Goal: Task Accomplishment & Management: Use online tool/utility

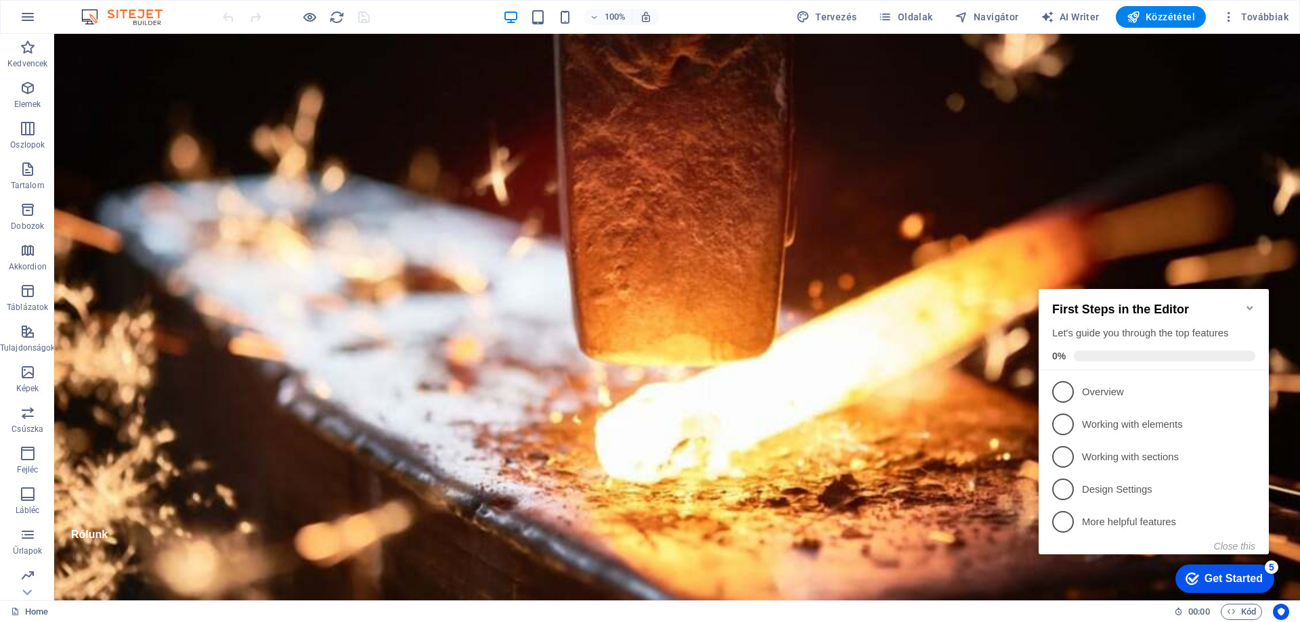
click at [1226, 574] on div "Get Started" at bounding box center [1234, 579] width 58 height 12
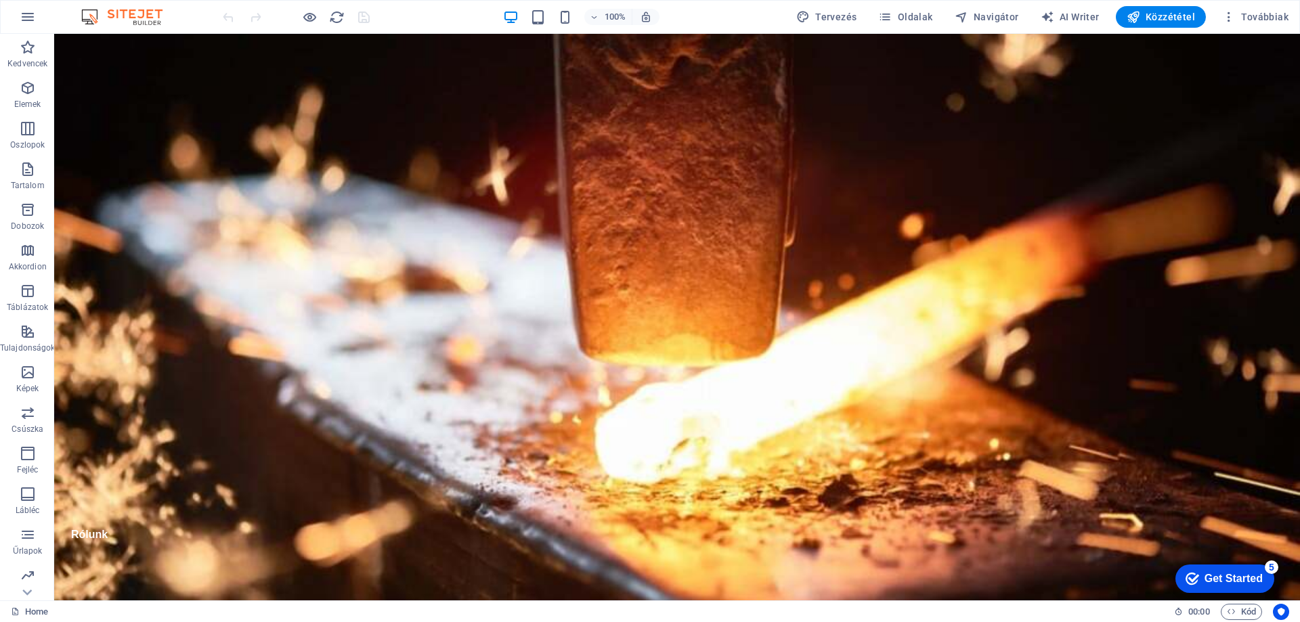
click at [1263, 585] on div "Get Started" at bounding box center [1234, 579] width 58 height 12
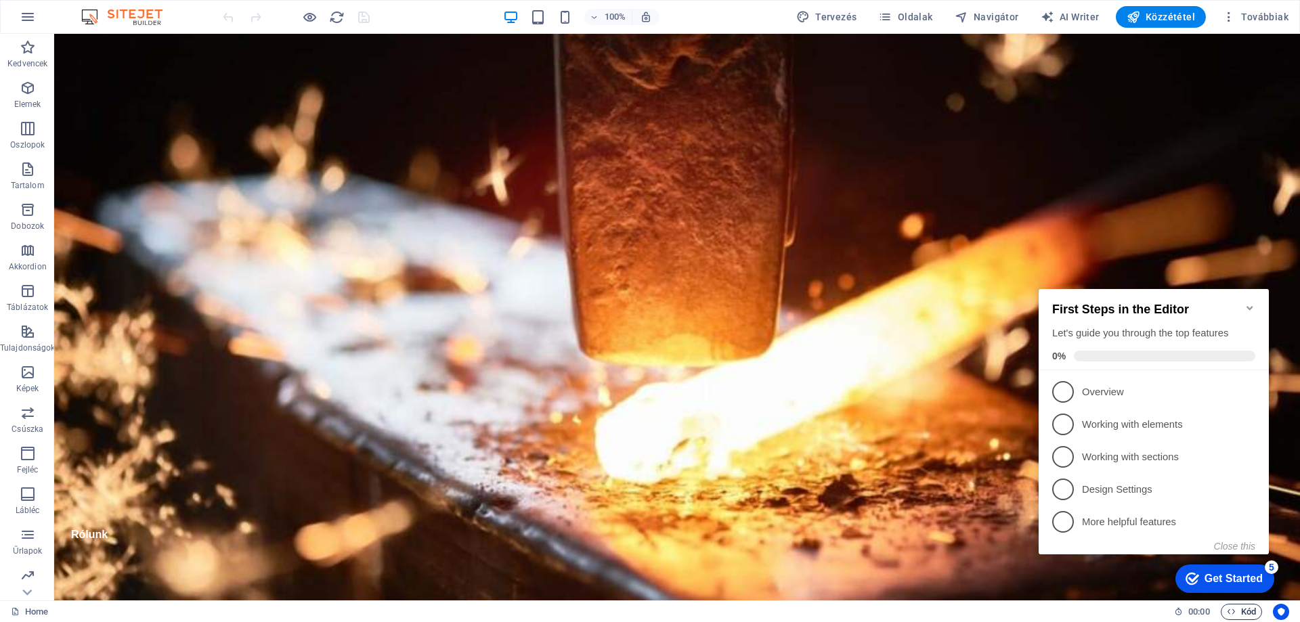
click at [1242, 613] on span "Kód" at bounding box center [1241, 612] width 29 height 16
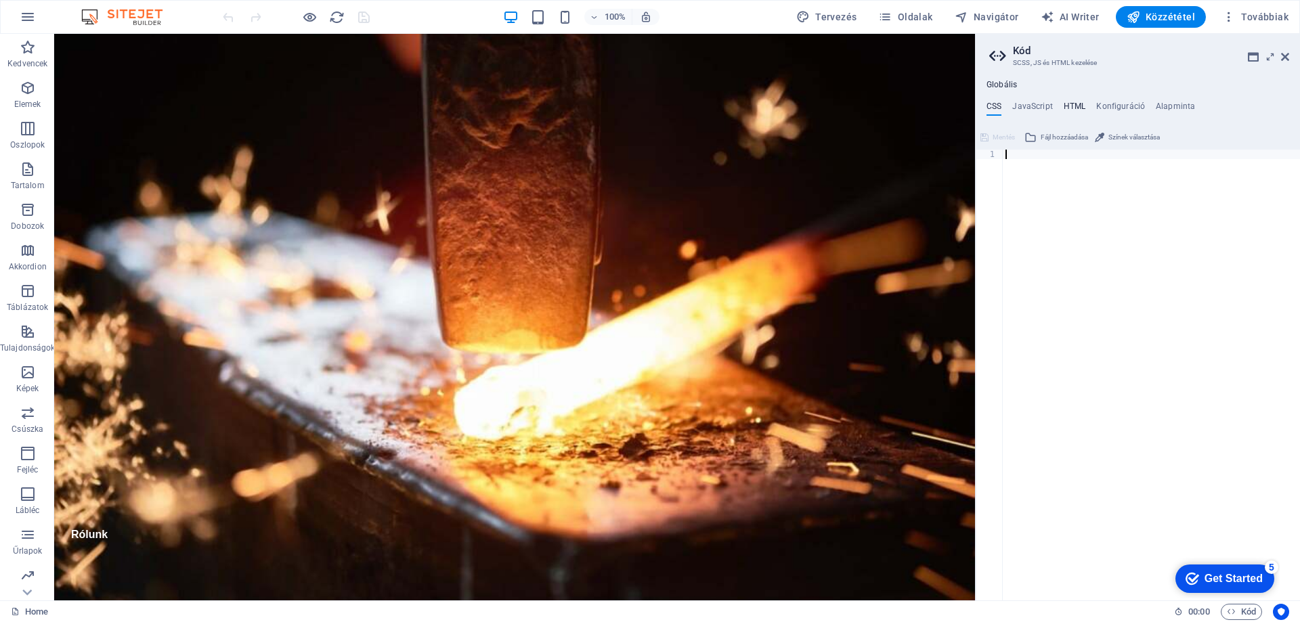
click at [1068, 104] on h4 "HTML" at bounding box center [1075, 109] width 22 height 15
type textarea "{{content}}"
click at [1038, 104] on h4 "JavaScript" at bounding box center [1032, 109] width 40 height 15
click at [992, 103] on h4 "CSS" at bounding box center [994, 109] width 15 height 15
click at [1072, 106] on h4 "HTML" at bounding box center [1075, 109] width 22 height 15
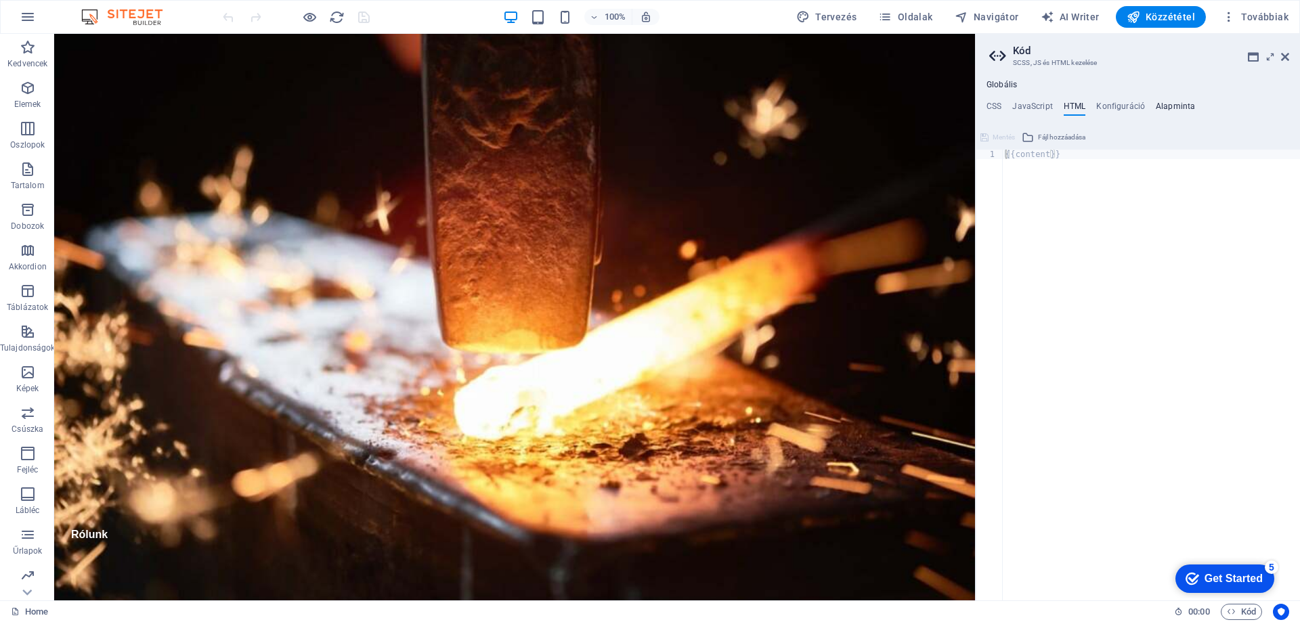
click at [1171, 102] on h4 "Alapminta" at bounding box center [1175, 109] width 39 height 15
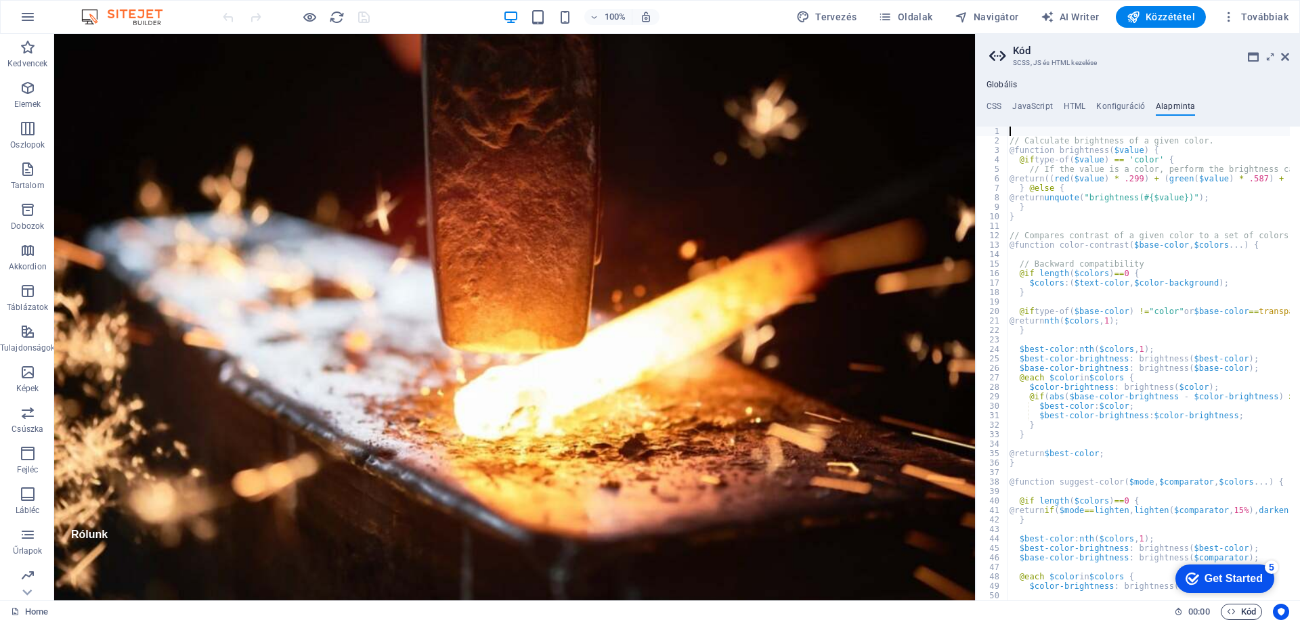
click at [1232, 609] on icon "button" at bounding box center [1231, 611] width 9 height 9
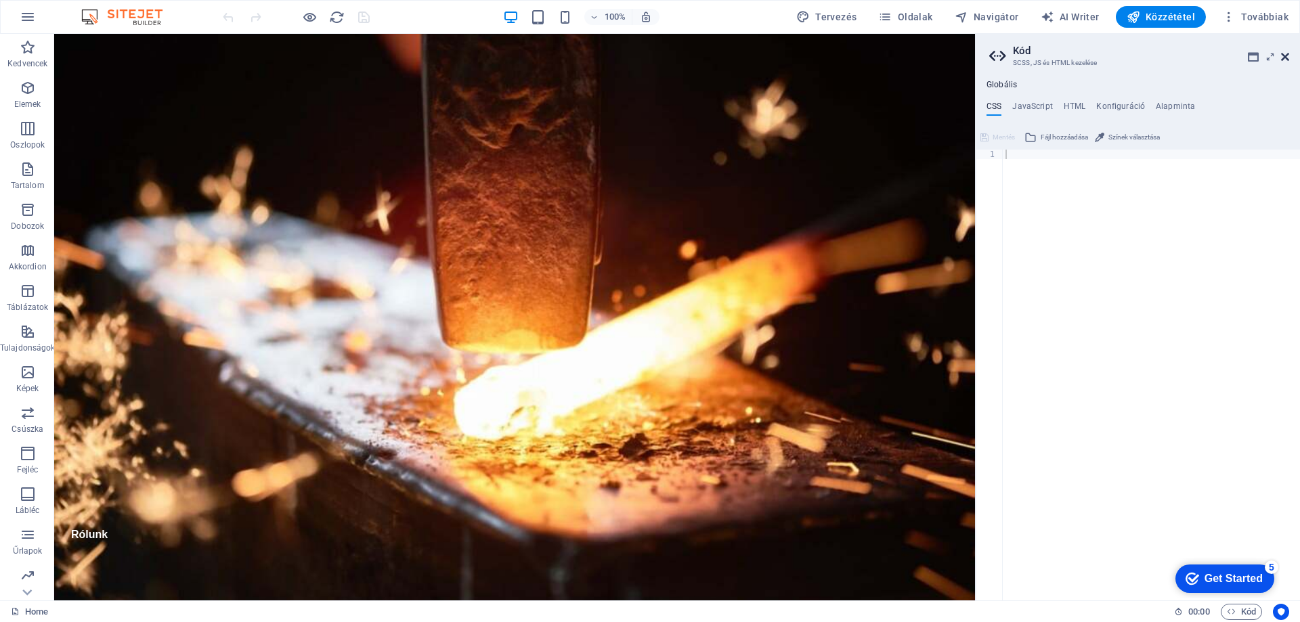
click at [1283, 58] on icon at bounding box center [1285, 56] width 8 height 11
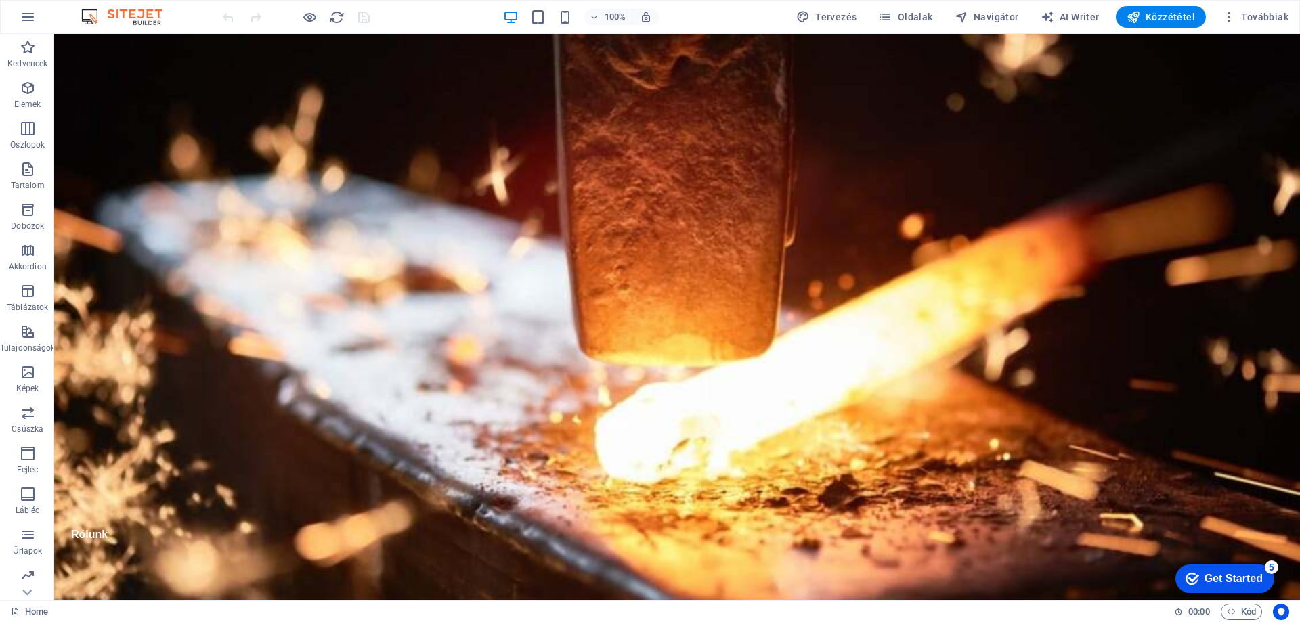
click at [142, 17] on img at bounding box center [129, 17] width 102 height 16
click at [112, 20] on img at bounding box center [129, 17] width 102 height 16
click at [1089, 18] on span "AI Writer" at bounding box center [1070, 17] width 59 height 14
select select "English"
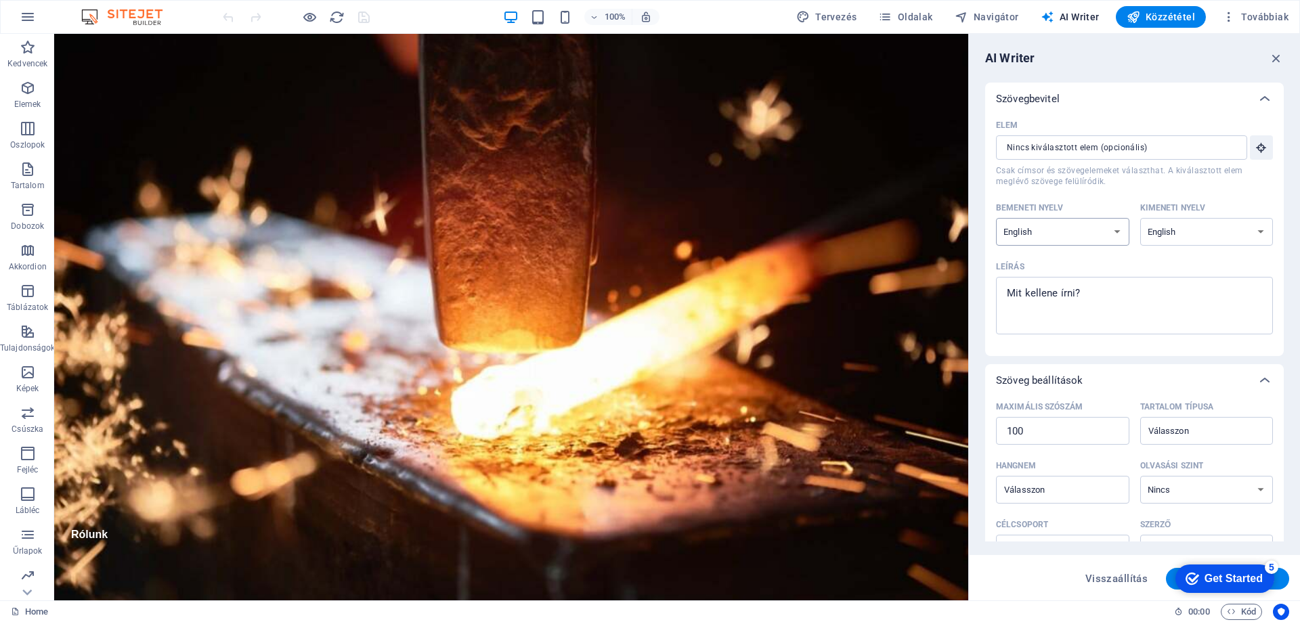
click at [1100, 238] on select "Albanian Arabic Armenian Awadhi Azerbaijani Bashkir Basque Belarusian Bengali B…" at bounding box center [1062, 232] width 133 height 28
select select "Hungarian"
click at [996, 218] on select "Albanian Arabic Armenian Awadhi Azerbaijani Bashkir Basque Belarusian Bengali B…" at bounding box center [1062, 232] width 133 height 28
click at [1207, 228] on select "Albanian Arabic Armenian Awadhi Azerbaijani Bashkir Basque Belarusian Bengali B…" at bounding box center [1206, 232] width 133 height 28
select select "Hungarian"
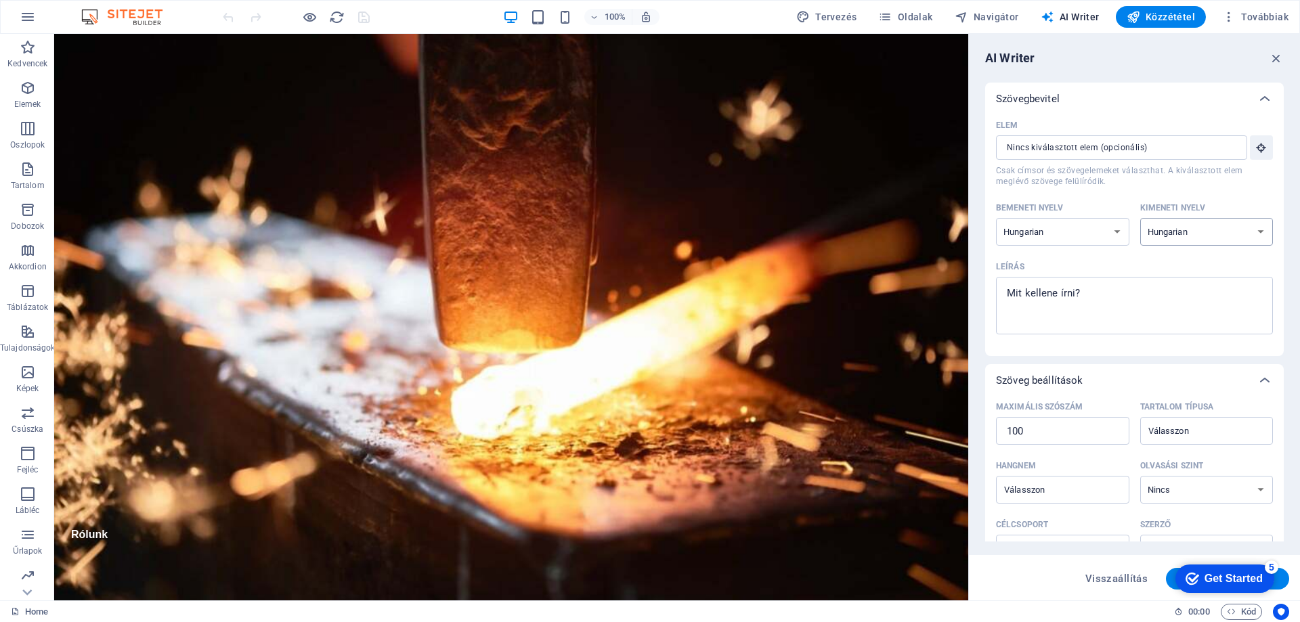
click at [1140, 218] on select "Albanian Arabic Armenian Awadhi Azerbaijani Bashkir Basque Belarusian Bengali B…" at bounding box center [1206, 232] width 133 height 28
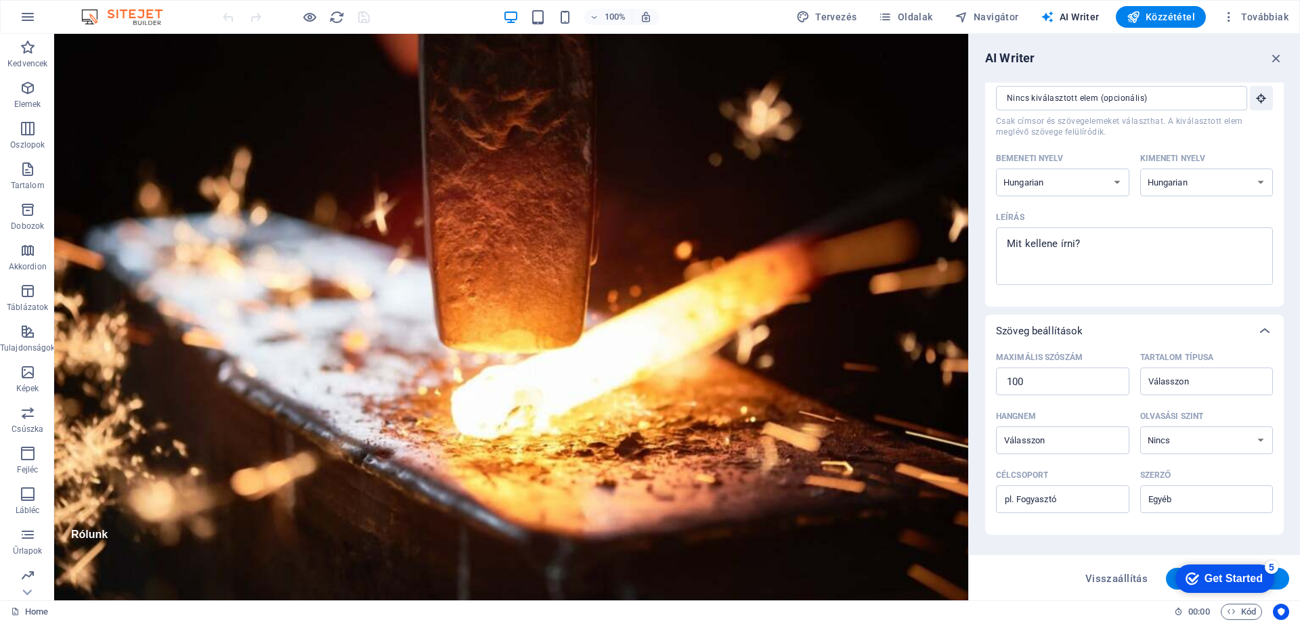
scroll to position [68, 0]
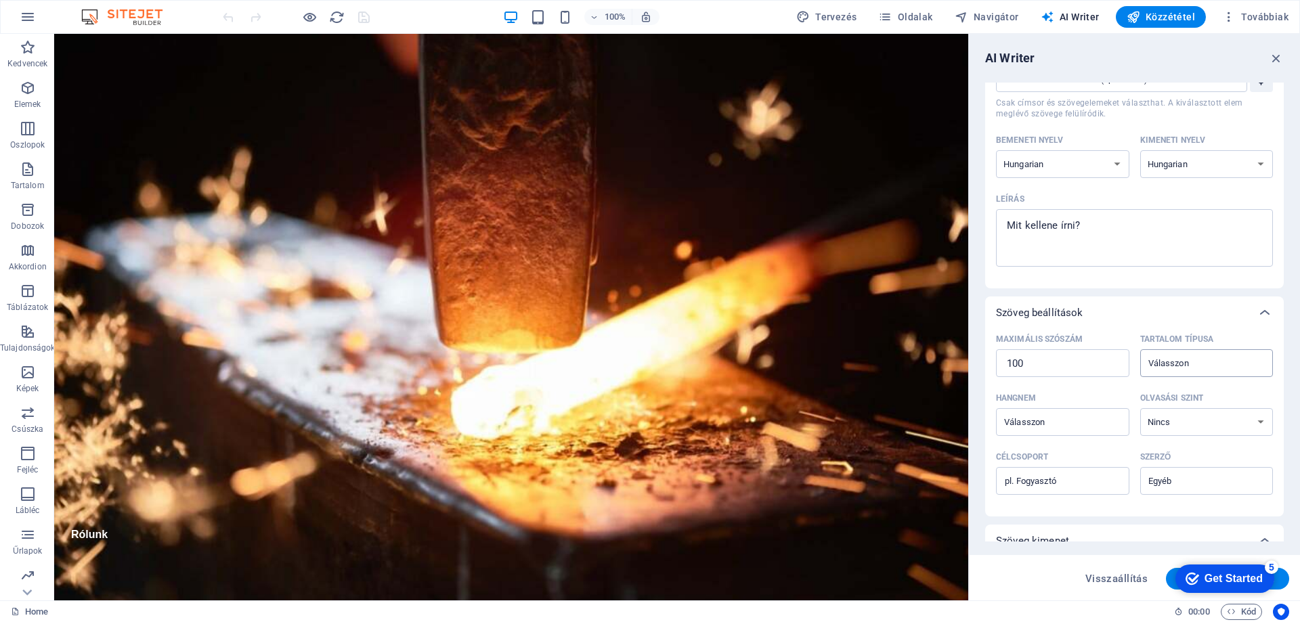
click at [1179, 356] on input "Tartalom típusa ​" at bounding box center [1195, 363] width 103 height 20
click at [1137, 280] on div "Elem ​ Csak címsor és szövegelemeket választhat. A kiválasztott elem meglévő sz…" at bounding box center [1134, 167] width 299 height 241
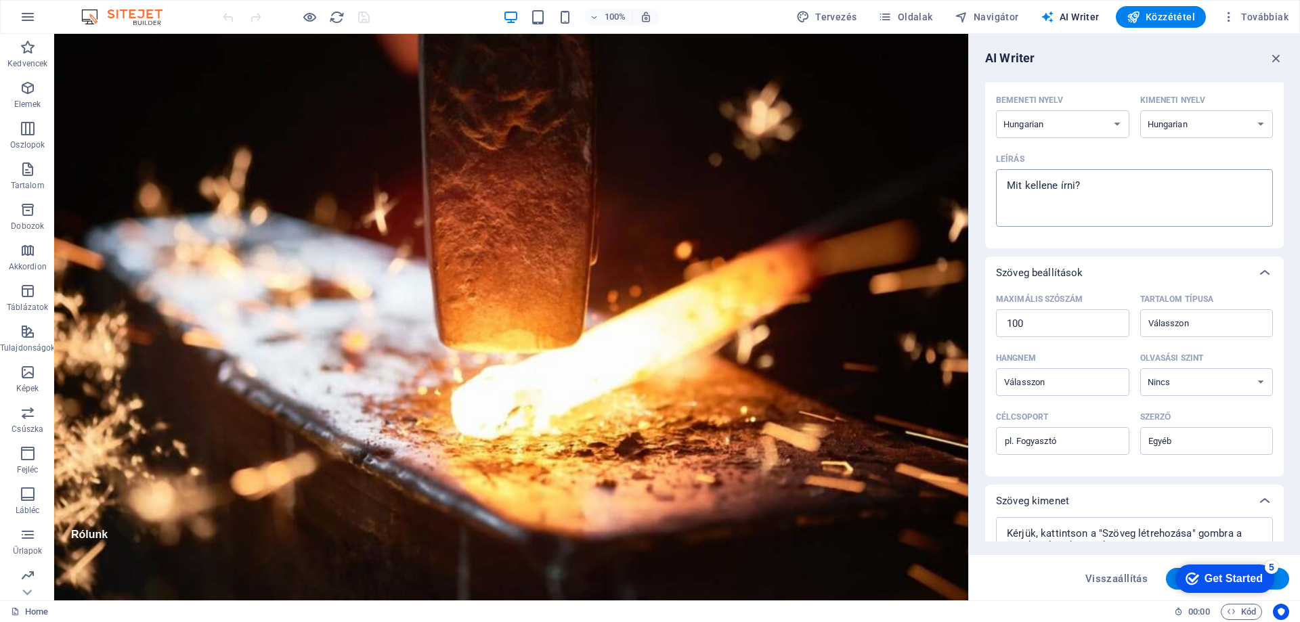
scroll to position [173, 0]
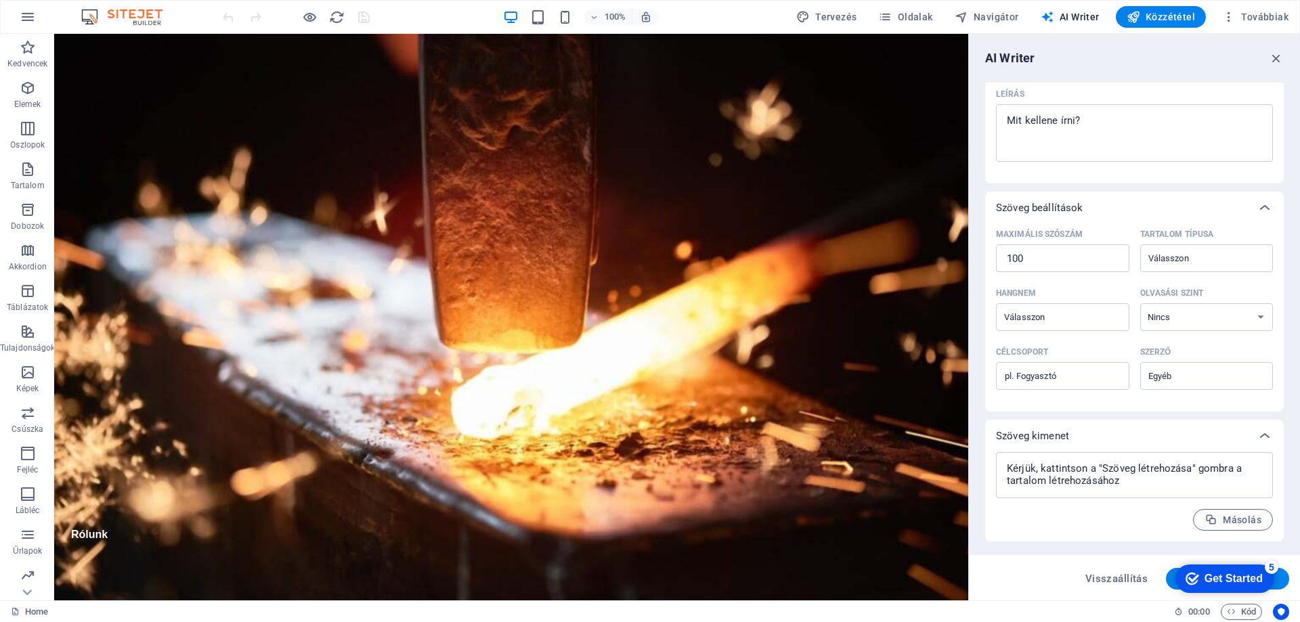
click at [1206, 576] on div "Get Started" at bounding box center [1234, 579] width 58 height 12
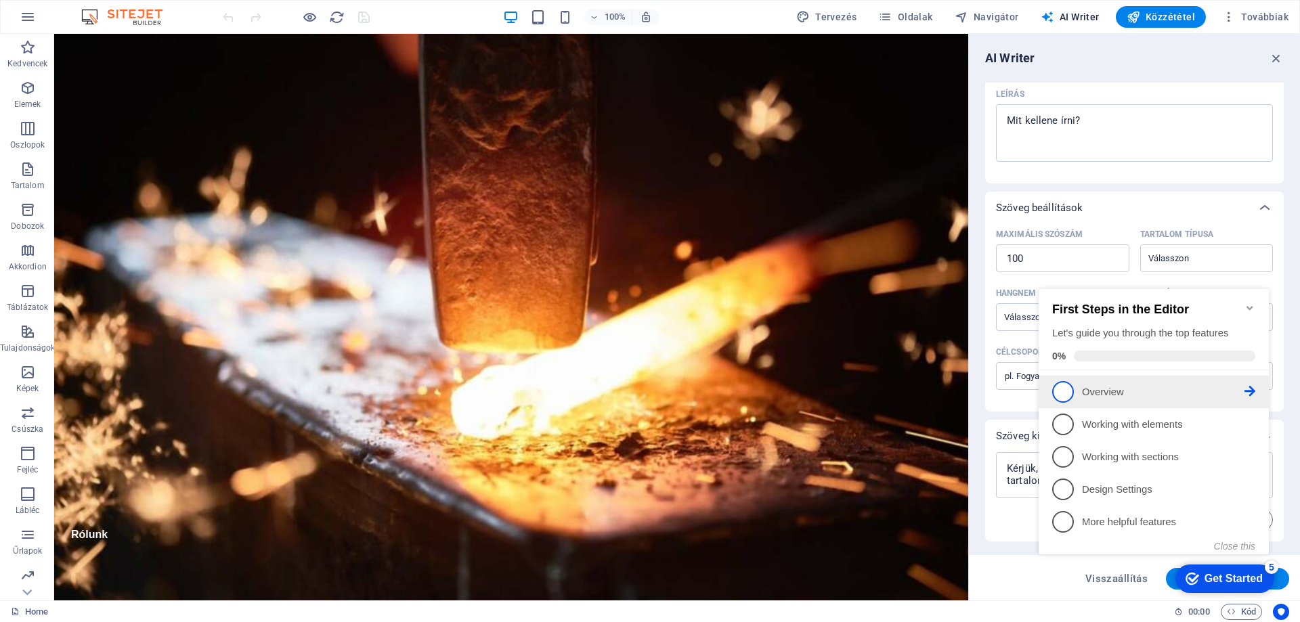
click at [1129, 393] on p "Overview - incomplete" at bounding box center [1163, 392] width 162 height 14
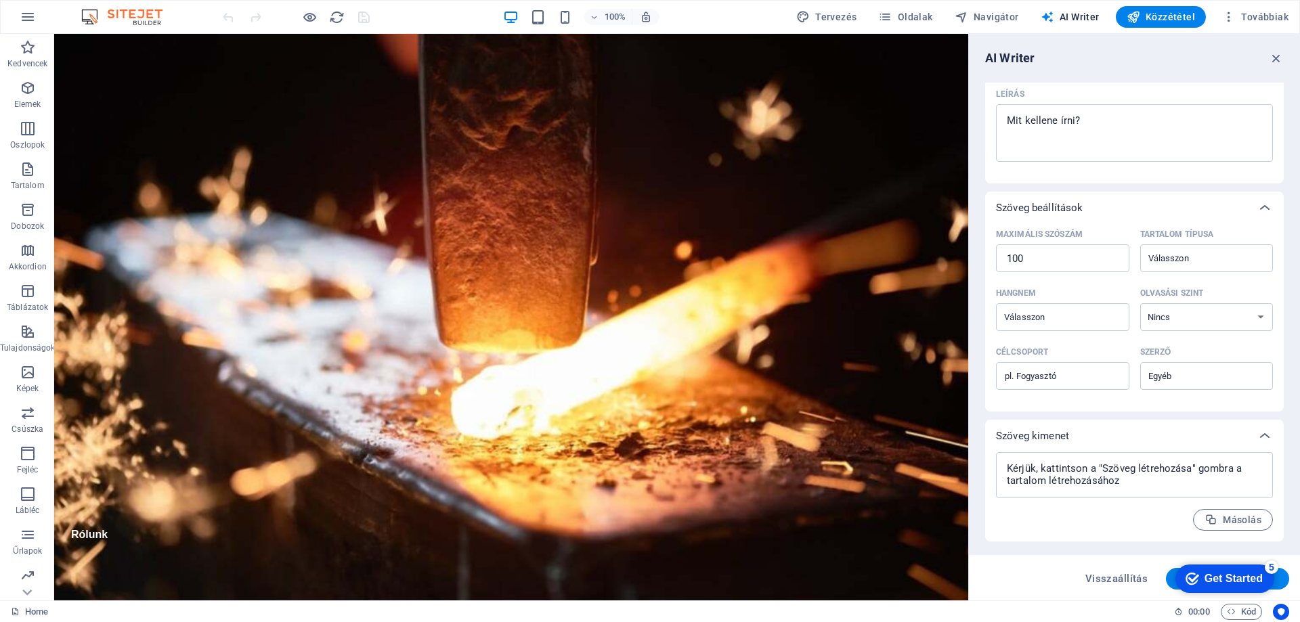
scroll to position [0, 0]
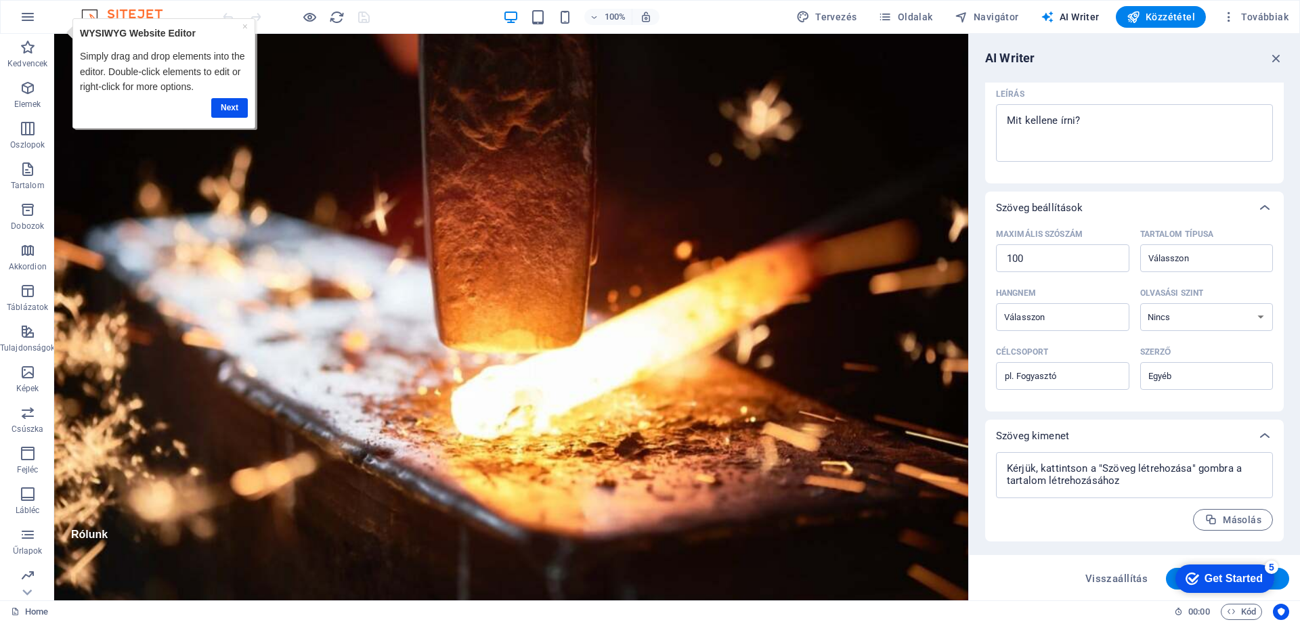
click at [1228, 573] on div "Get Started" at bounding box center [1234, 579] width 58 height 12
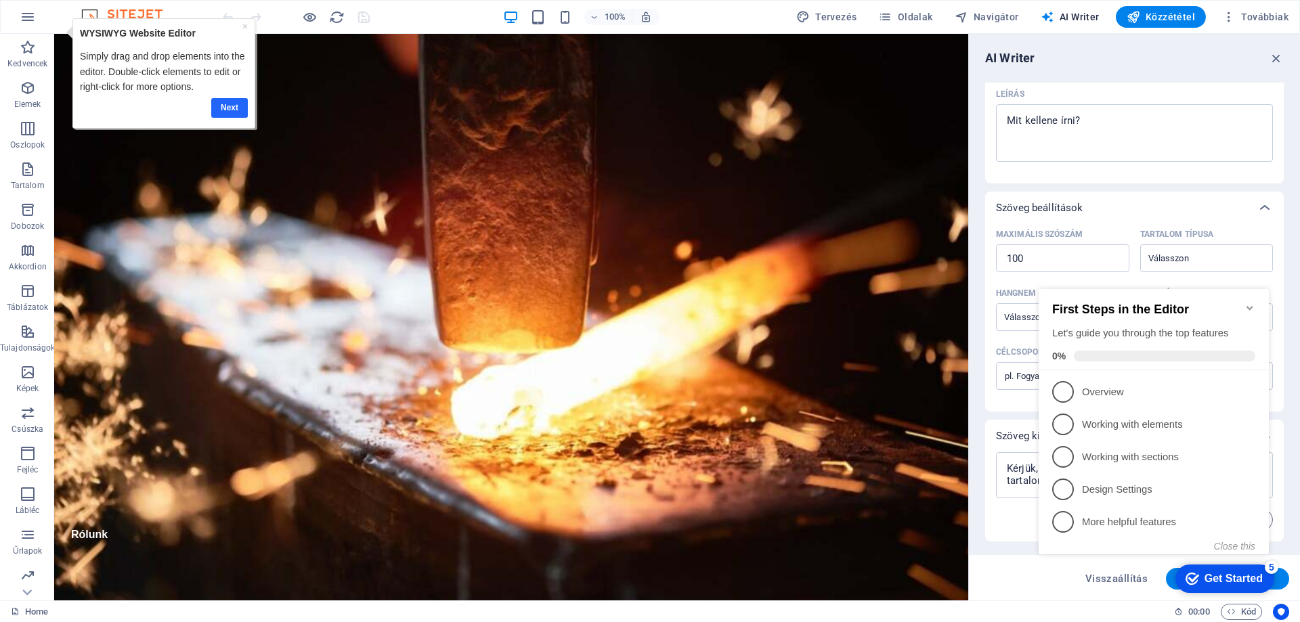
click at [234, 105] on link "Next" at bounding box center [229, 108] width 37 height 20
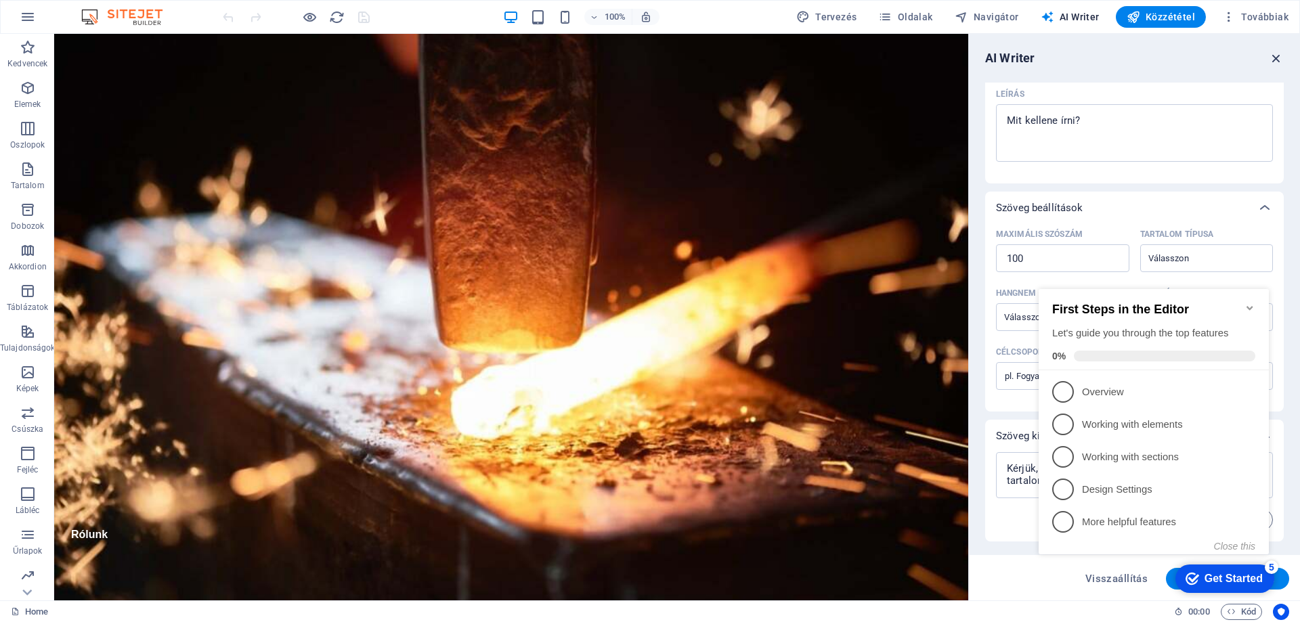
click at [1274, 60] on icon "button" at bounding box center [1276, 58] width 15 height 15
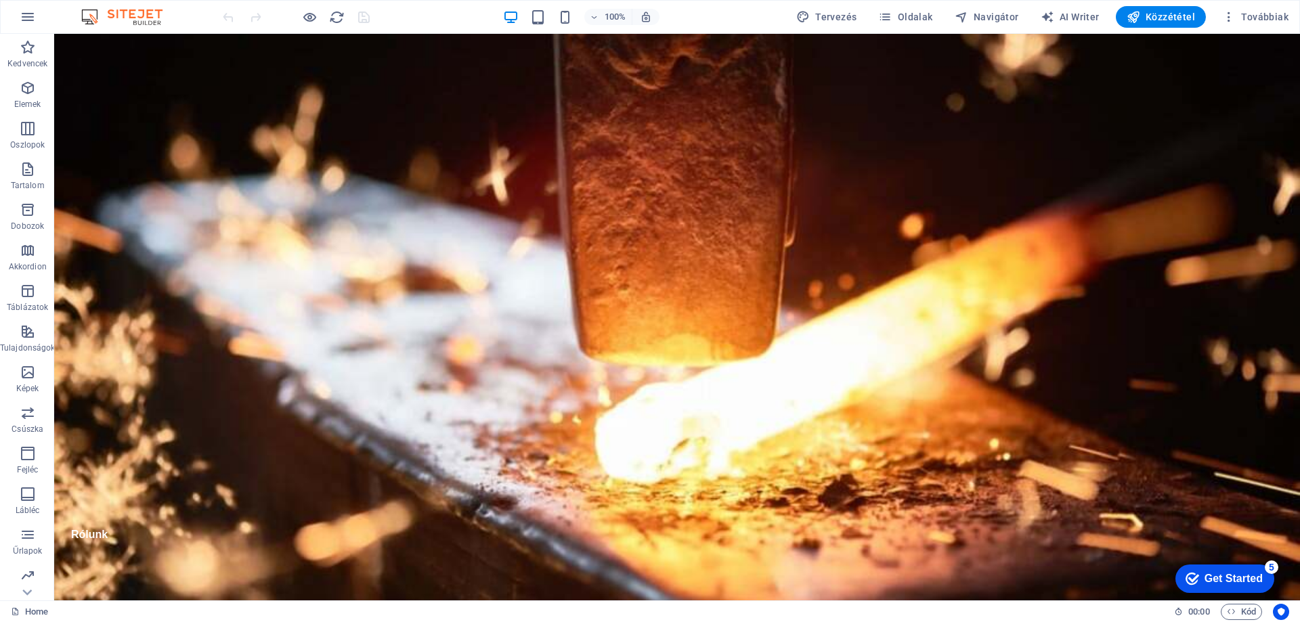
click at [1230, 573] on div "Get Started" at bounding box center [1234, 579] width 58 height 12
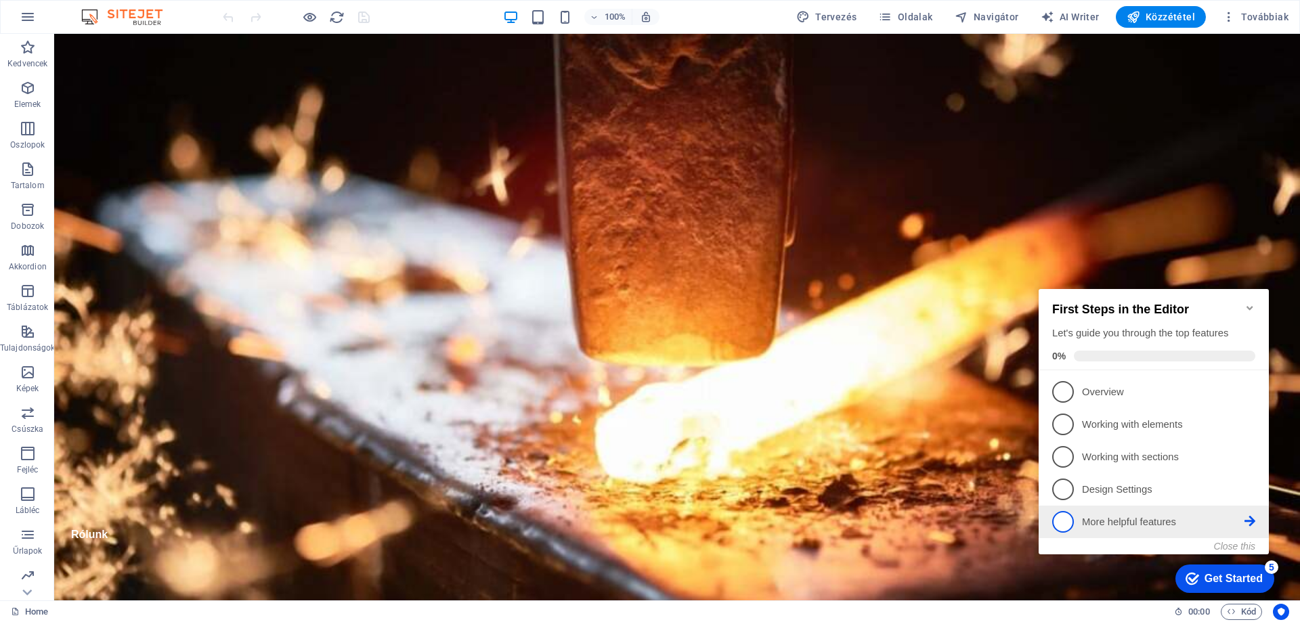
click at [1062, 519] on span "5" at bounding box center [1063, 522] width 22 height 22
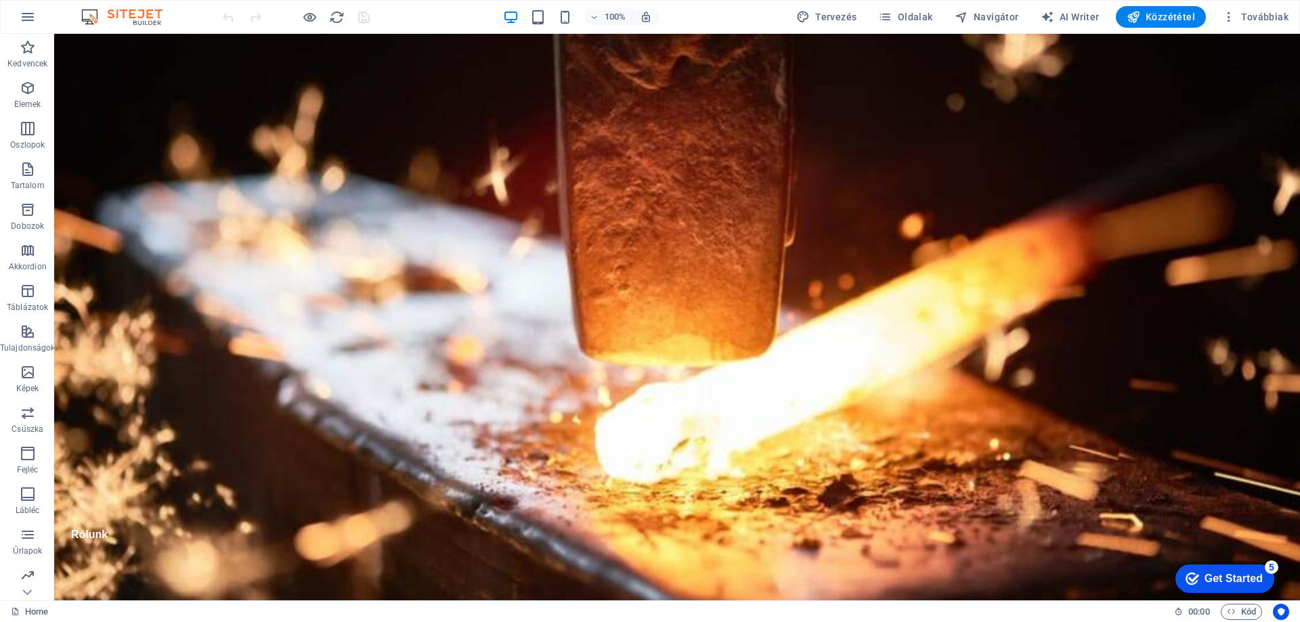
click at [1222, 580] on div "Get Started" at bounding box center [1234, 579] width 58 height 12
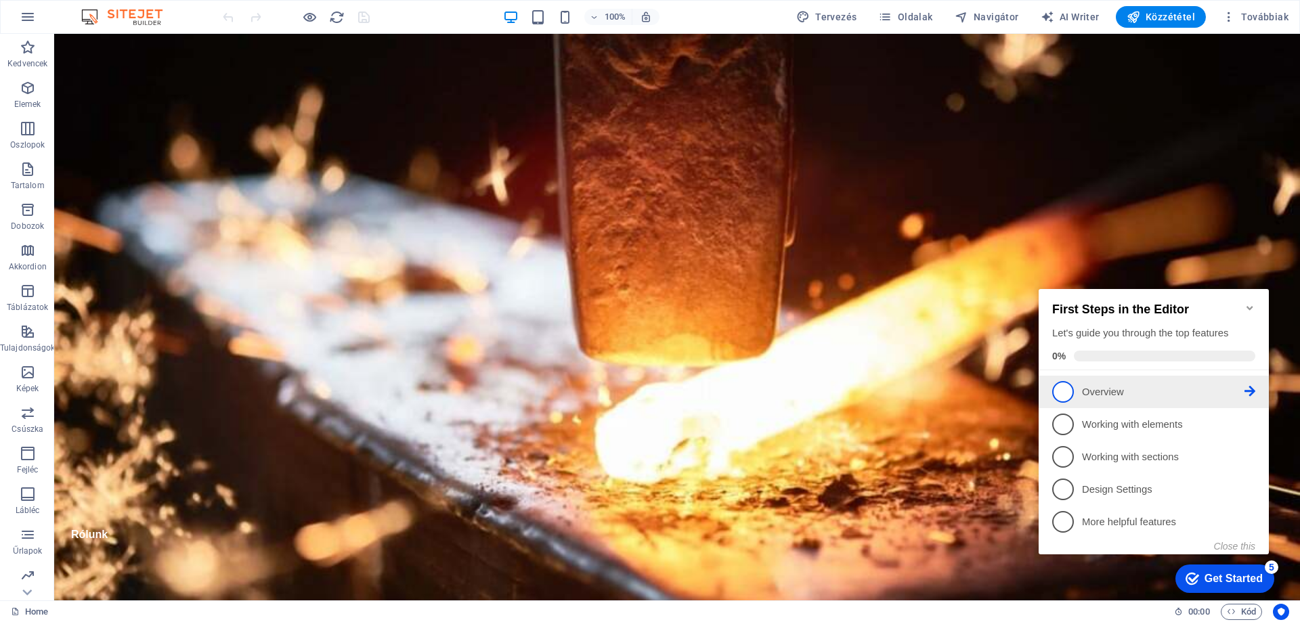
click at [1113, 385] on p "Overview - incomplete" at bounding box center [1163, 392] width 162 height 14
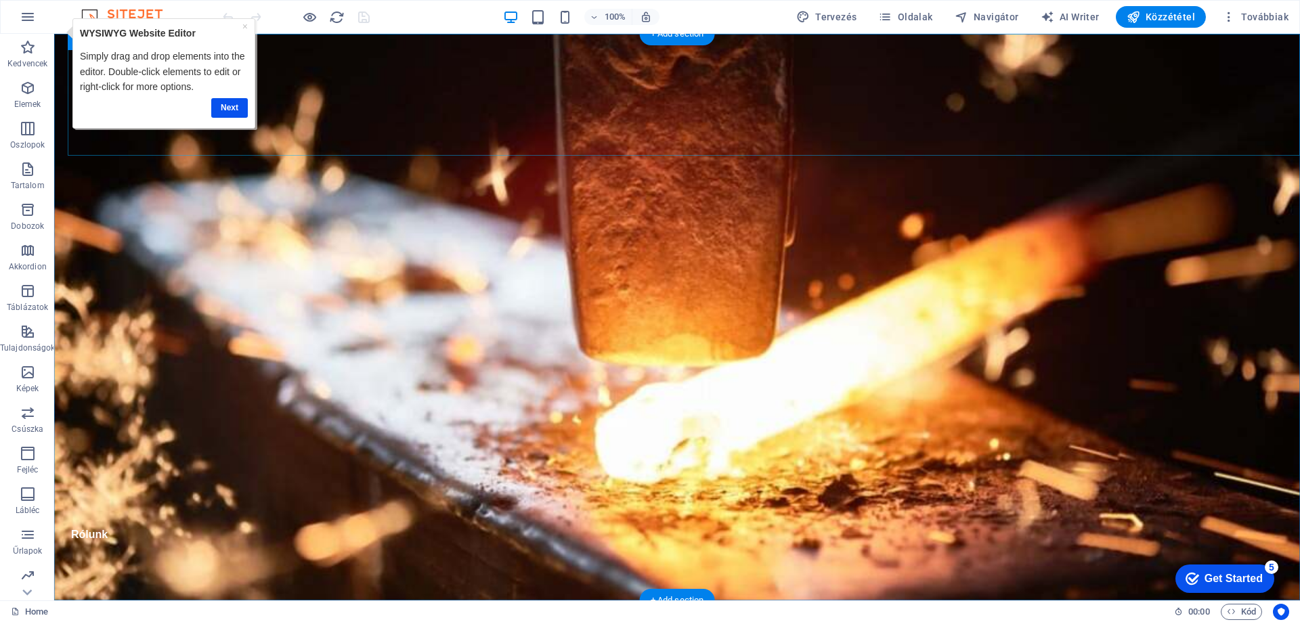
drag, startPoint x: 330, startPoint y: 142, endPoint x: 237, endPoint y: 192, distance: 105.7
click at [236, 192] on figure at bounding box center [677, 317] width 1246 height 567
click at [221, 106] on link "Next" at bounding box center [229, 108] width 37 height 20
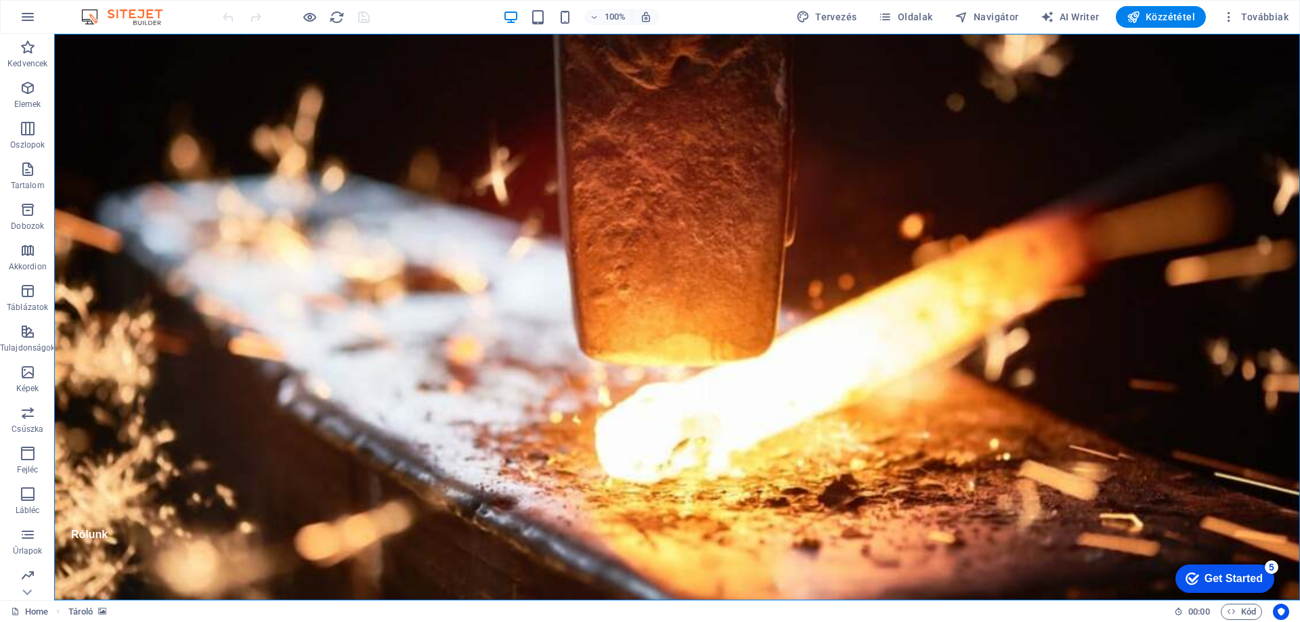
click at [1238, 582] on div "Get Started" at bounding box center [1234, 579] width 58 height 12
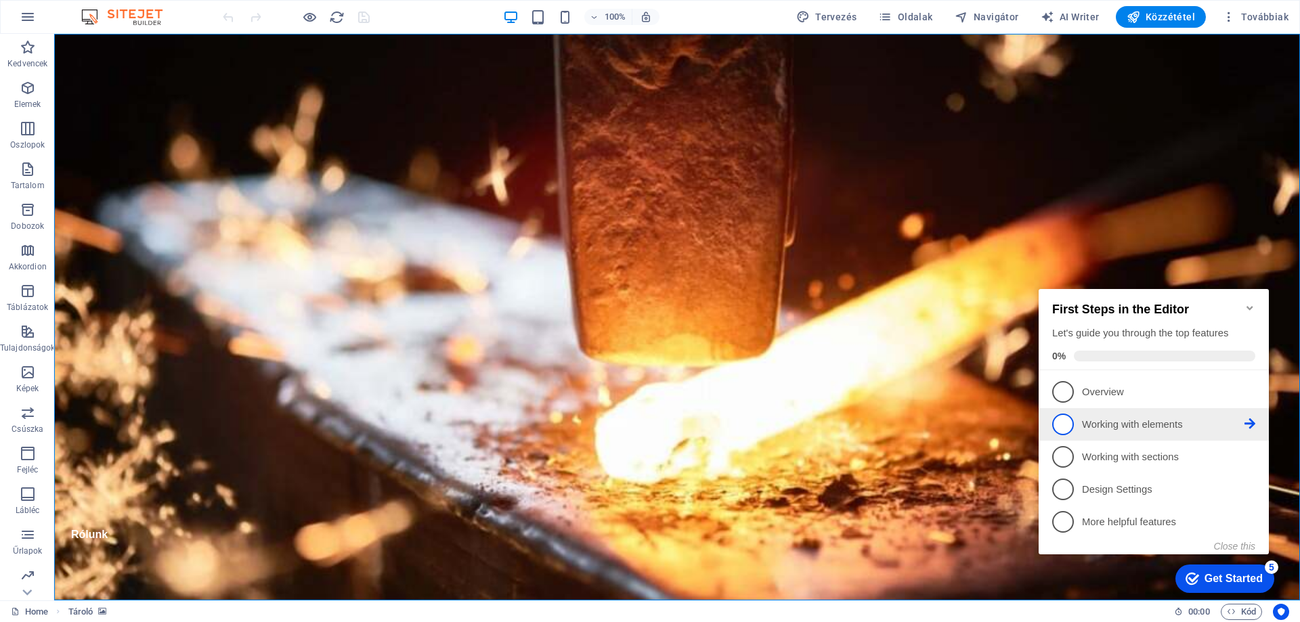
click at [1150, 429] on p "Working with elements - incomplete" at bounding box center [1163, 425] width 162 height 14
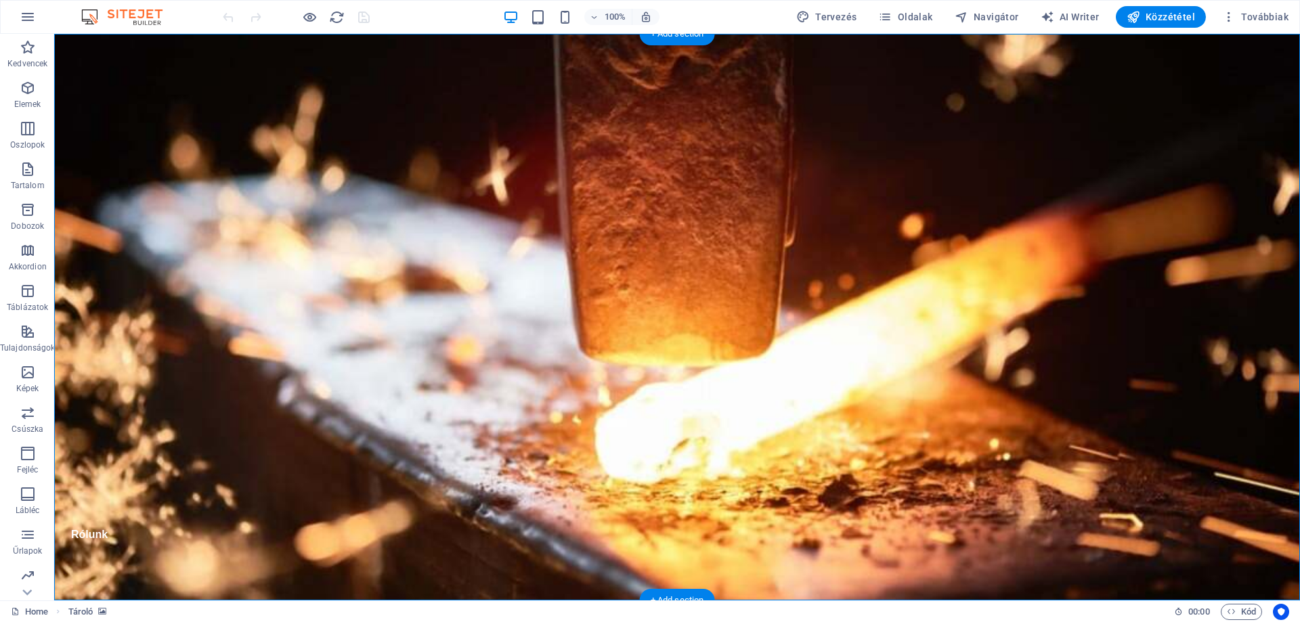
click at [1192, 576] on figure at bounding box center [677, 317] width 1246 height 567
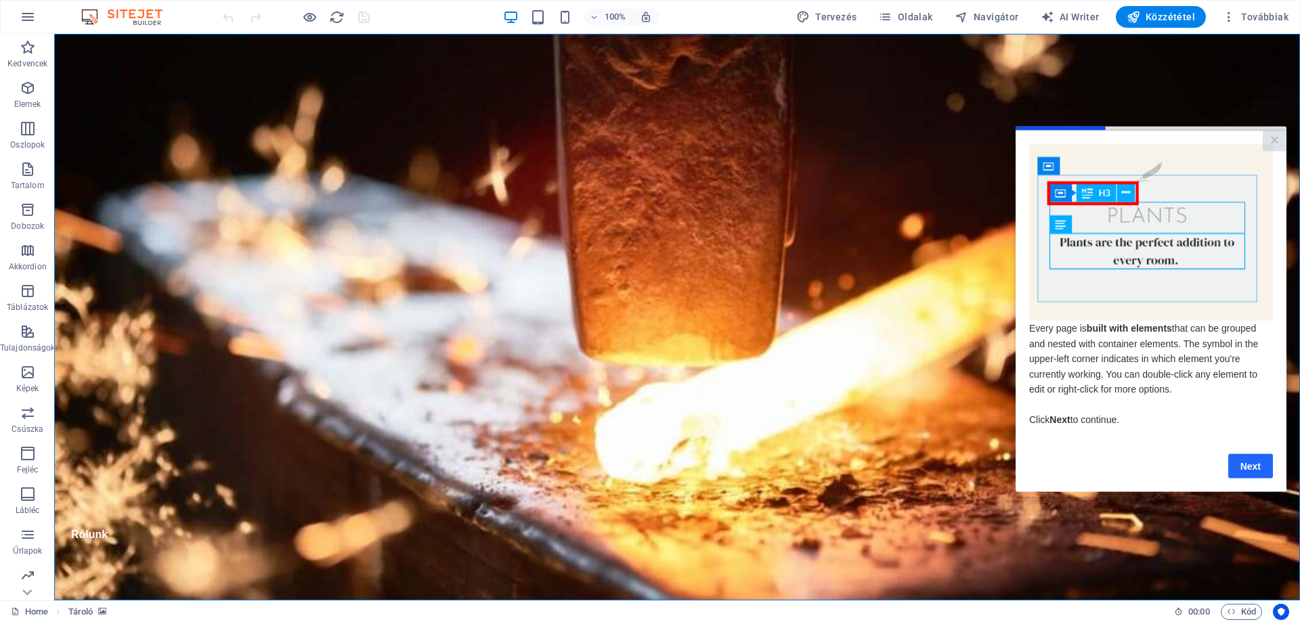
click at [1245, 473] on link "Next" at bounding box center [1250, 466] width 45 height 24
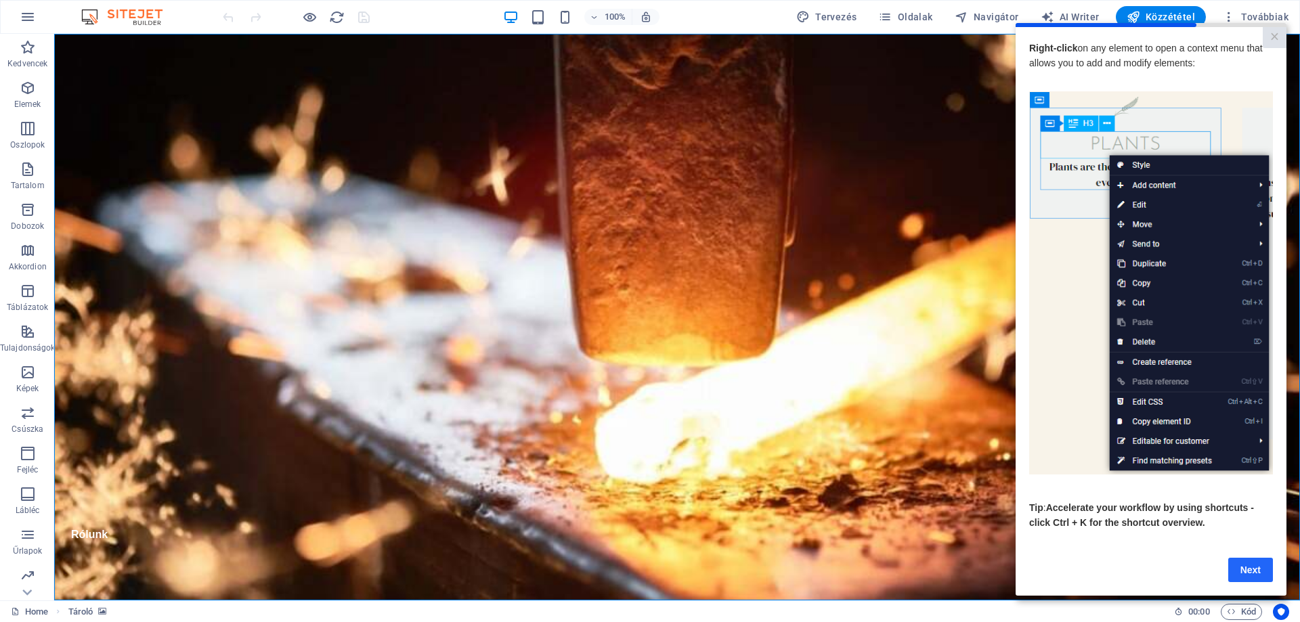
click at [1263, 571] on link "Next" at bounding box center [1250, 569] width 45 height 24
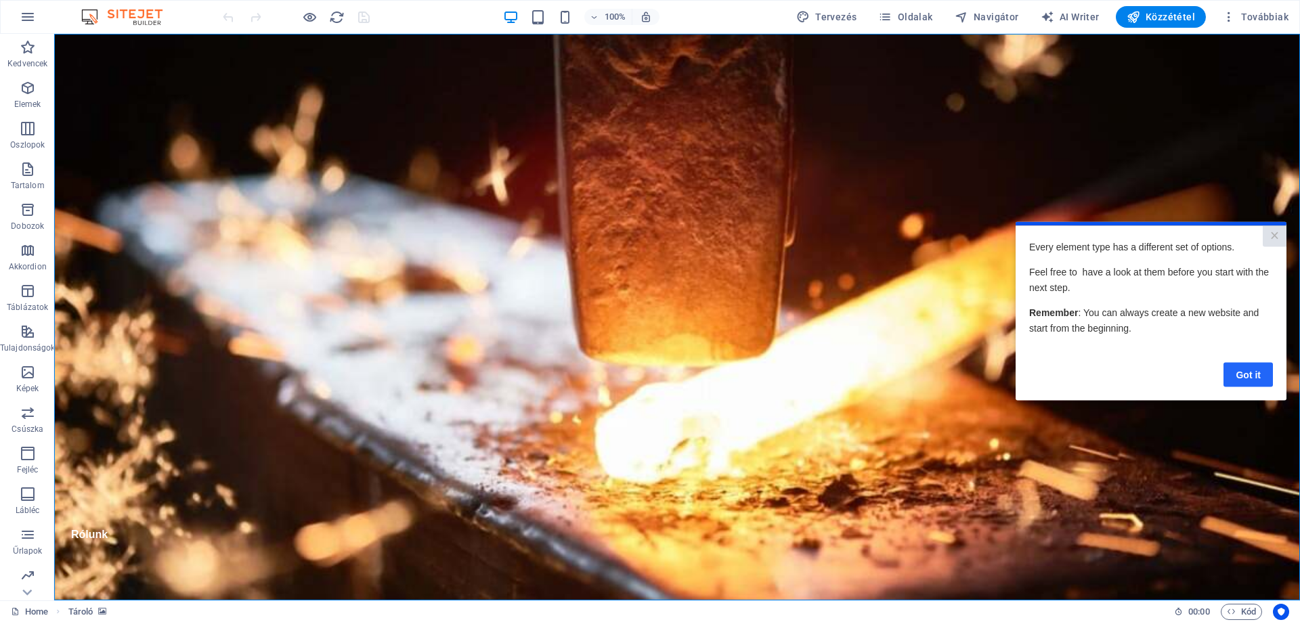
click at [1247, 378] on link "Got it" at bounding box center [1247, 374] width 49 height 24
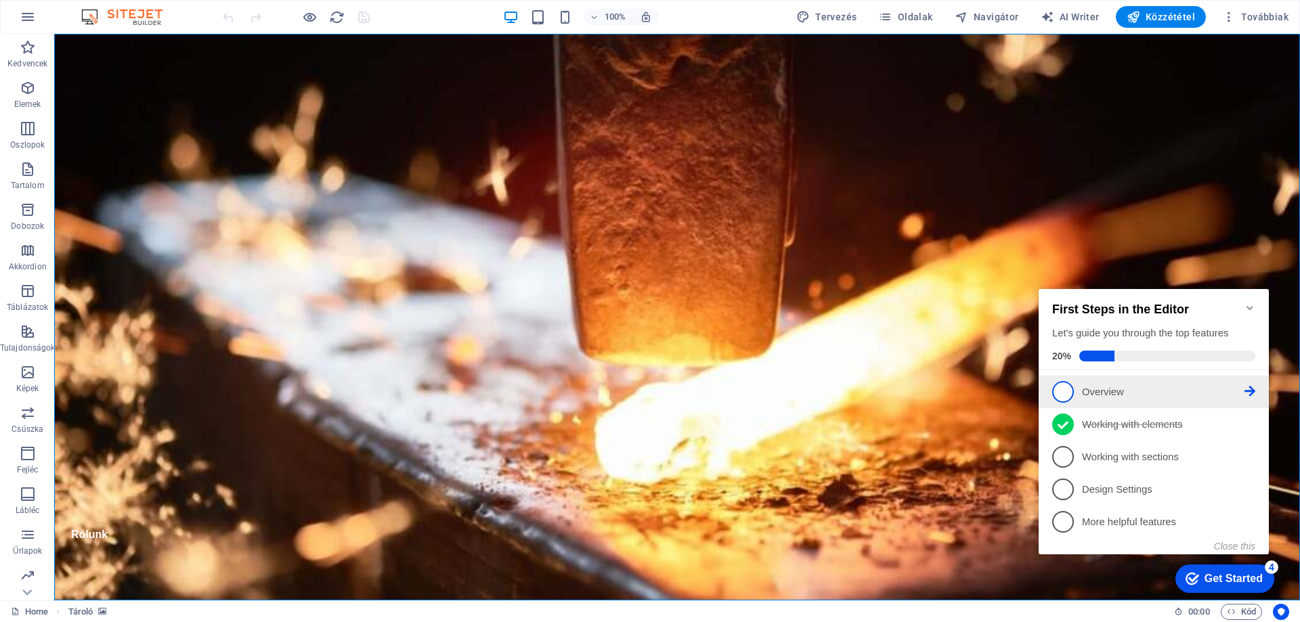
click at [1141, 389] on p "Overview - incomplete" at bounding box center [1163, 392] width 162 height 14
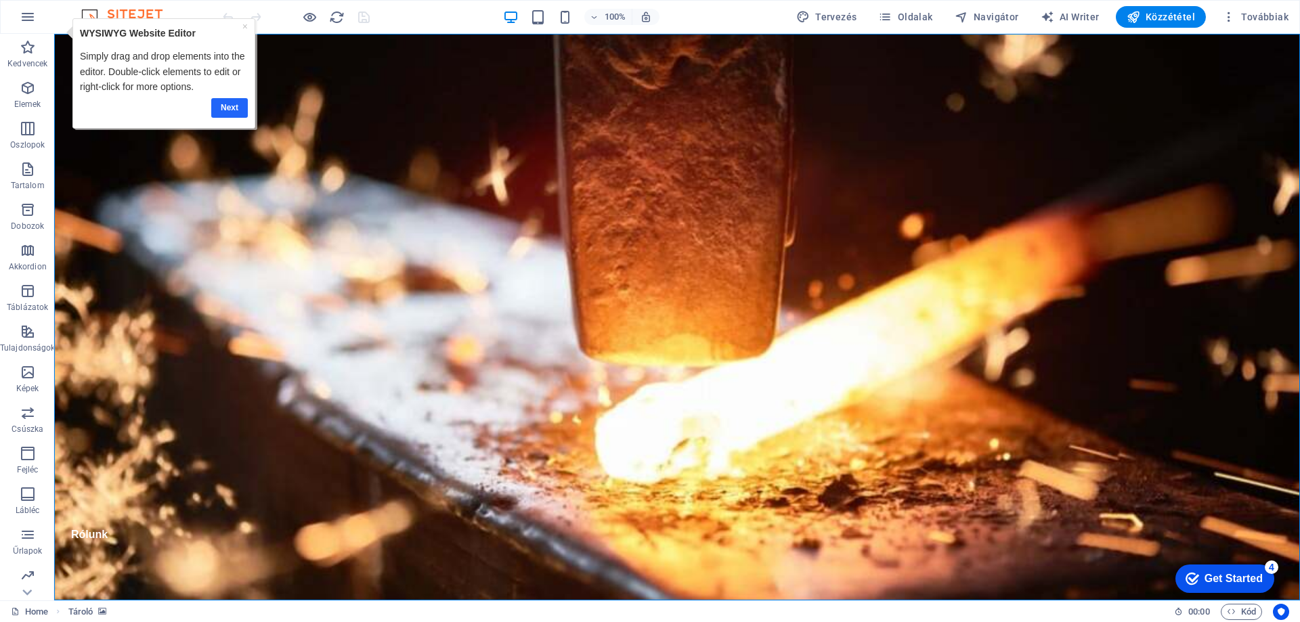
click at [222, 107] on link "Next" at bounding box center [229, 108] width 37 height 20
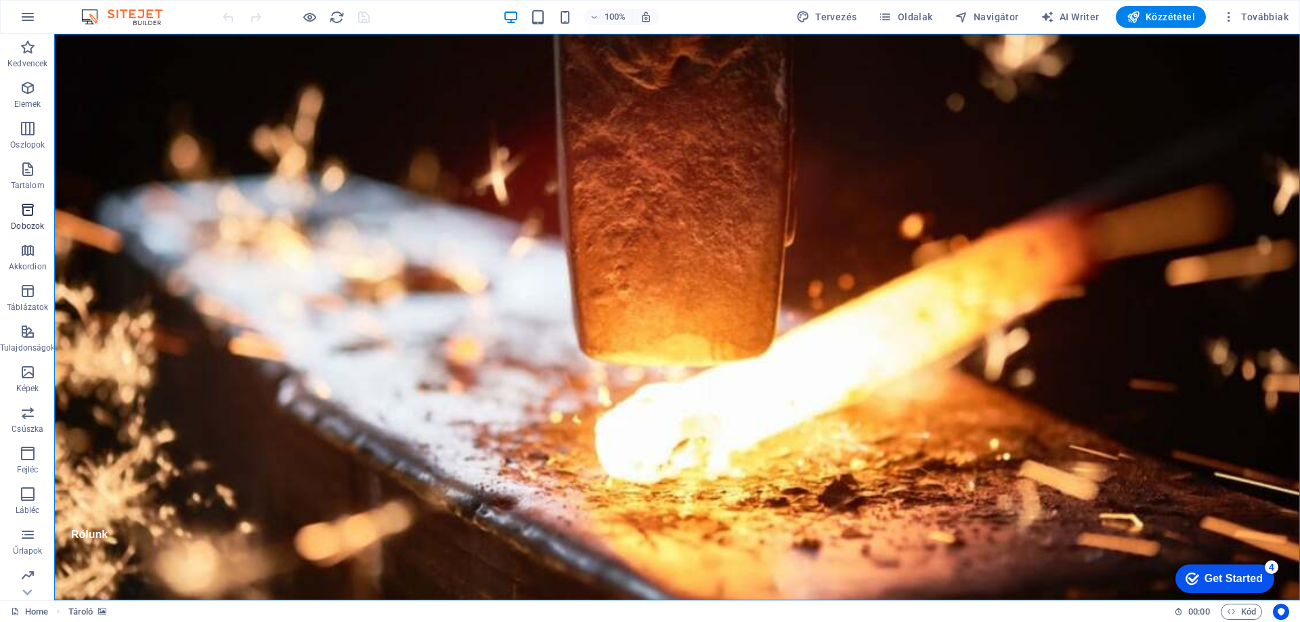
click at [27, 211] on icon "button" at bounding box center [28, 210] width 16 height 16
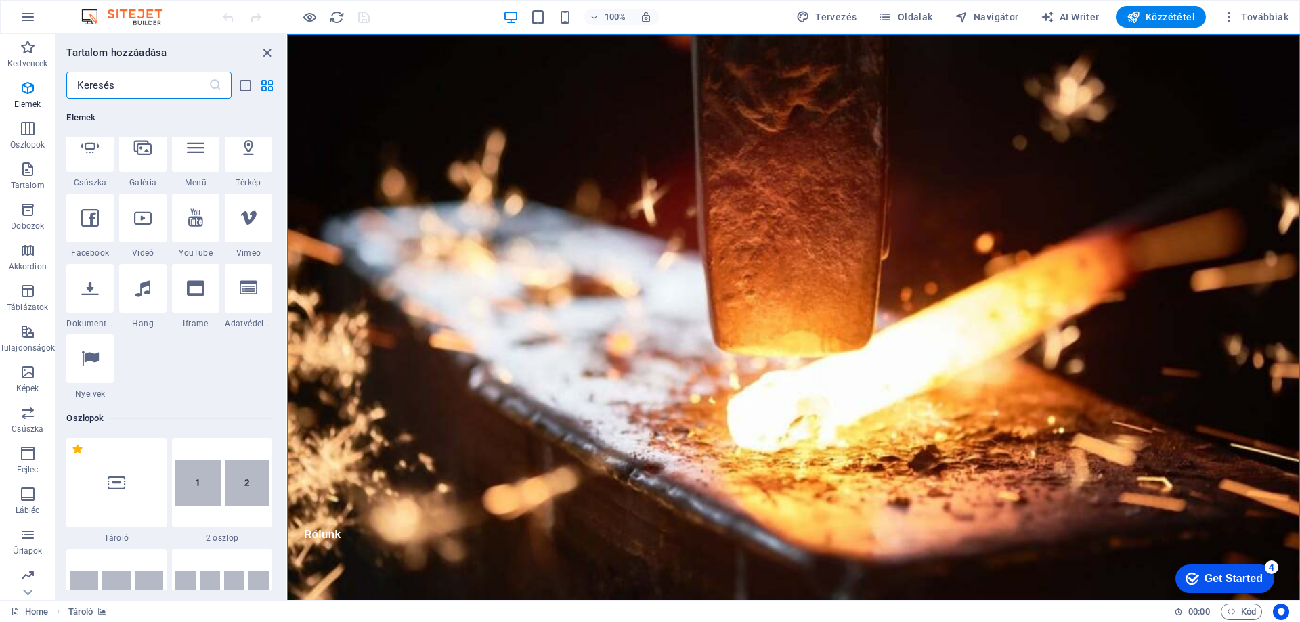
scroll to position [3735, 0]
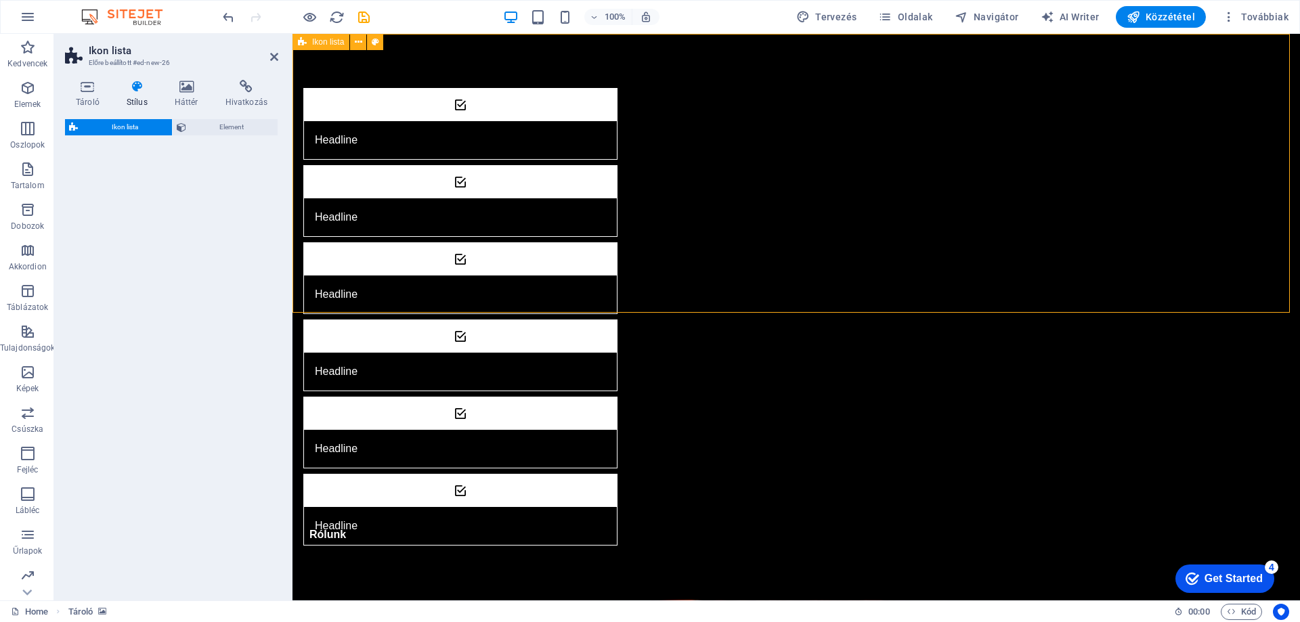
select select "rem"
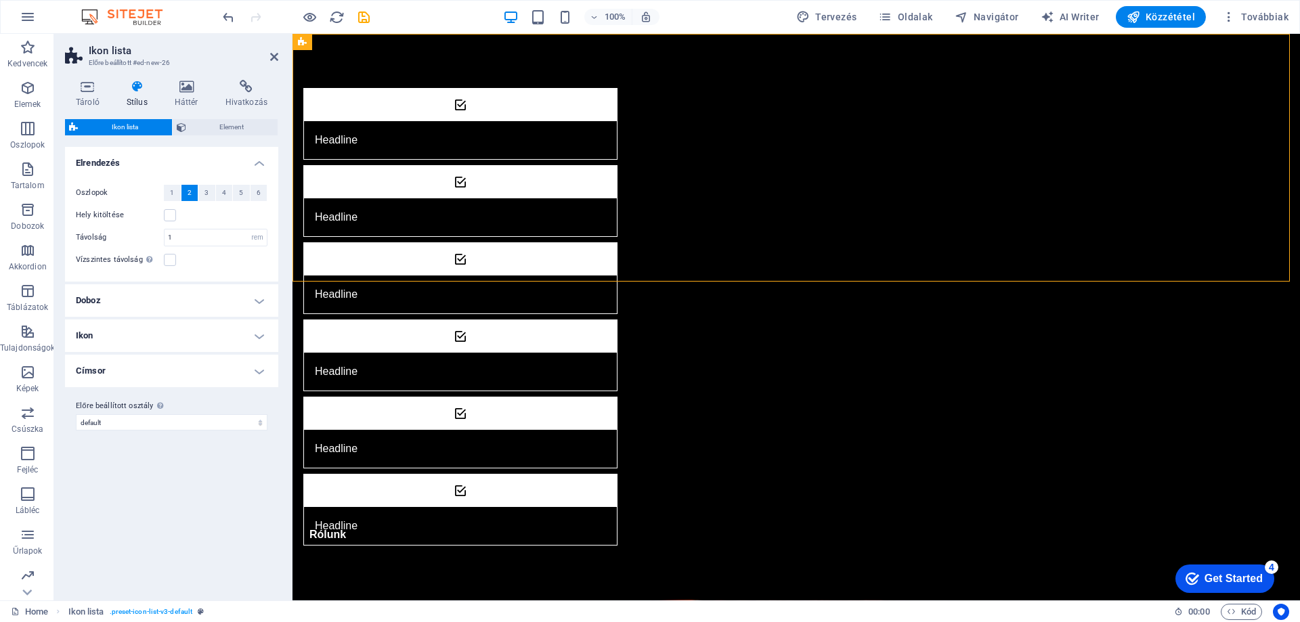
drag, startPoint x: 2077, startPoint y: 1081, endPoint x: 1205, endPoint y: 557, distance: 1016.8
click html "checkmark Get Started 4 First Steps in the Editor Let's guide you through the t…"
click at [1196, 571] on div "checkmark Get Started 4" at bounding box center [1224, 579] width 99 height 28
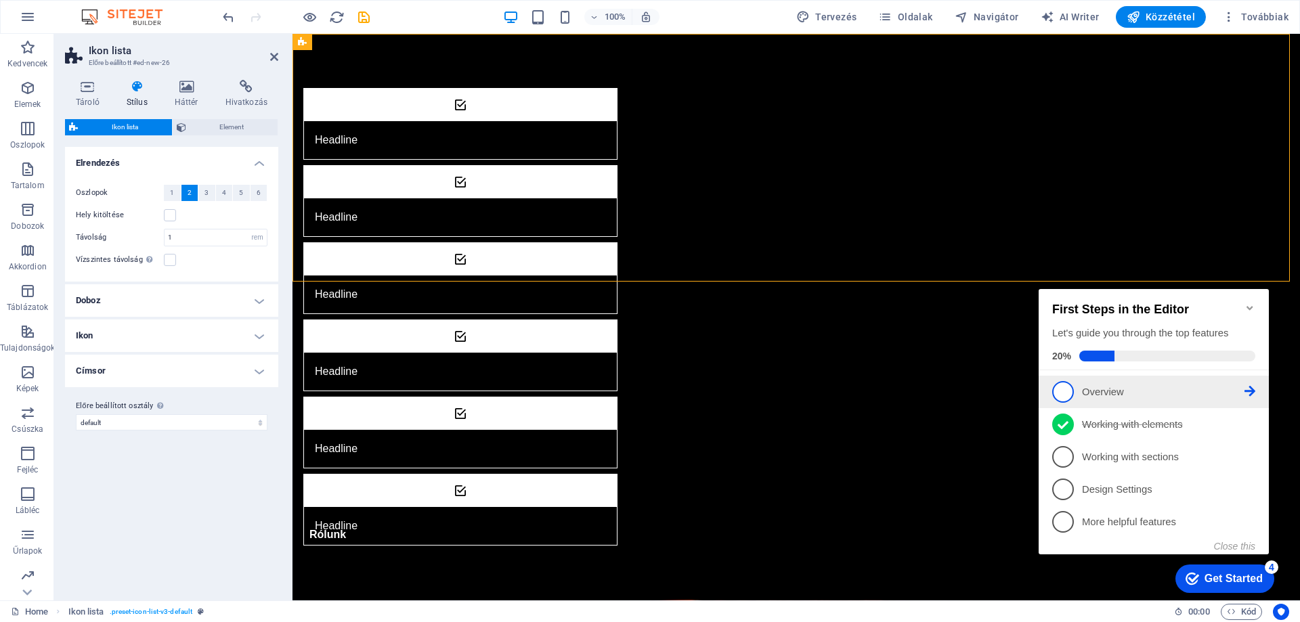
click at [1104, 389] on p "Overview - incomplete" at bounding box center [1163, 392] width 162 height 14
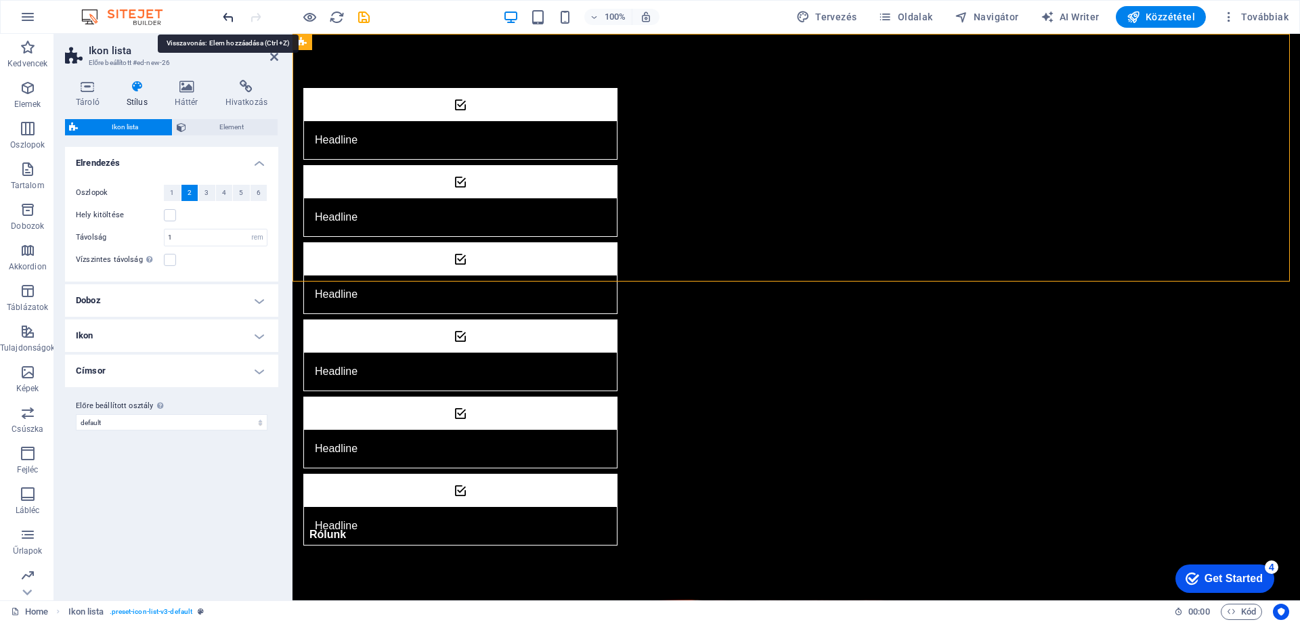
click at [235, 18] on icon "undo" at bounding box center [229, 17] width 16 height 16
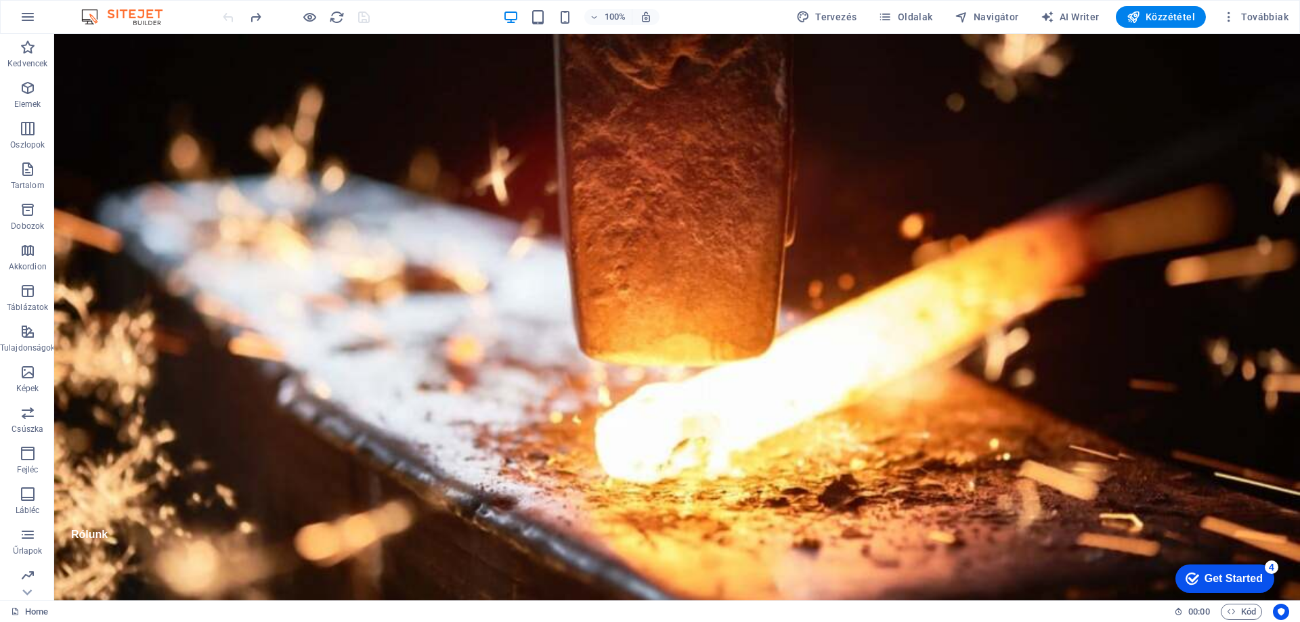
click at [1238, 567] on div "checkmark Get Started 4" at bounding box center [1224, 579] width 99 height 28
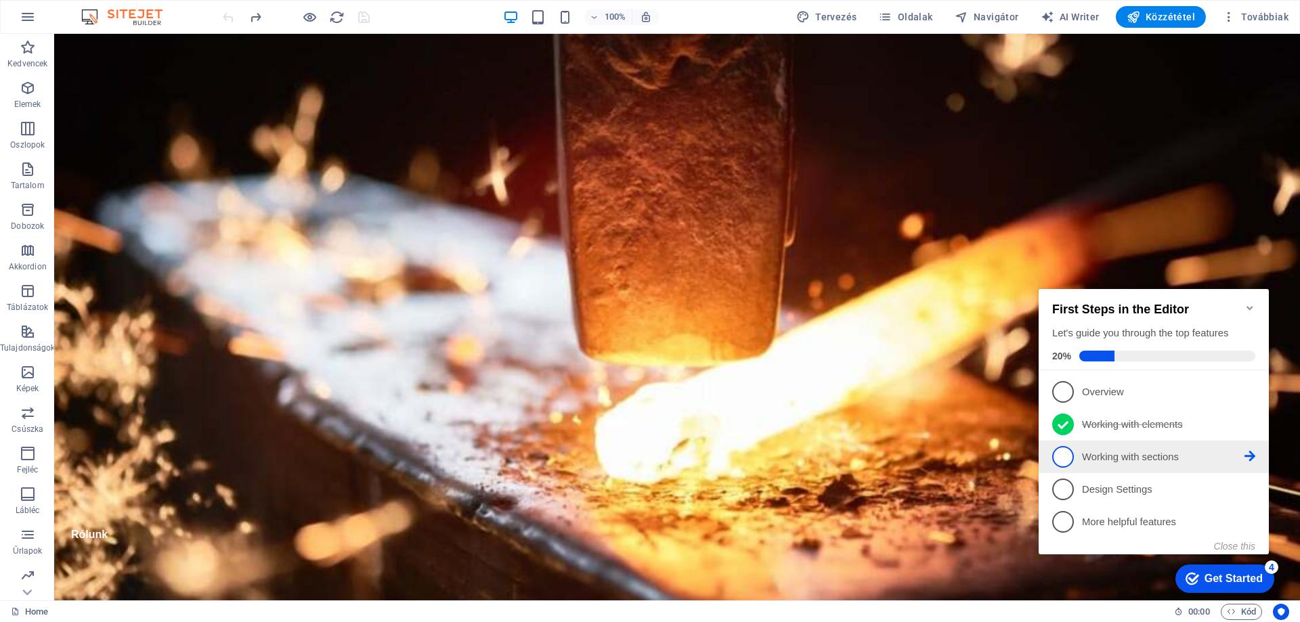
click at [1133, 452] on p "Working with sections - incomplete" at bounding box center [1163, 457] width 162 height 14
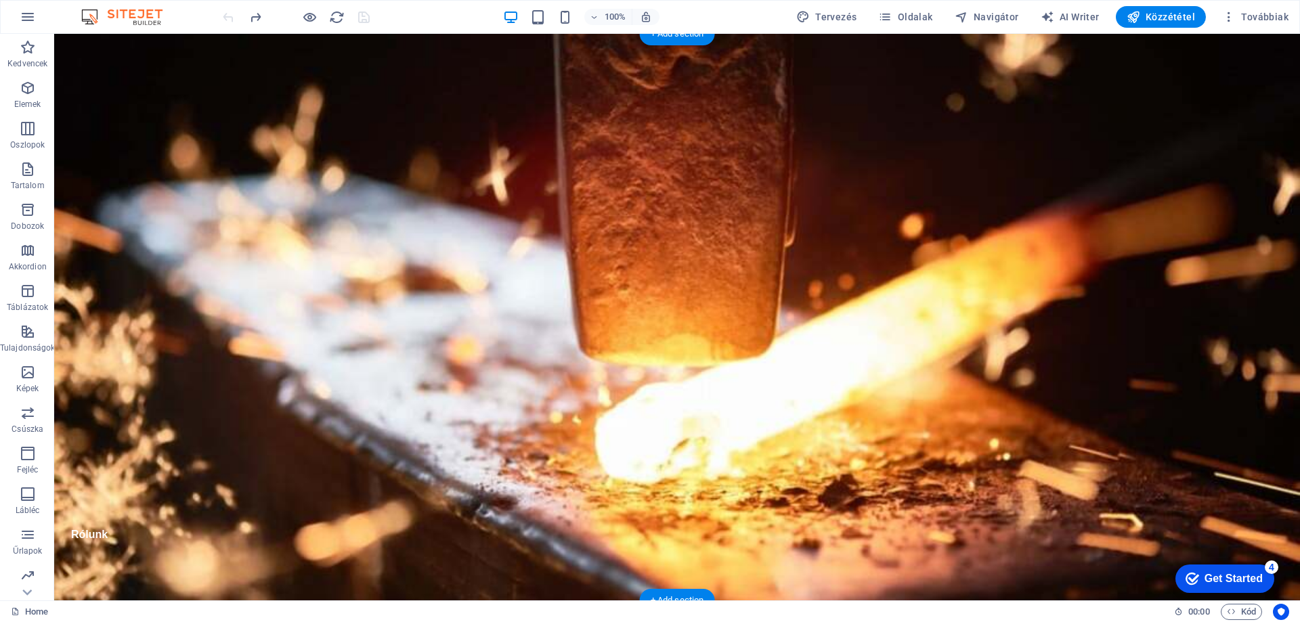
scroll to position [0, 0]
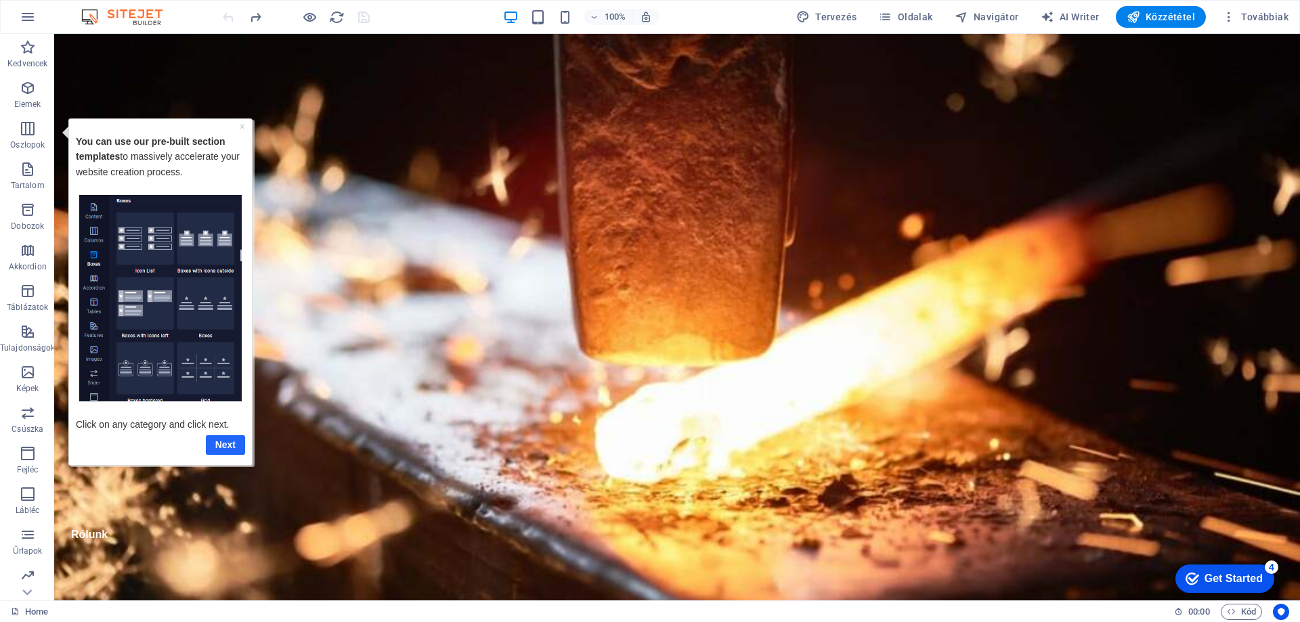
click at [216, 439] on link "Next" at bounding box center [225, 445] width 39 height 20
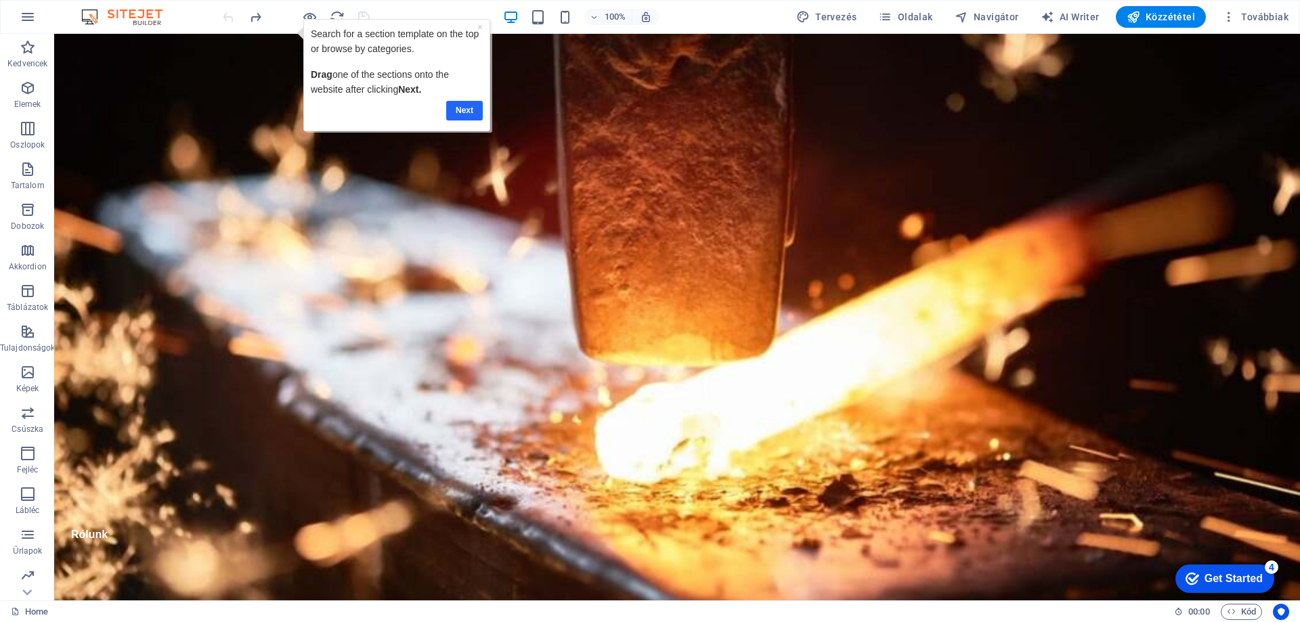
click at [467, 106] on link "Next" at bounding box center [464, 111] width 37 height 20
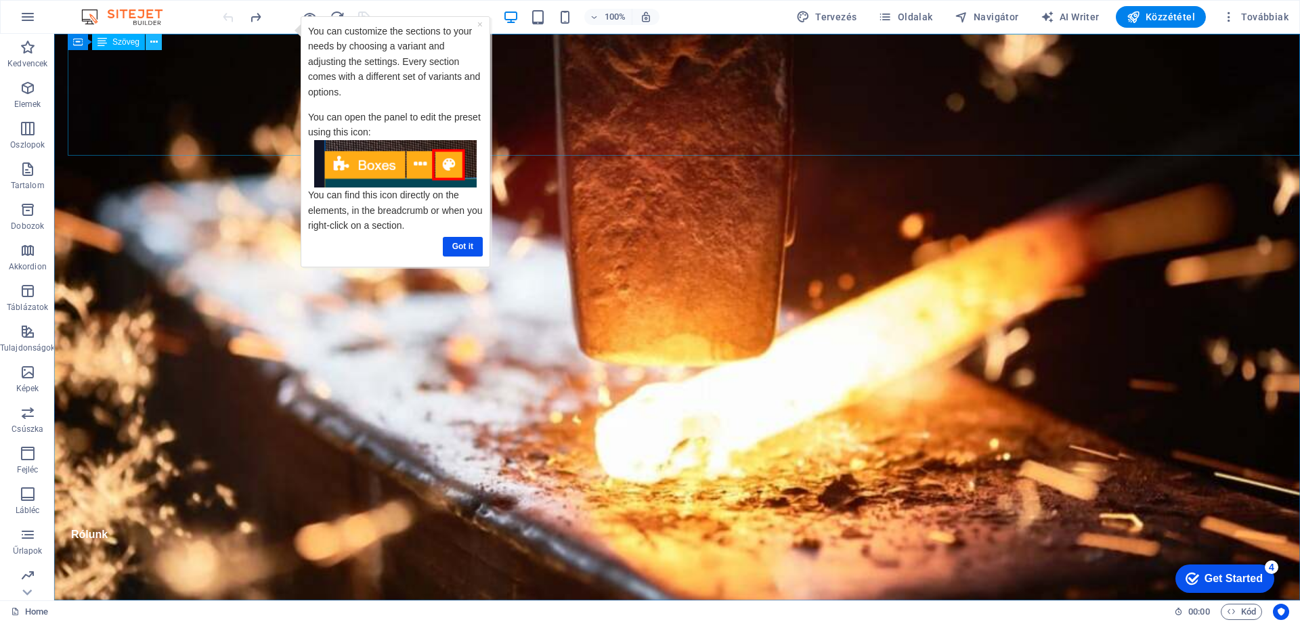
click at [157, 41] on icon at bounding box center [153, 42] width 7 height 14
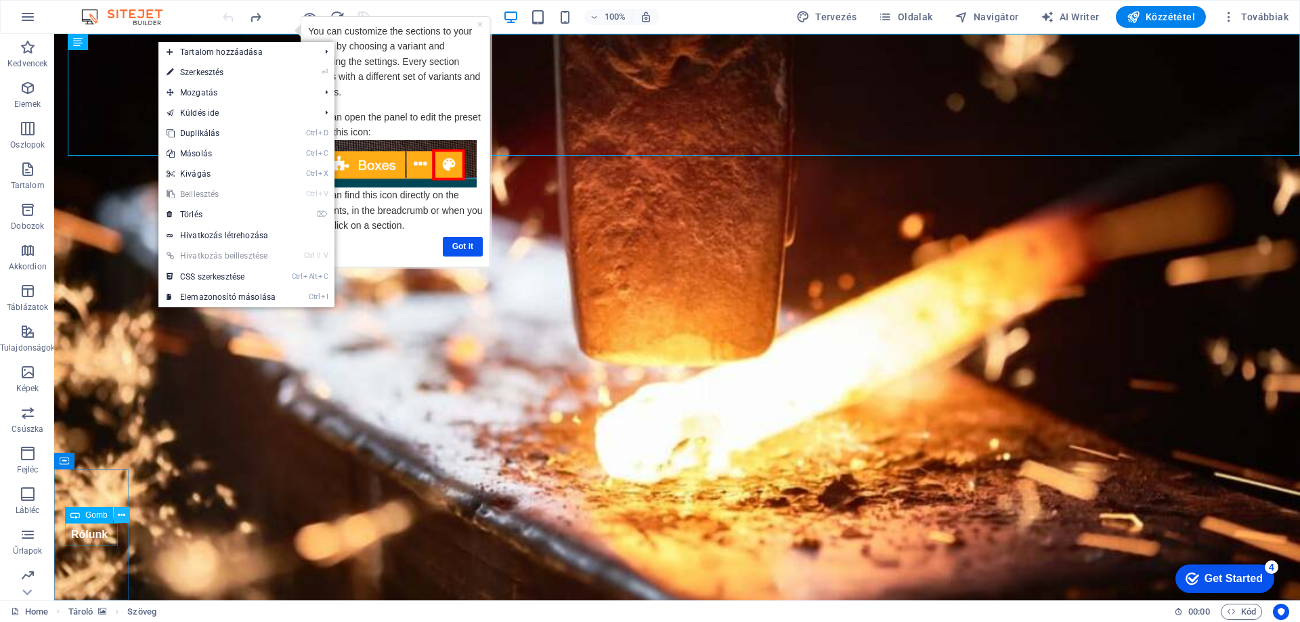
click at [119, 518] on icon at bounding box center [121, 515] width 7 height 14
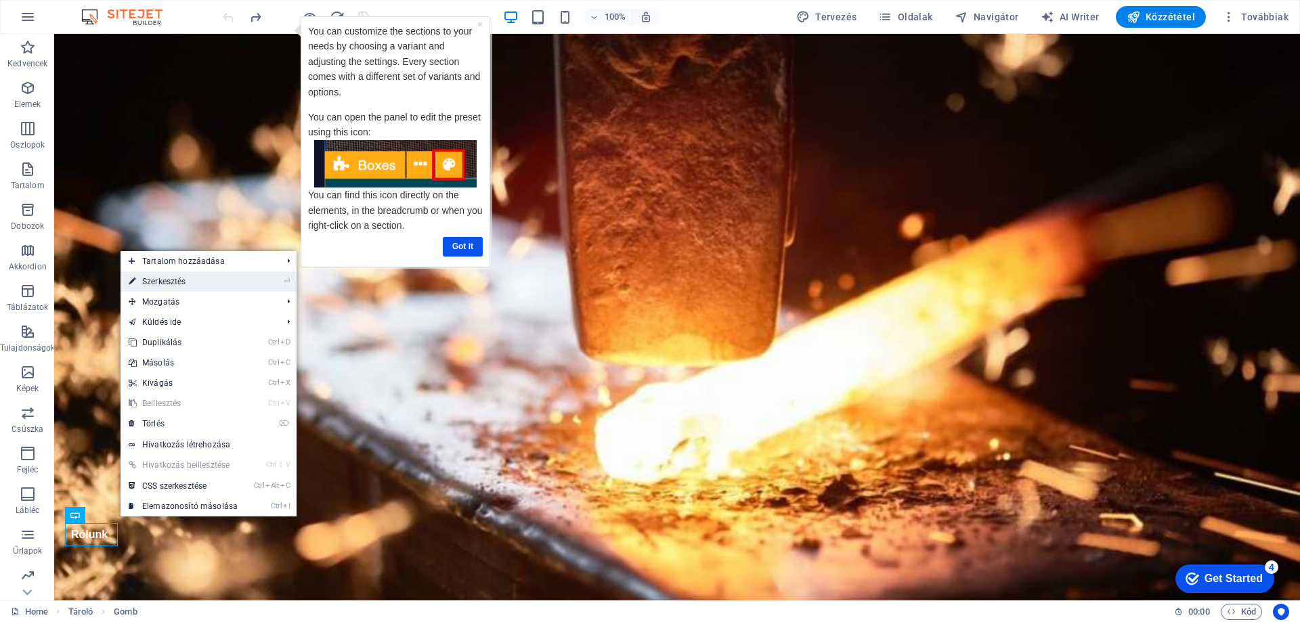
click at [224, 285] on link "⏎ Szerkesztés" at bounding box center [183, 282] width 125 height 20
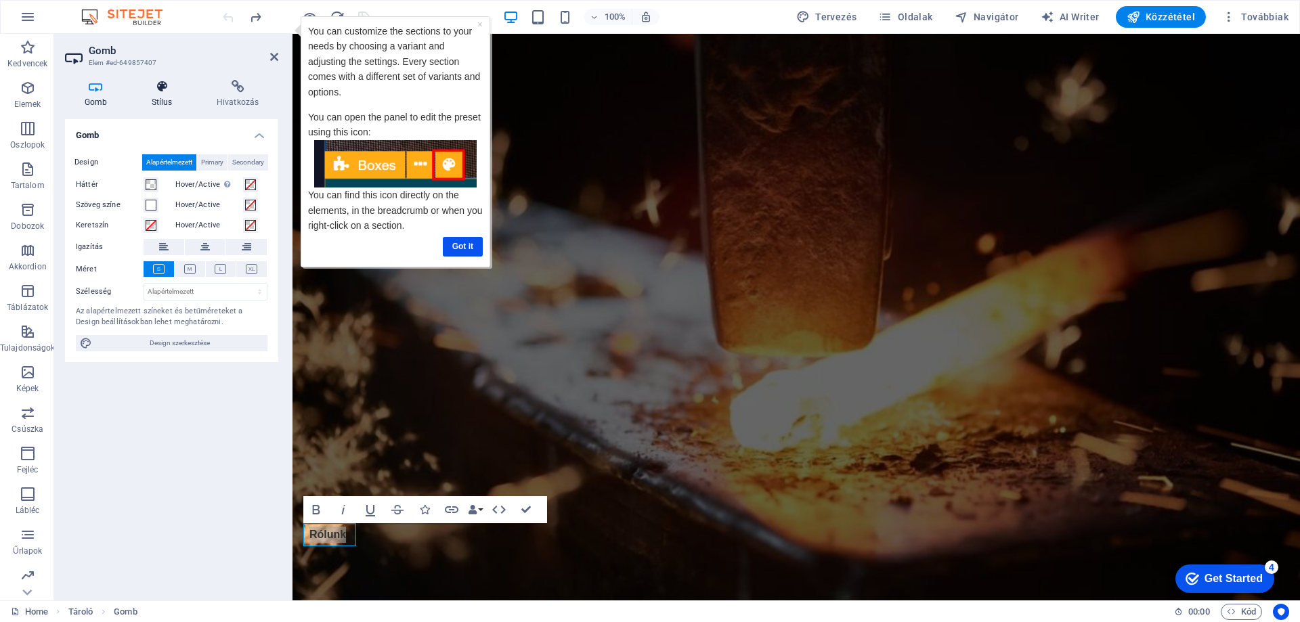
click at [156, 87] on icon at bounding box center [162, 87] width 60 height 14
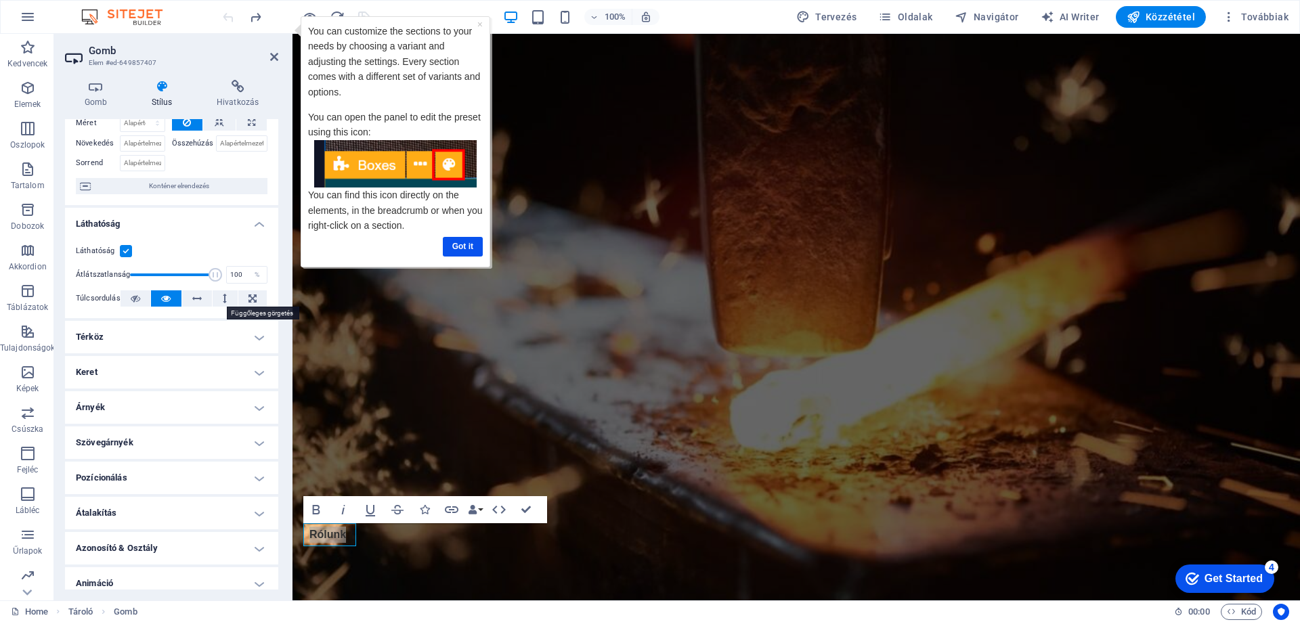
scroll to position [113, 0]
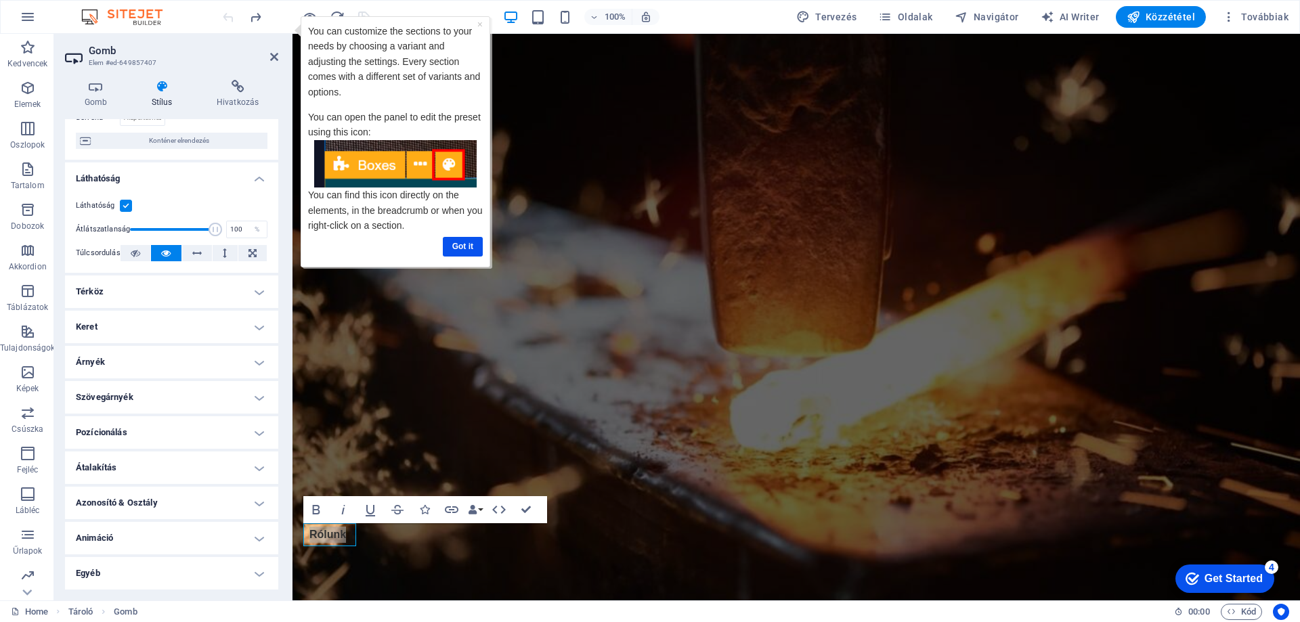
click at [118, 572] on h4 "Egyéb" at bounding box center [171, 573] width 213 height 32
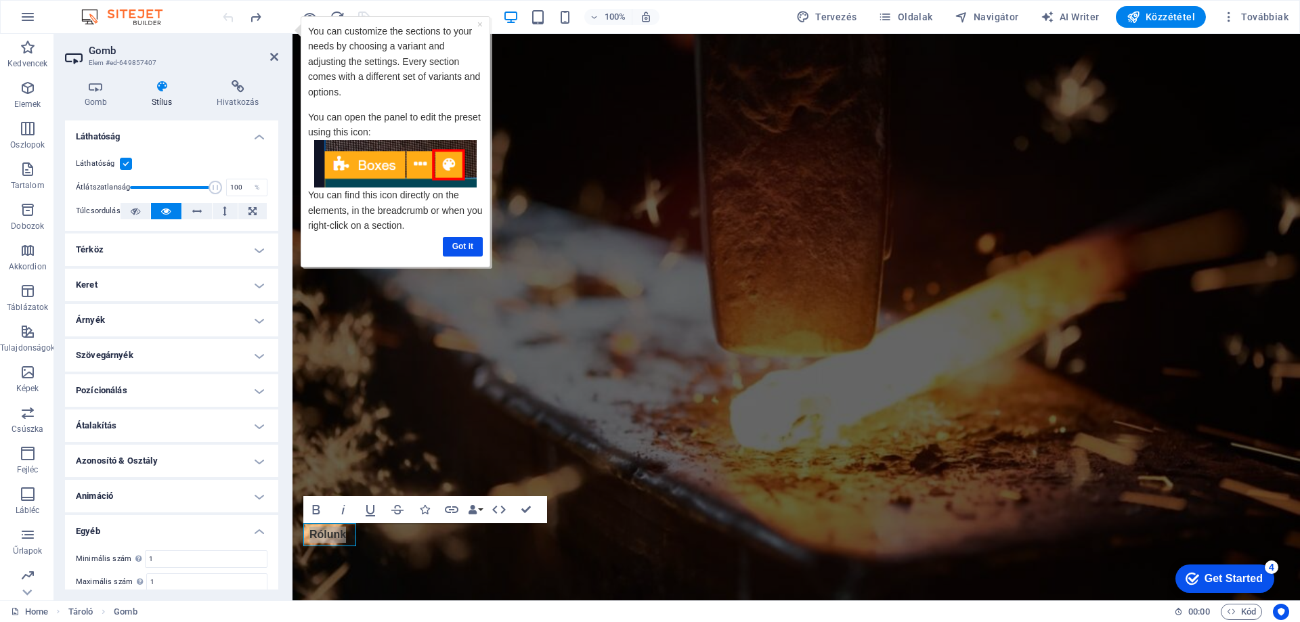
scroll to position [197, 0]
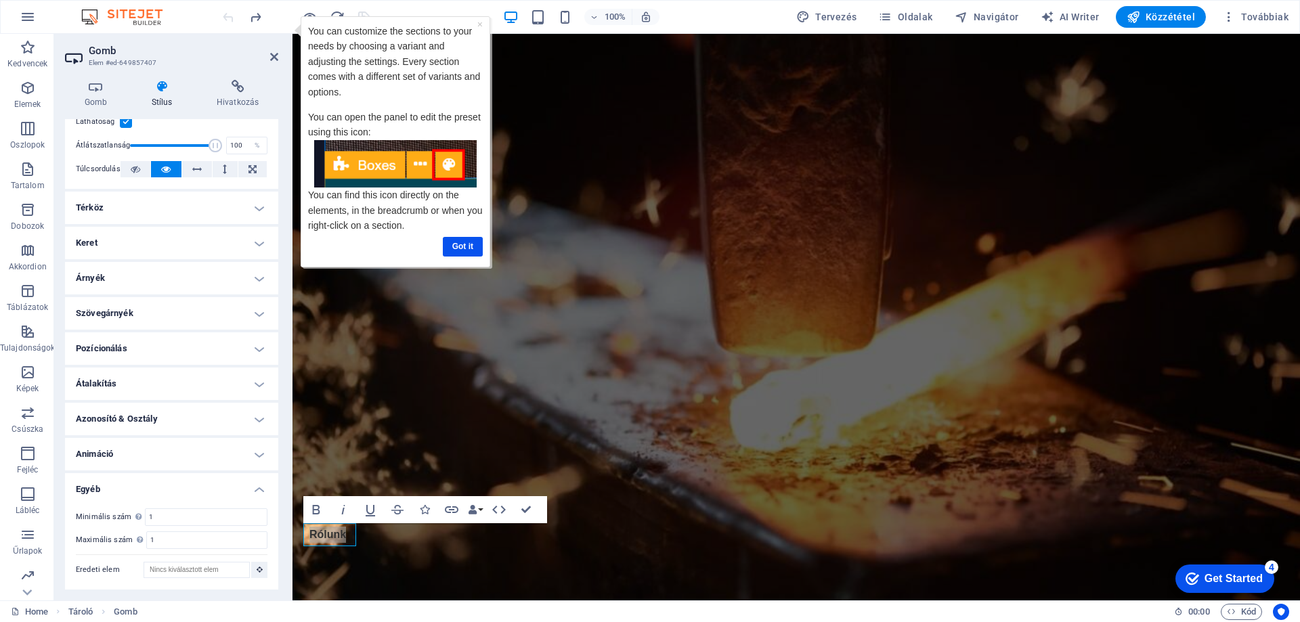
click at [141, 468] on h4 "Animáció" at bounding box center [171, 454] width 213 height 32
click at [146, 461] on h4 "Animáció" at bounding box center [171, 450] width 213 height 24
click at [125, 492] on h4 "Egyéb" at bounding box center [171, 485] width 213 height 24
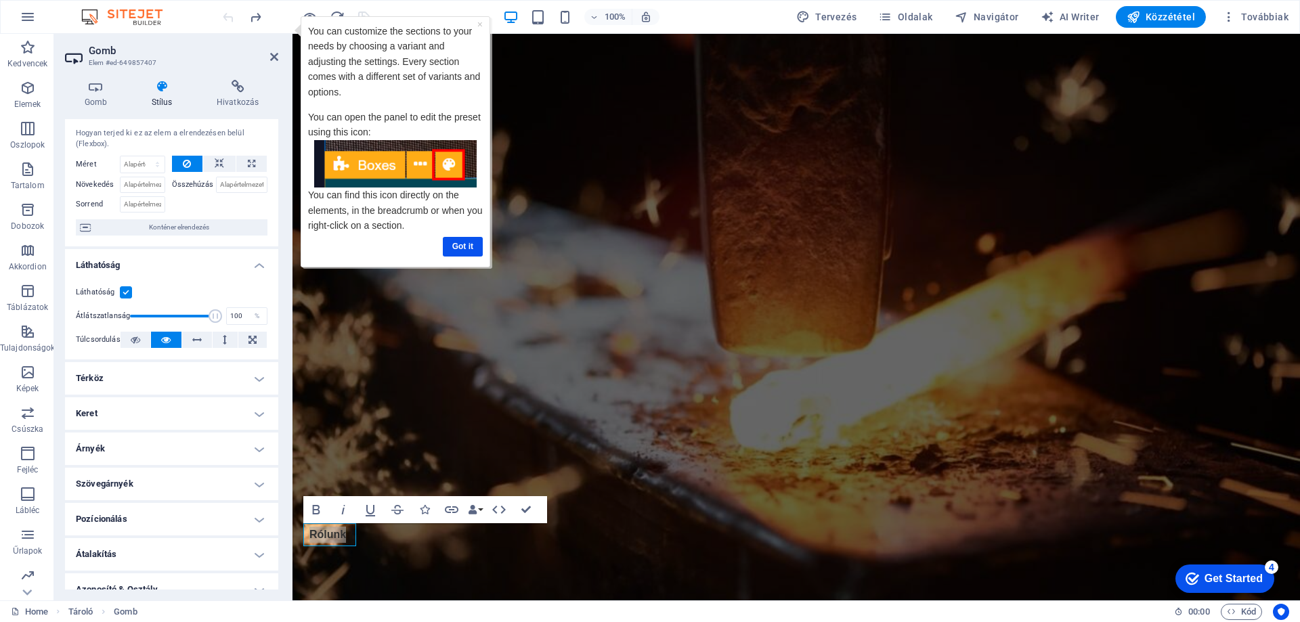
scroll to position [0, 0]
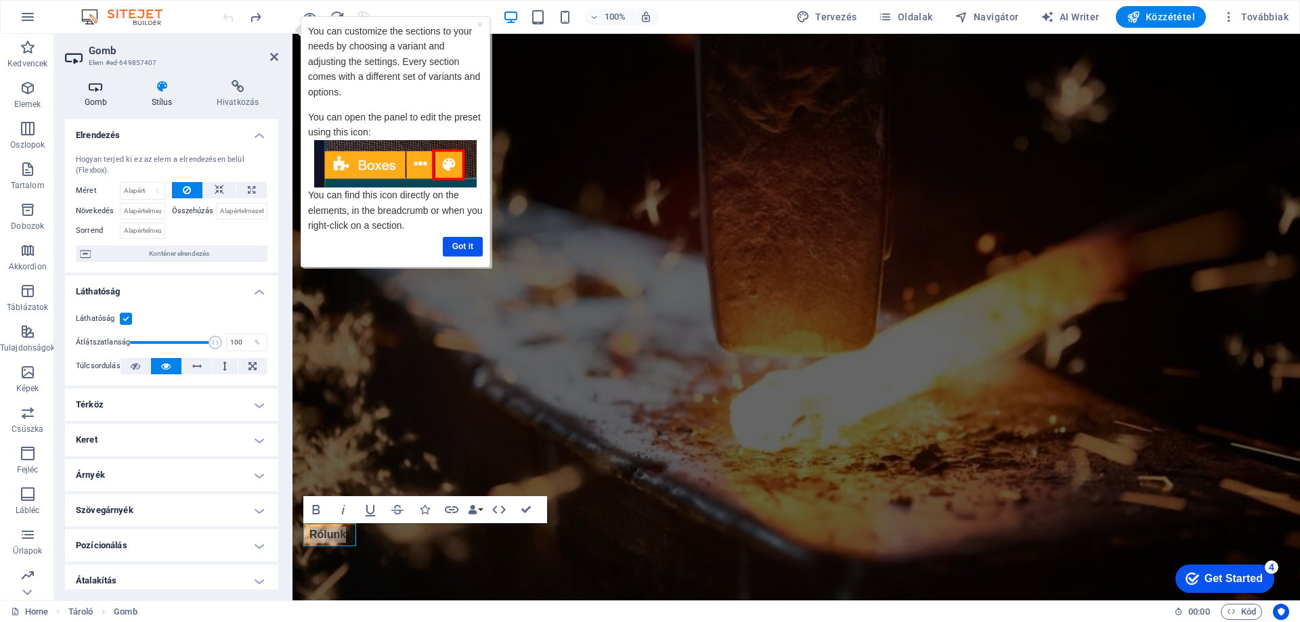
click at [90, 93] on icon at bounding box center [96, 87] width 62 height 14
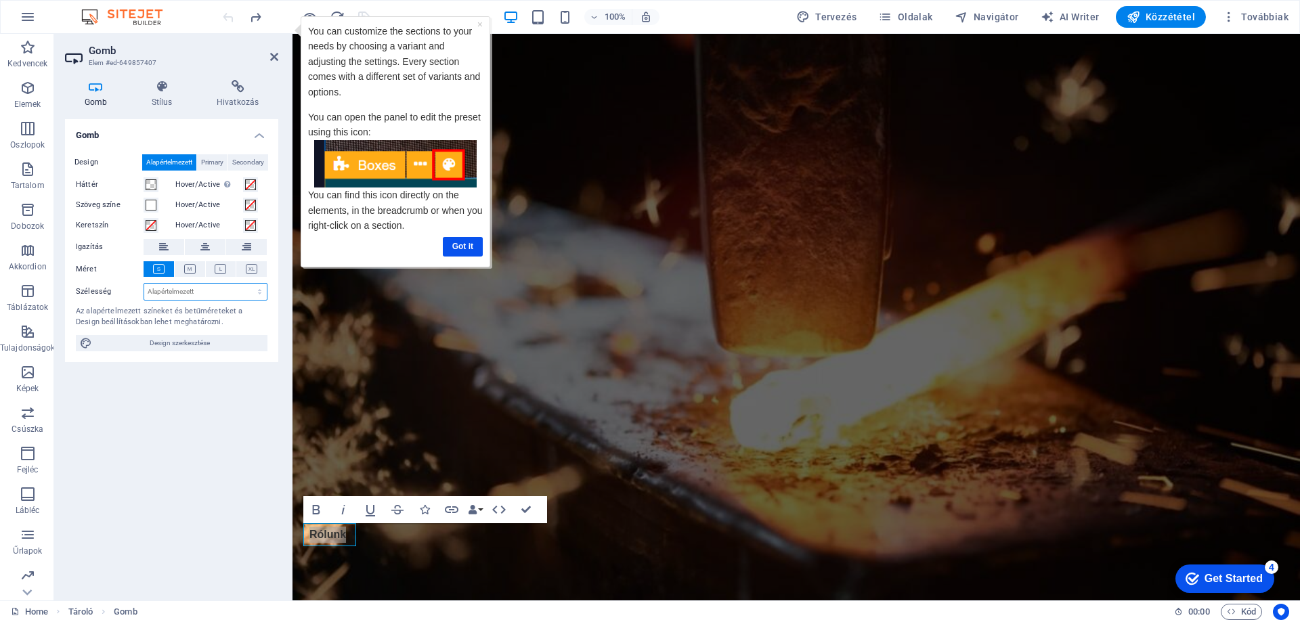
click at [175, 292] on select "Alapértelmezett px rem % em vh vw" at bounding box center [205, 292] width 123 height 16
click at [175, 484] on div "Gomb Design Alapértelmezett Primary Secondary Háttér Hover/Active Az előnézeti …" at bounding box center [171, 354] width 213 height 471
click at [190, 346] on span "Design szerkesztése" at bounding box center [179, 343] width 167 height 16
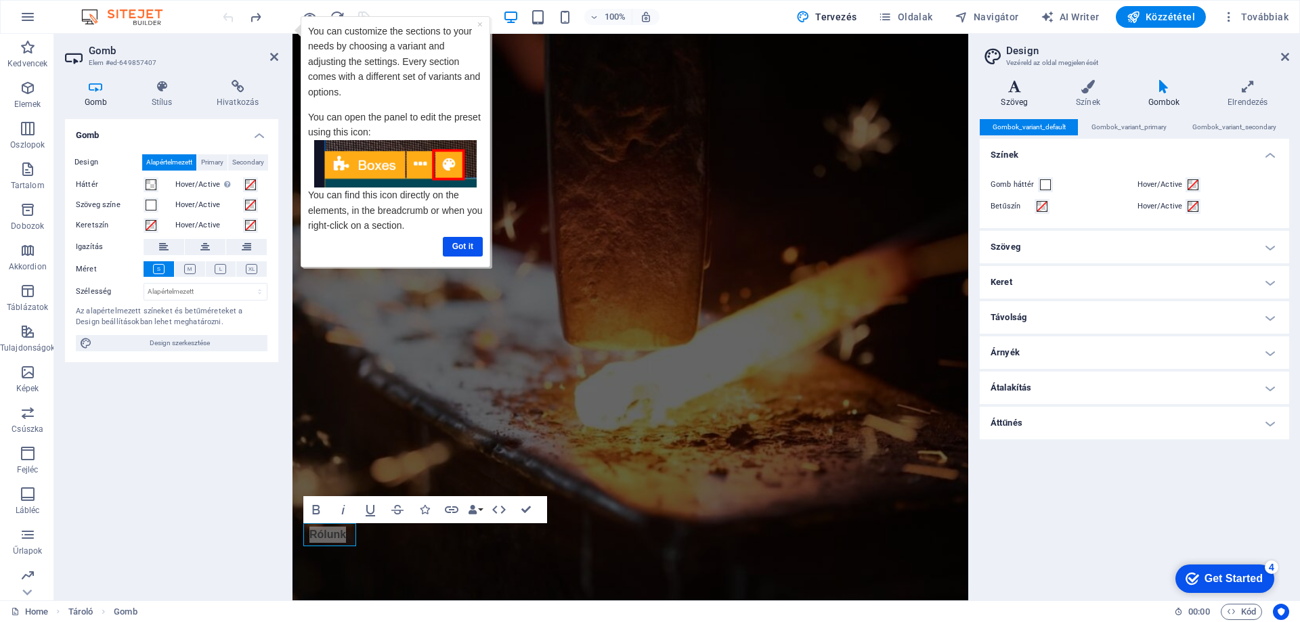
click at [1007, 104] on h4 "Szöveg" at bounding box center [1017, 94] width 75 height 28
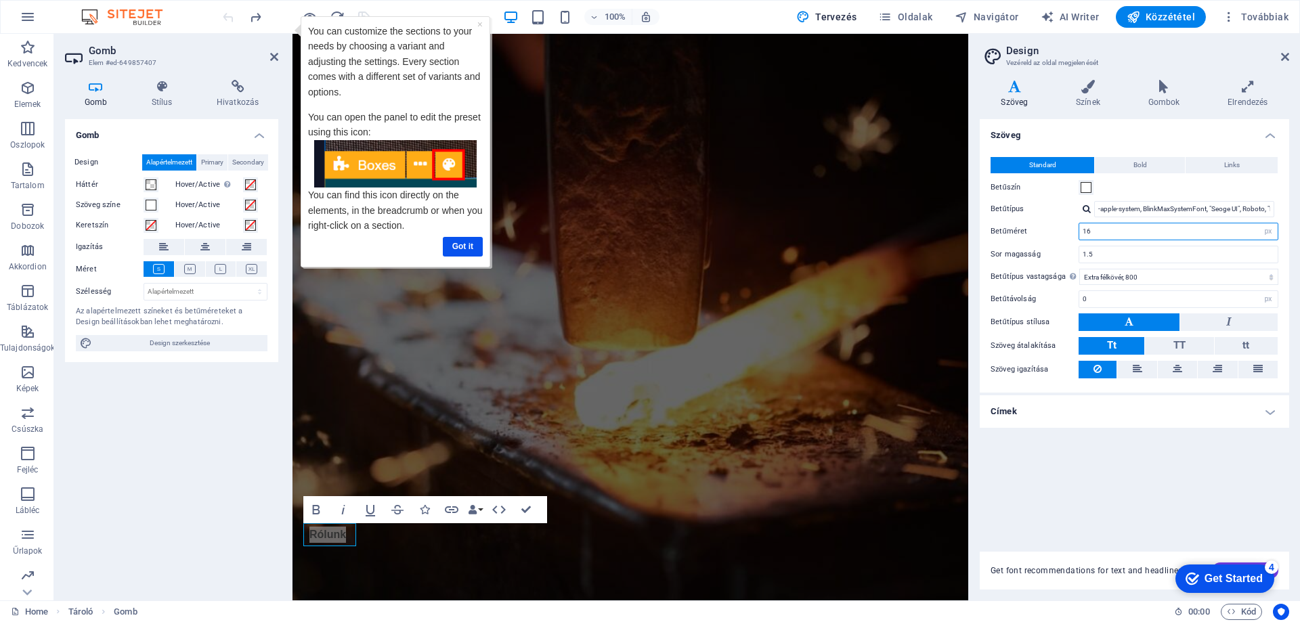
click at [1115, 232] on input "16" at bounding box center [1178, 231] width 198 height 16
drag, startPoint x: 1119, startPoint y: 227, endPoint x: 1059, endPoint y: 224, distance: 60.3
click at [1059, 224] on div "Betűméret 16 rem px" at bounding box center [1135, 232] width 288 height 18
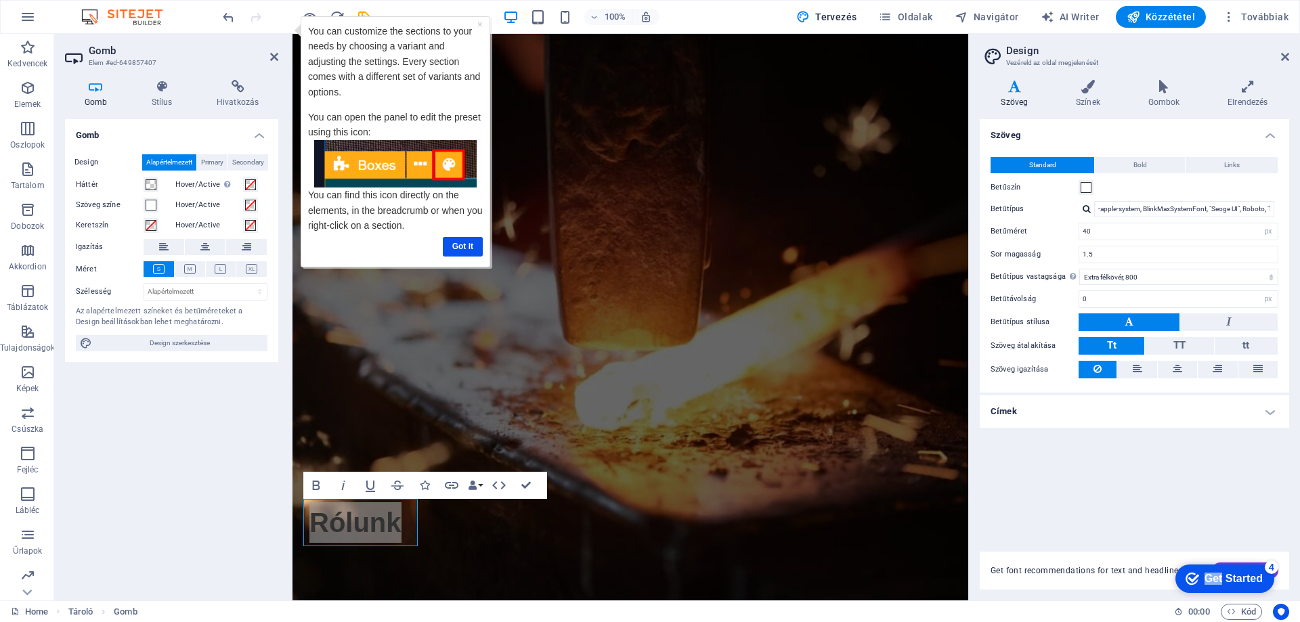
drag, startPoint x: 1219, startPoint y: 571, endPoint x: 1212, endPoint y: 535, distance: 37.3
click html "checkmark Get Started 4 First Steps in the Editor Let's guide you through the t…"
click at [1219, 573] on div "Get Started" at bounding box center [1234, 579] width 58 height 12
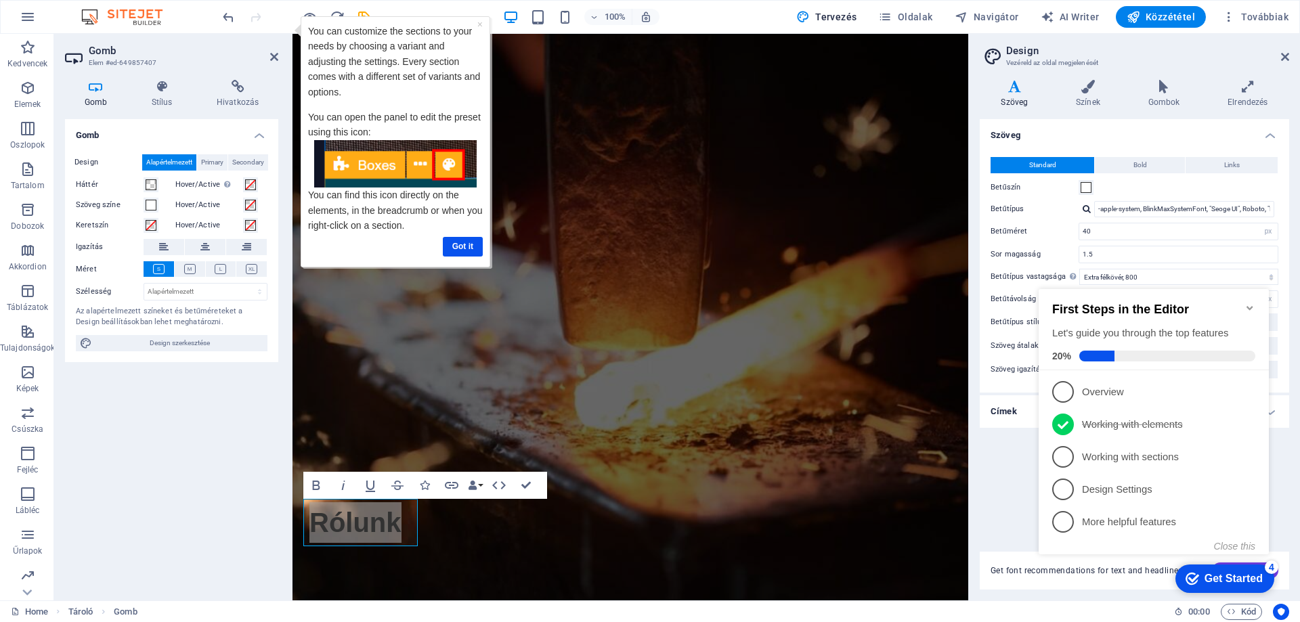
click at [1126, 466] on li "3 Working with sections - incomplete" at bounding box center [1154, 457] width 230 height 32
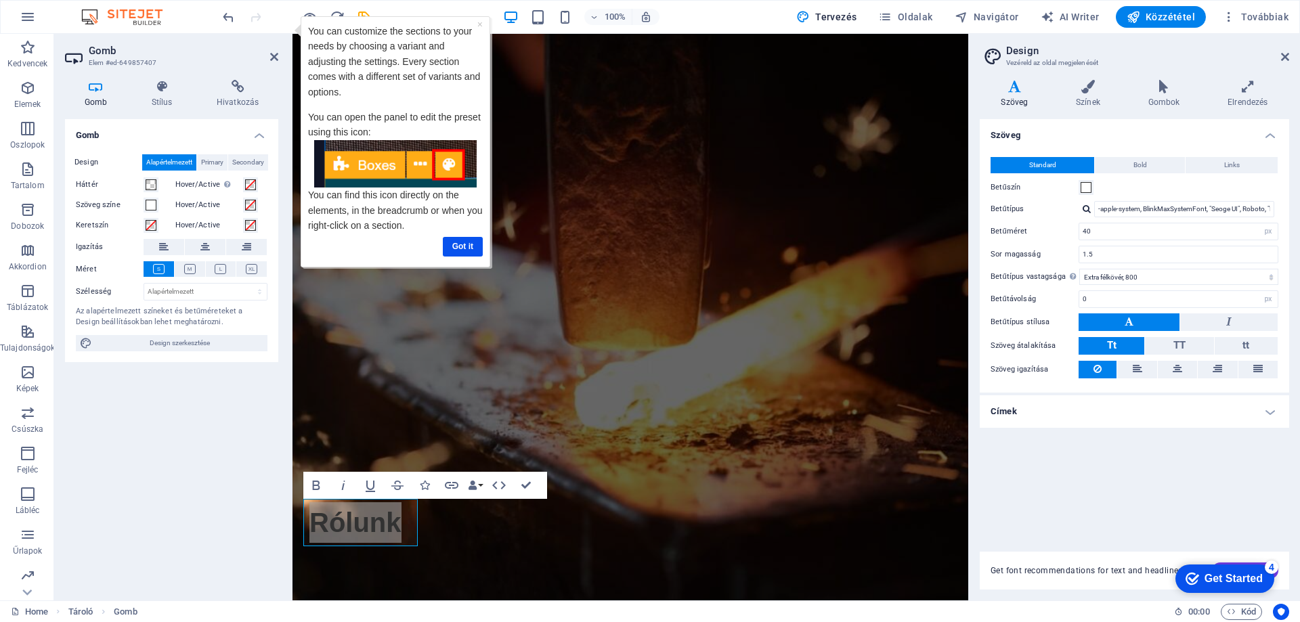
click at [1216, 573] on div "Get Started" at bounding box center [1234, 579] width 58 height 12
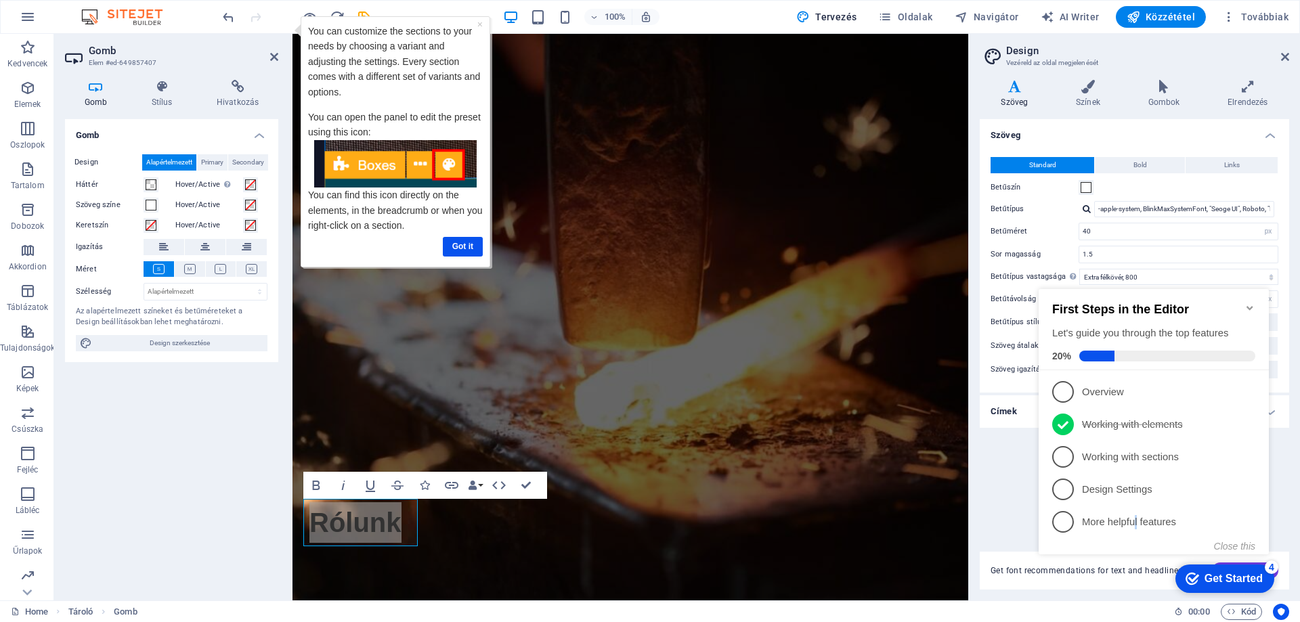
click at [1140, 519] on p "More helpful features - incomplete" at bounding box center [1163, 522] width 162 height 14
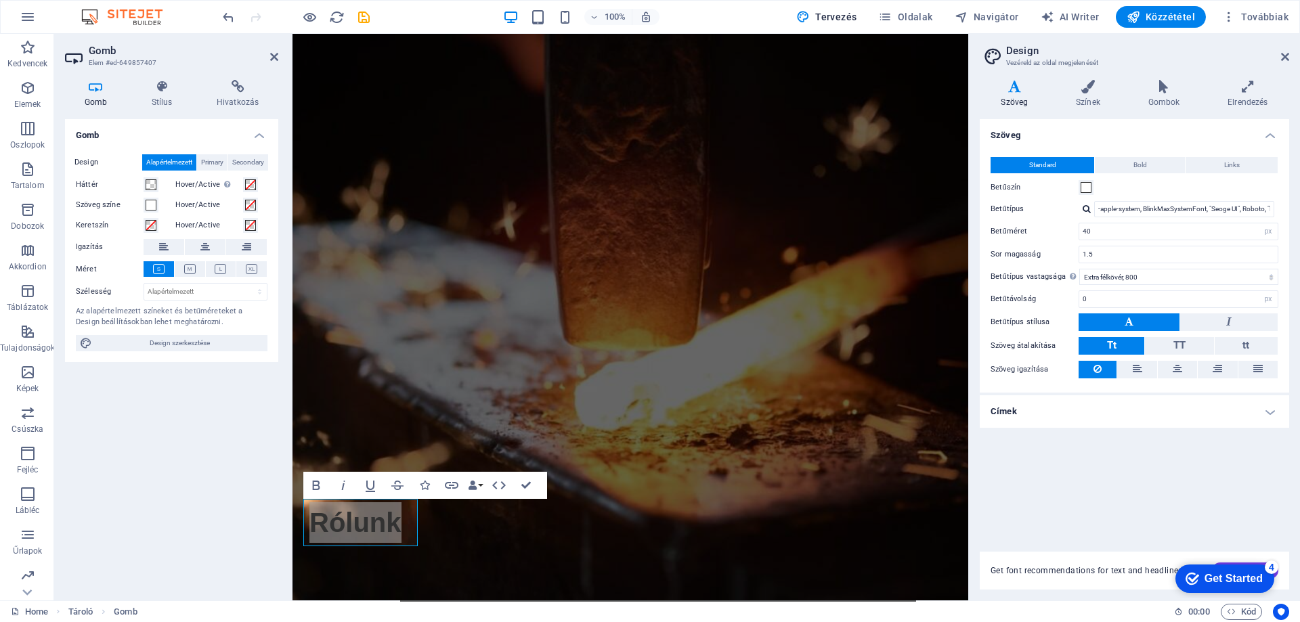
click at [1214, 580] on div "Get Started" at bounding box center [1234, 579] width 58 height 12
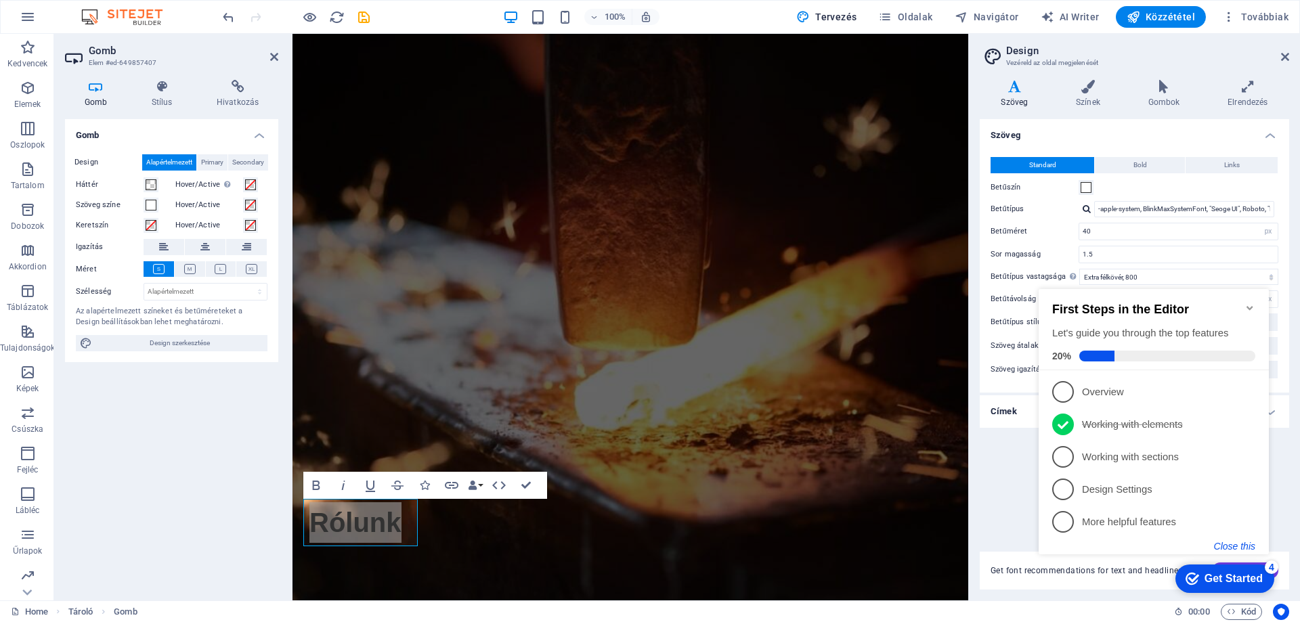
click at [1230, 546] on button "Close this" at bounding box center [1234, 546] width 41 height 11
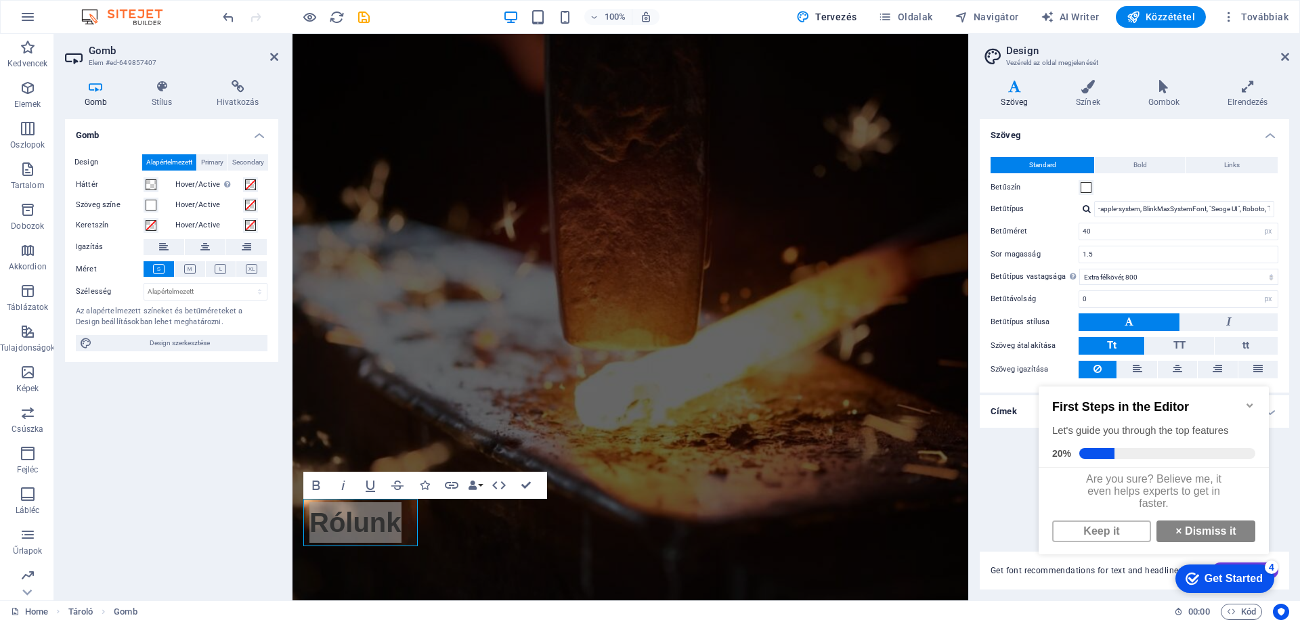
click at [1236, 577] on div "Get Started" at bounding box center [1234, 579] width 58 height 12
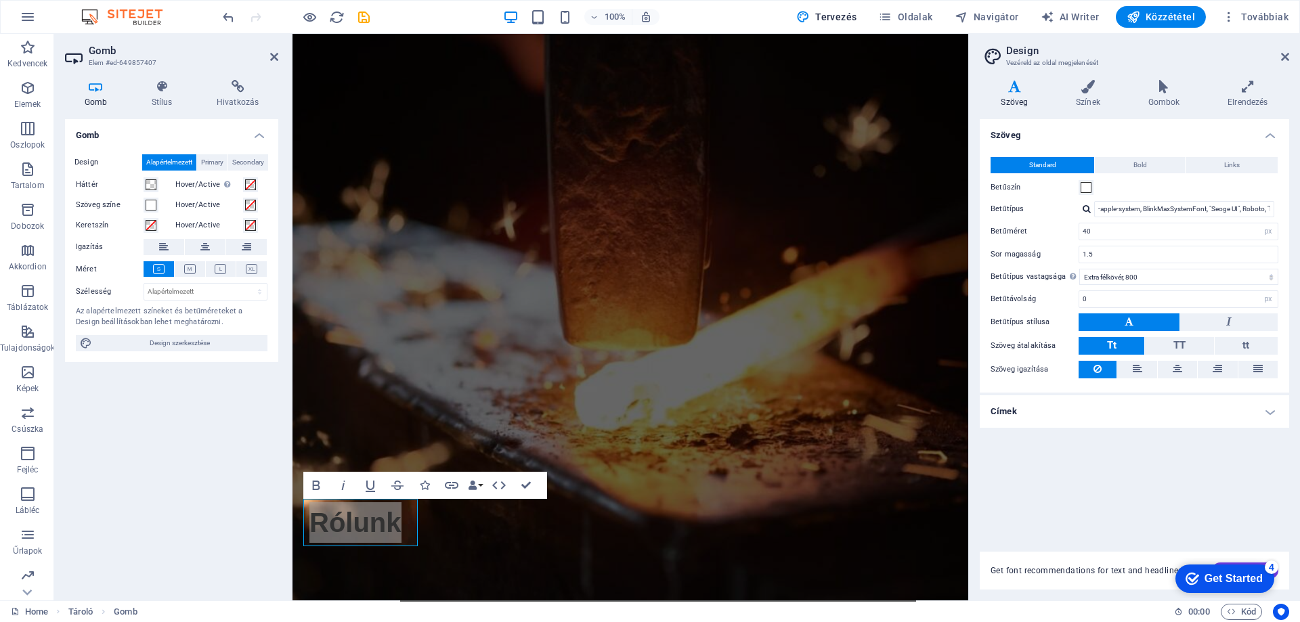
click at [1263, 585] on div "Get Started" at bounding box center [1234, 579] width 58 height 12
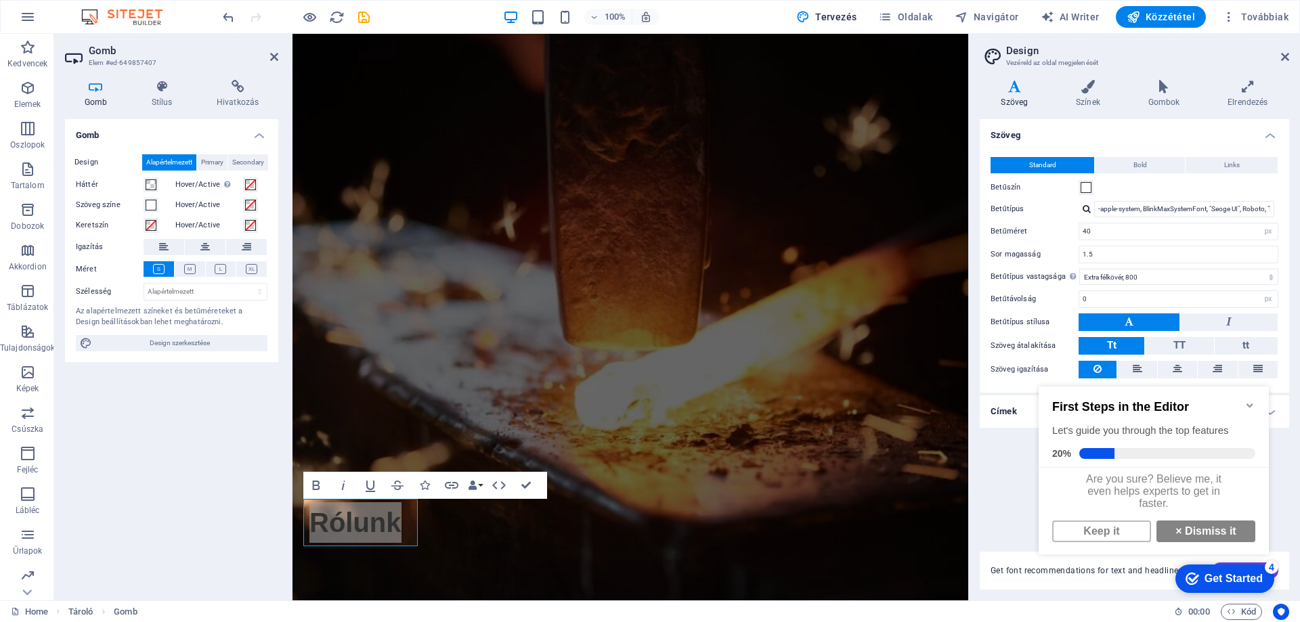
scroll to position [10, 0]
click at [1186, 530] on link "× Dismiss it" at bounding box center [1205, 532] width 99 height 22
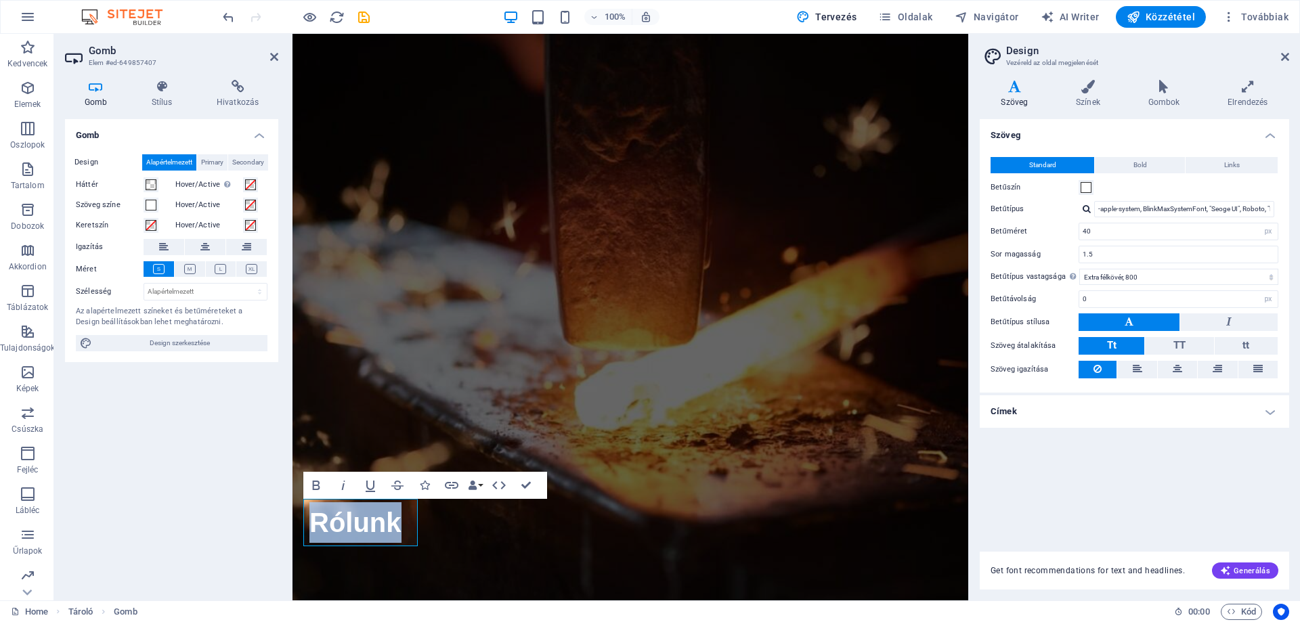
click at [672, 446] on figure at bounding box center [630, 317] width 676 height 567
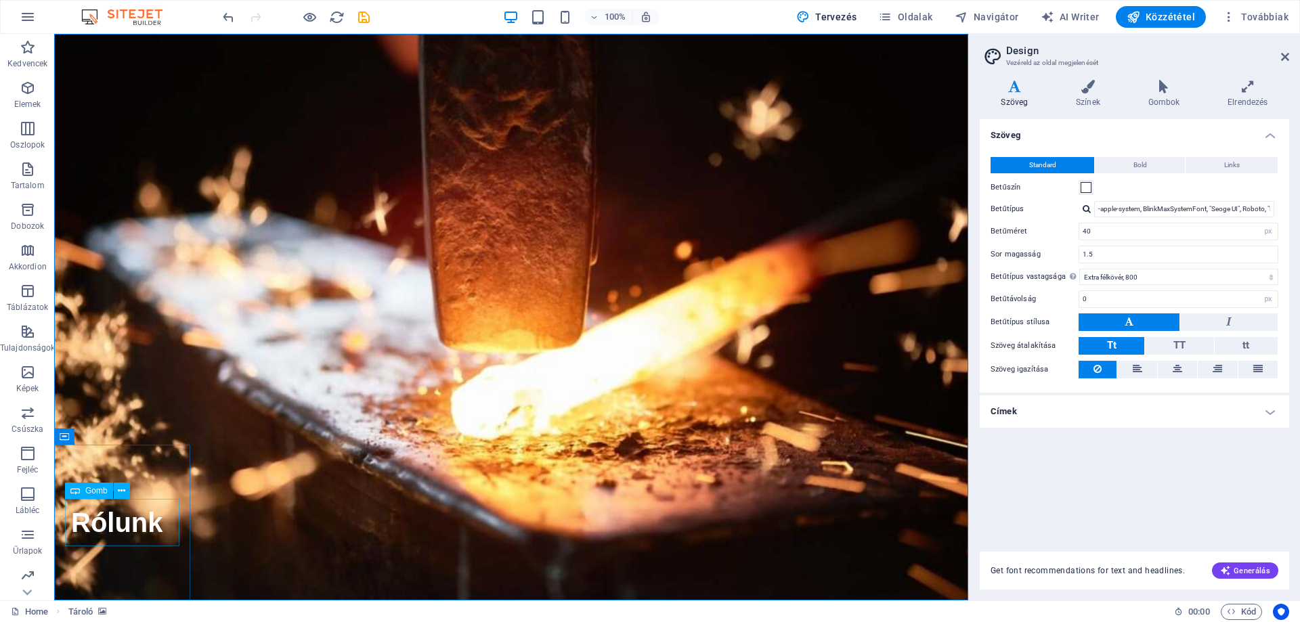
click at [146, 525] on div "Rólunk" at bounding box center [117, 522] width 104 height 47
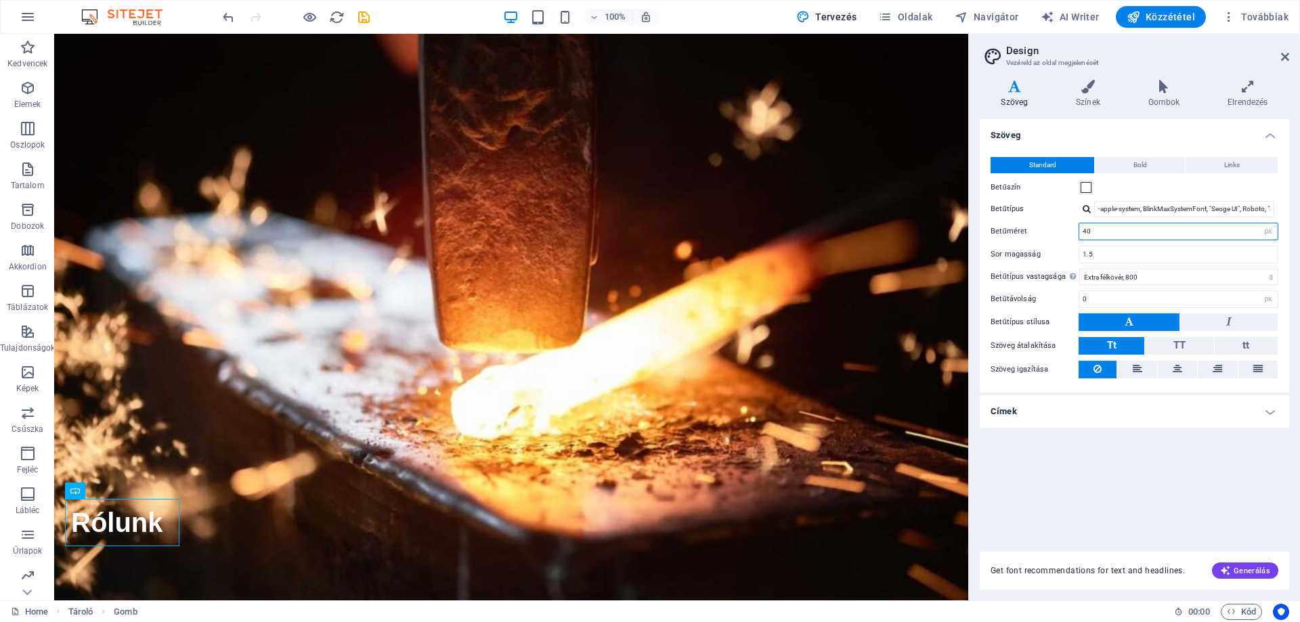
drag, startPoint x: 1132, startPoint y: 234, endPoint x: 1048, endPoint y: 230, distance: 84.1
click at [1048, 230] on div "Betűméret 40 rem px" at bounding box center [1135, 232] width 288 height 18
click at [1114, 255] on input "1.5" at bounding box center [1178, 254] width 198 height 16
click at [1120, 234] on input "45" at bounding box center [1178, 231] width 198 height 16
drag, startPoint x: 1121, startPoint y: 231, endPoint x: 1044, endPoint y: 223, distance: 77.5
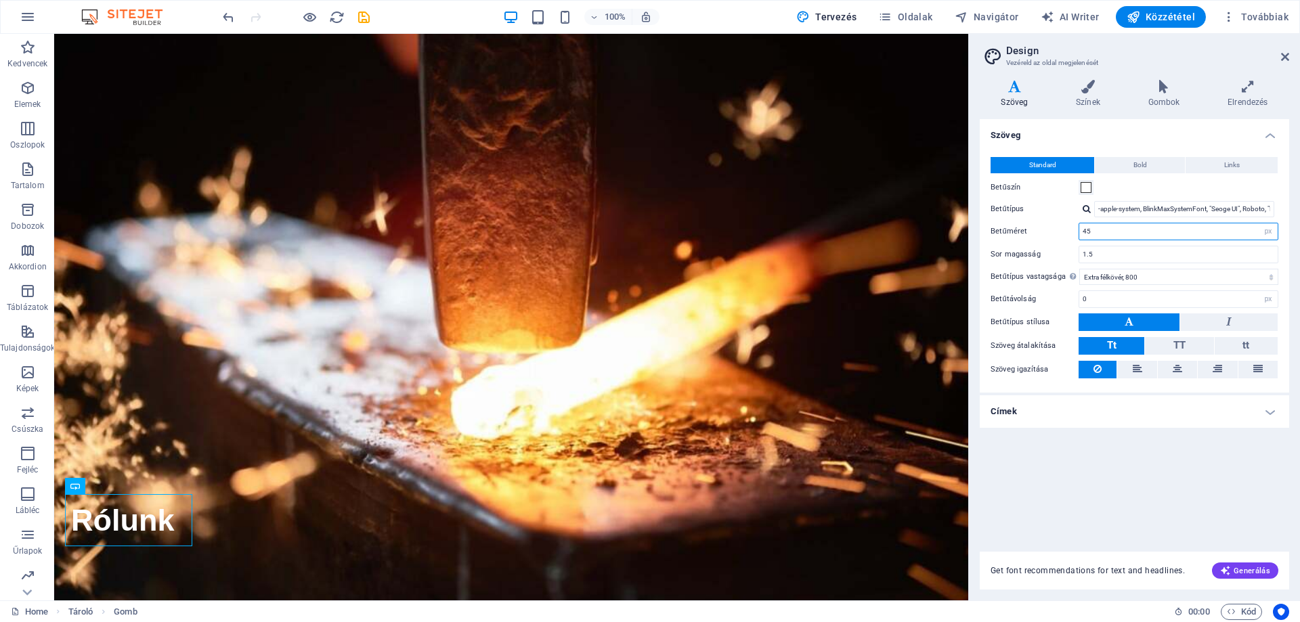
click at [1044, 223] on div "Betűméret 45 rem px" at bounding box center [1135, 232] width 288 height 18
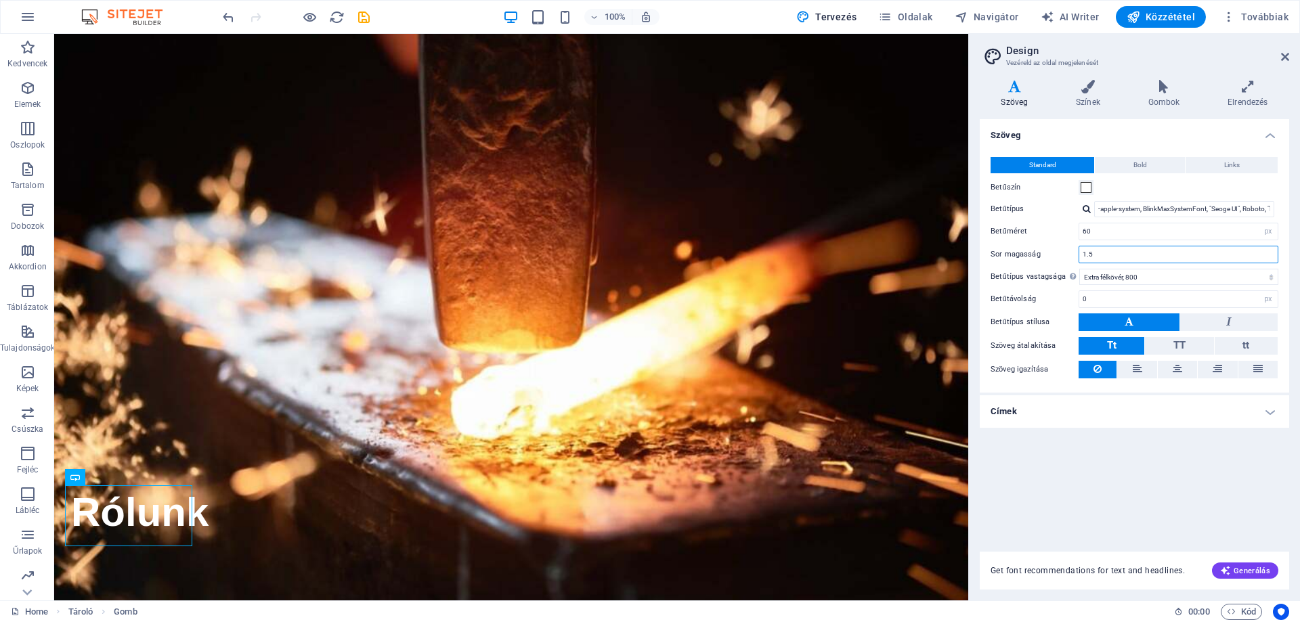
click at [1098, 251] on input "1.5" at bounding box center [1178, 254] width 198 height 16
drag, startPoint x: 1108, startPoint y: 233, endPoint x: 1053, endPoint y: 230, distance: 55.6
click at [1053, 230] on div "Betűméret 60 rem px" at bounding box center [1135, 232] width 288 height 18
type input "45"
click at [1110, 258] on input "1.5" at bounding box center [1178, 254] width 198 height 16
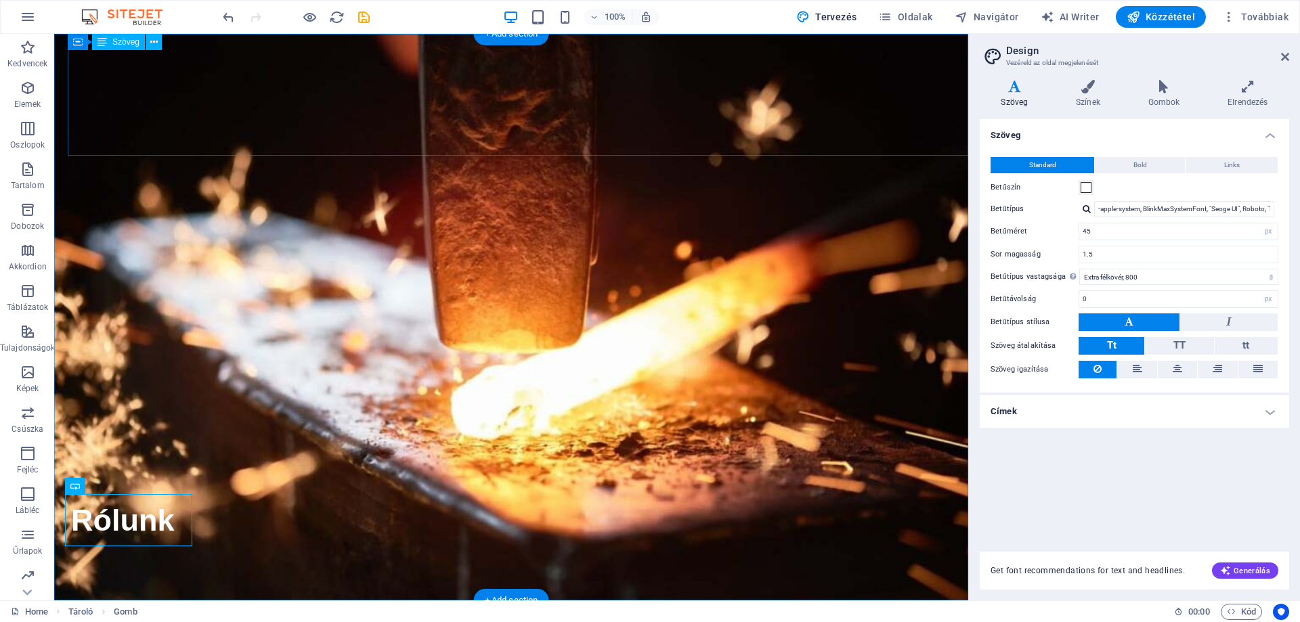
drag, startPoint x: 286, startPoint y: 127, endPoint x: 133, endPoint y: 48, distance: 171.4
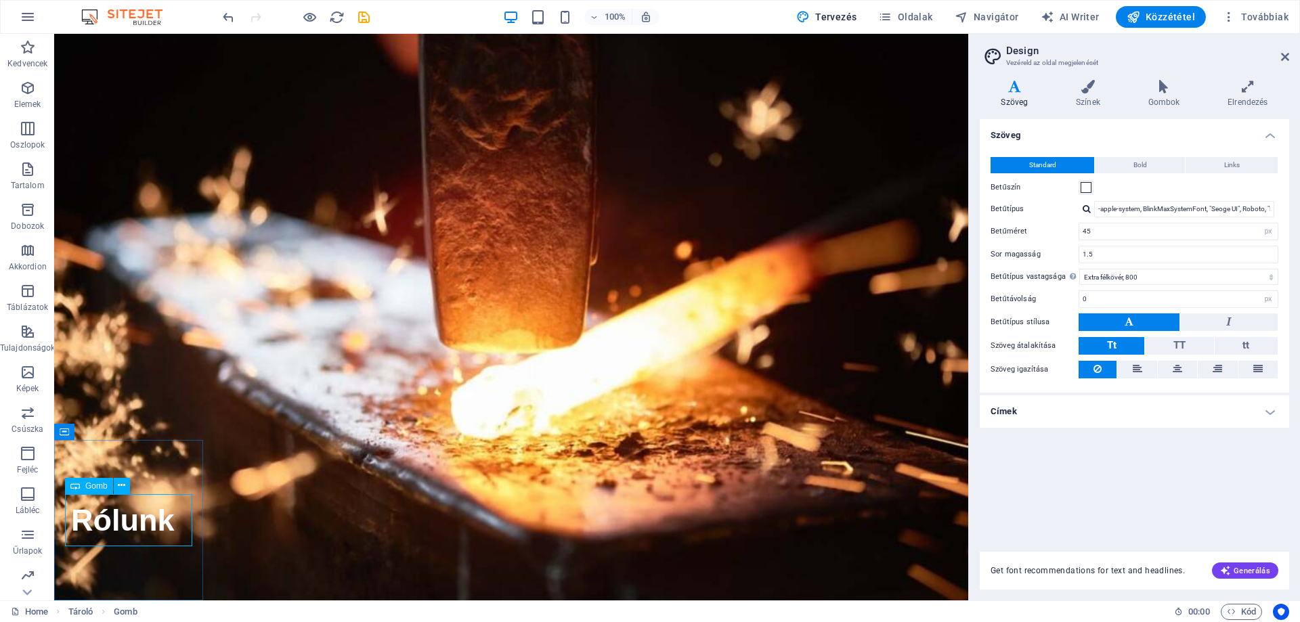
click at [171, 518] on div "Rólunk" at bounding box center [123, 520] width 116 height 53
click at [165, 523] on div "Rólunk" at bounding box center [123, 520] width 116 height 53
click at [162, 523] on div "Rólunk" at bounding box center [123, 520] width 116 height 53
click at [1129, 236] on input "45" at bounding box center [1178, 231] width 198 height 16
click at [332, 539] on figure at bounding box center [511, 317] width 914 height 567
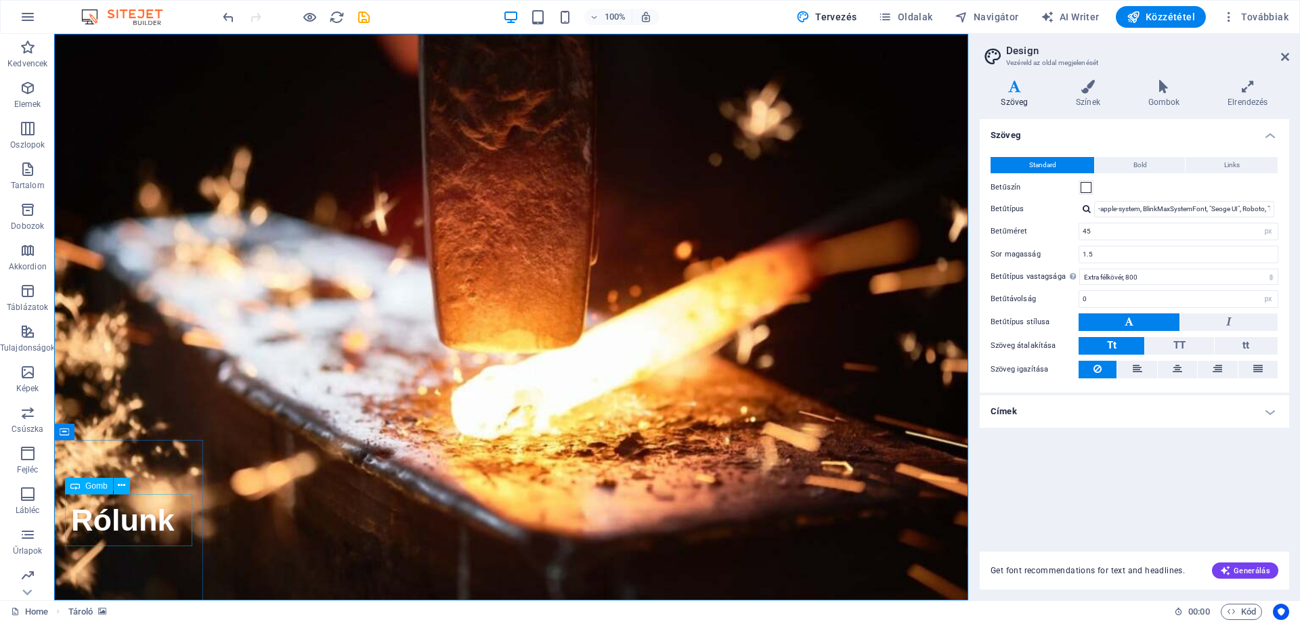
click at [172, 519] on div "Rólunk" at bounding box center [123, 520] width 116 height 53
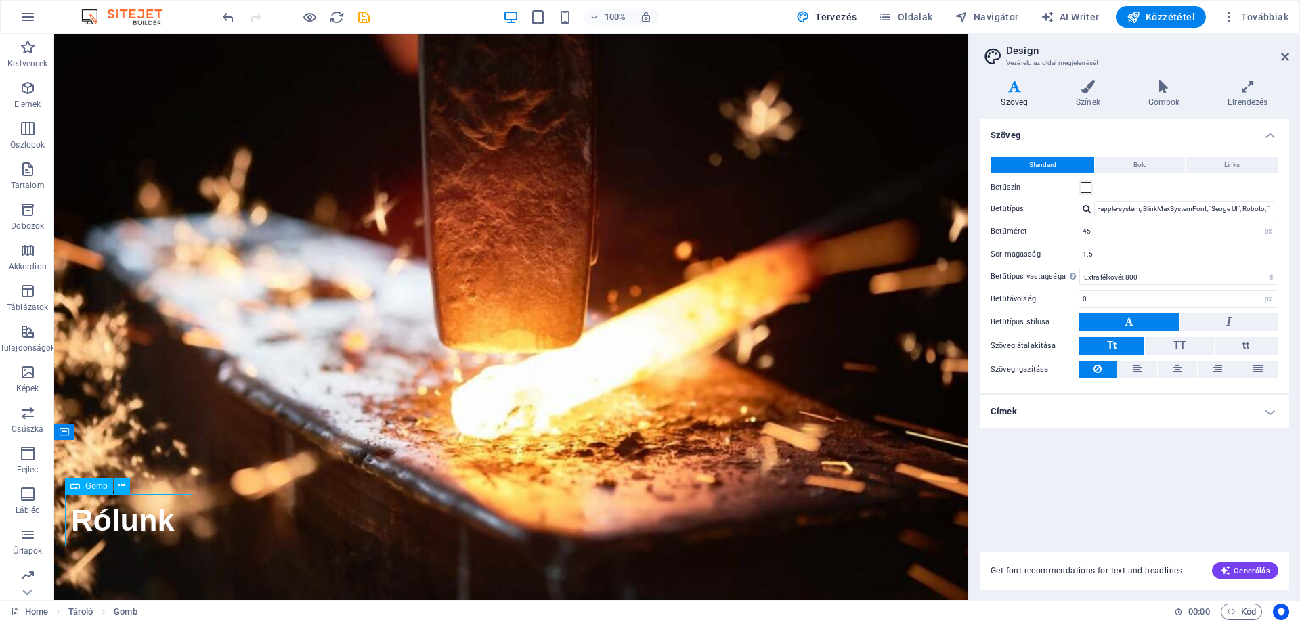
click at [167, 519] on div "Rólunk" at bounding box center [123, 520] width 116 height 53
click at [1282, 58] on icon at bounding box center [1285, 56] width 8 height 11
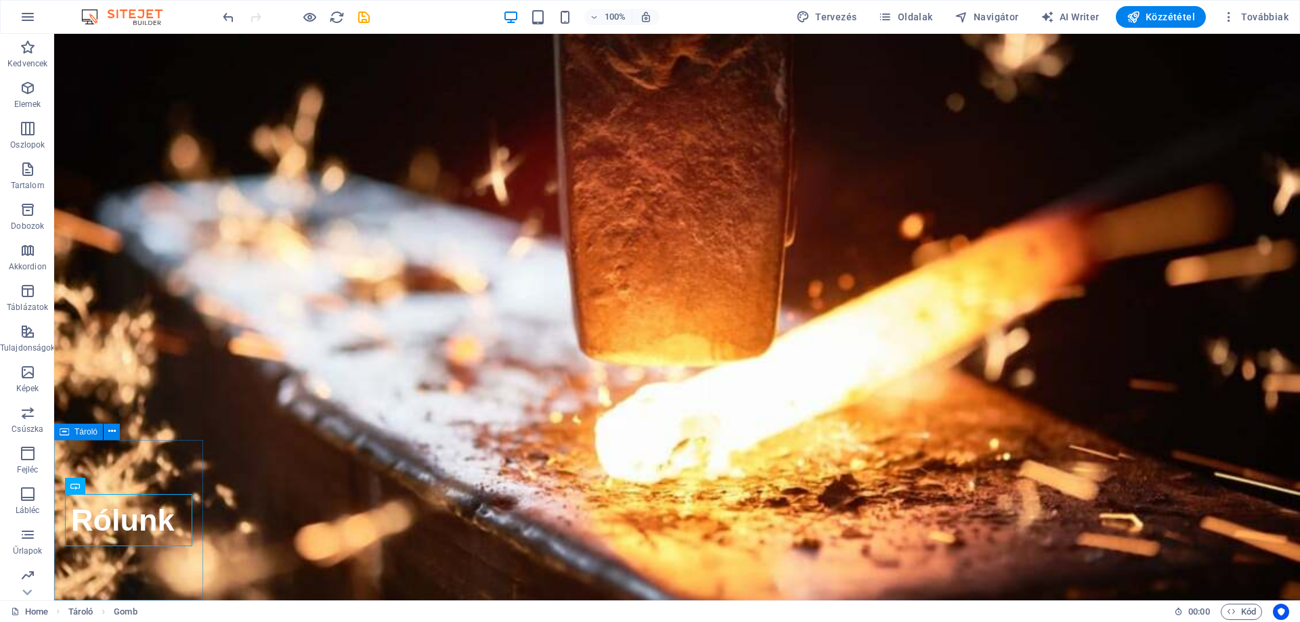
click at [244, 395] on figure at bounding box center [677, 317] width 1246 height 567
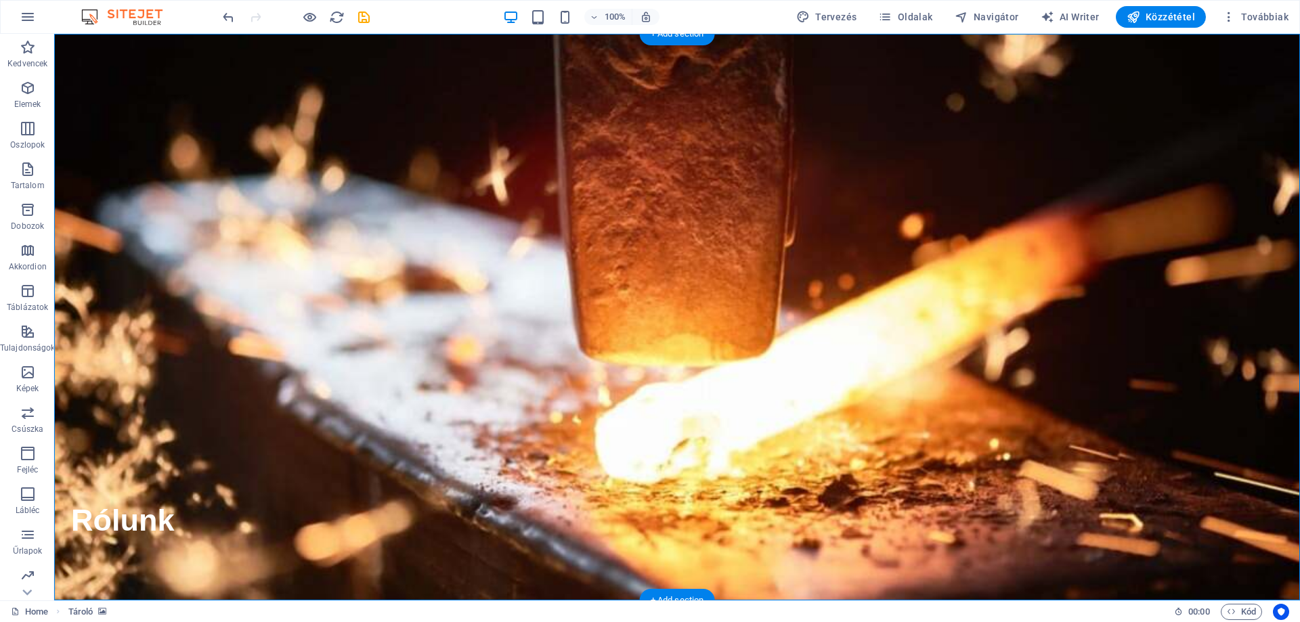
click at [304, 307] on figure at bounding box center [677, 317] width 1246 height 567
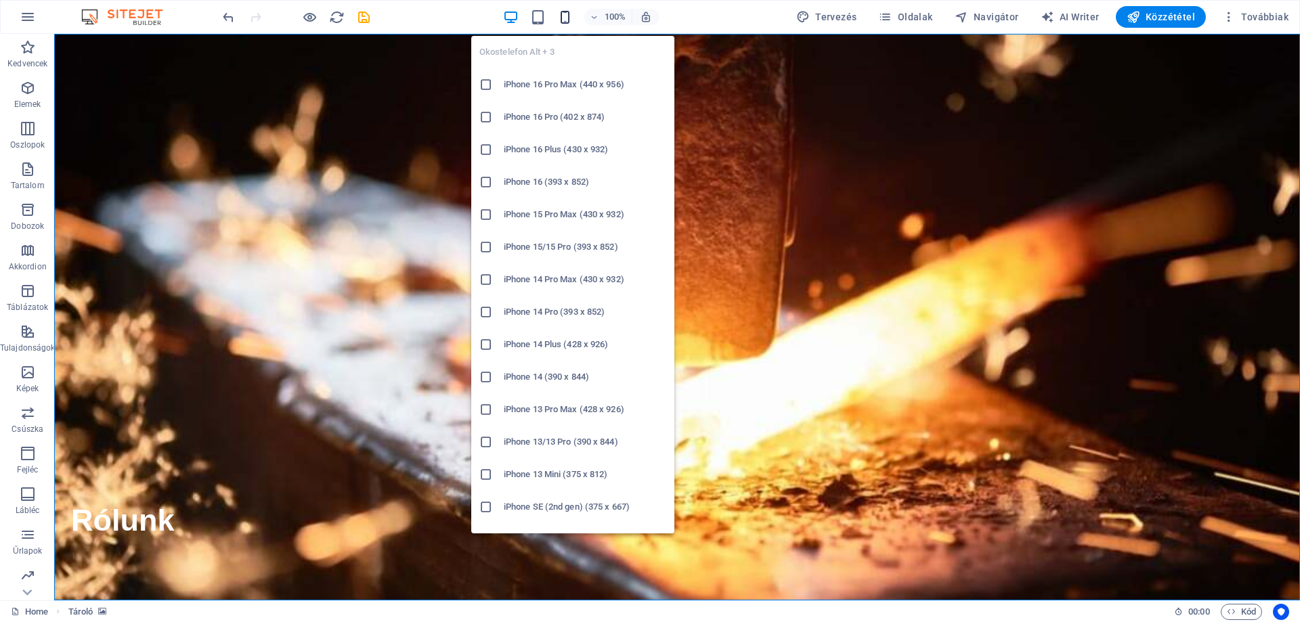
click at [572, 16] on icon "button" at bounding box center [565, 17] width 16 height 16
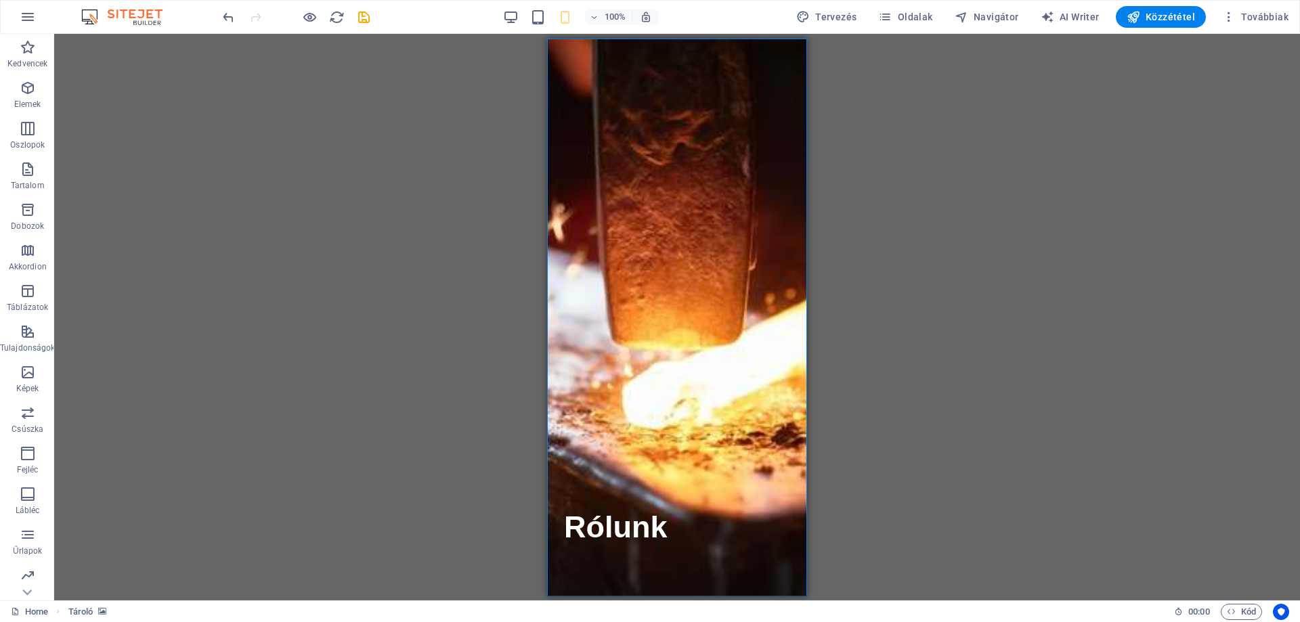
click at [83, 263] on div "Tároló Szöveg Tároló Tároló Gomb Ikon lista Tároló Tároló H3 Tároló Ikon H3 Tár…" at bounding box center [677, 317] width 1246 height 567
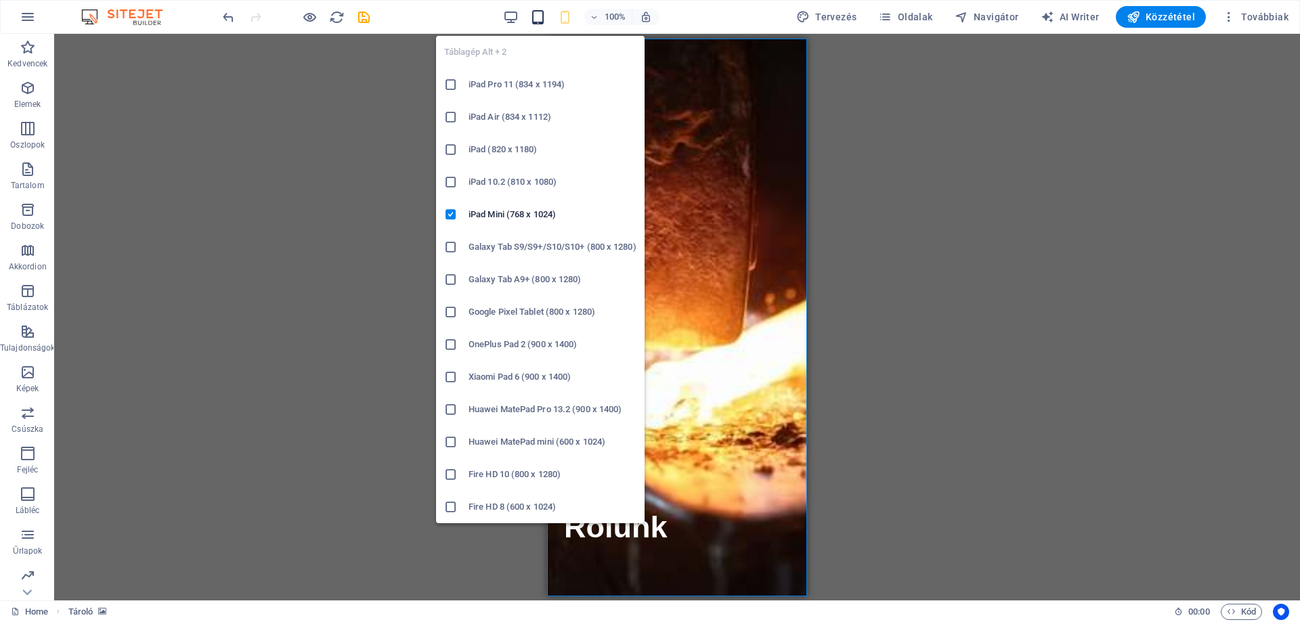
click at [540, 17] on icon "button" at bounding box center [538, 17] width 16 height 16
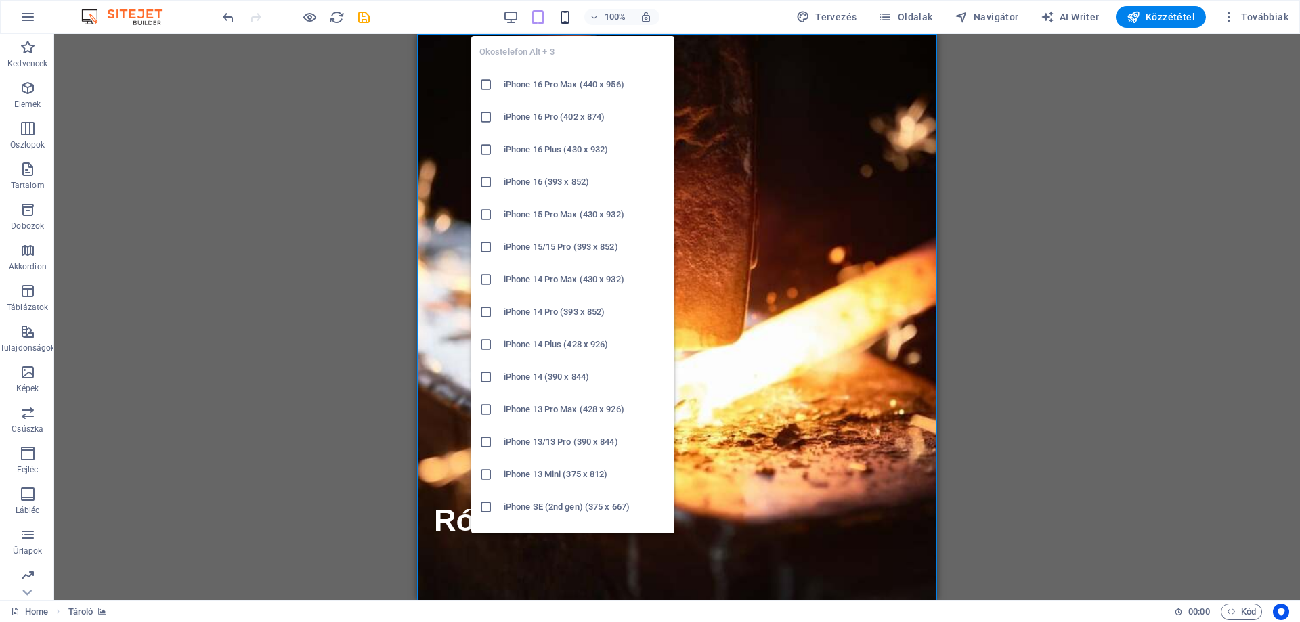
click at [569, 18] on icon "button" at bounding box center [565, 17] width 16 height 16
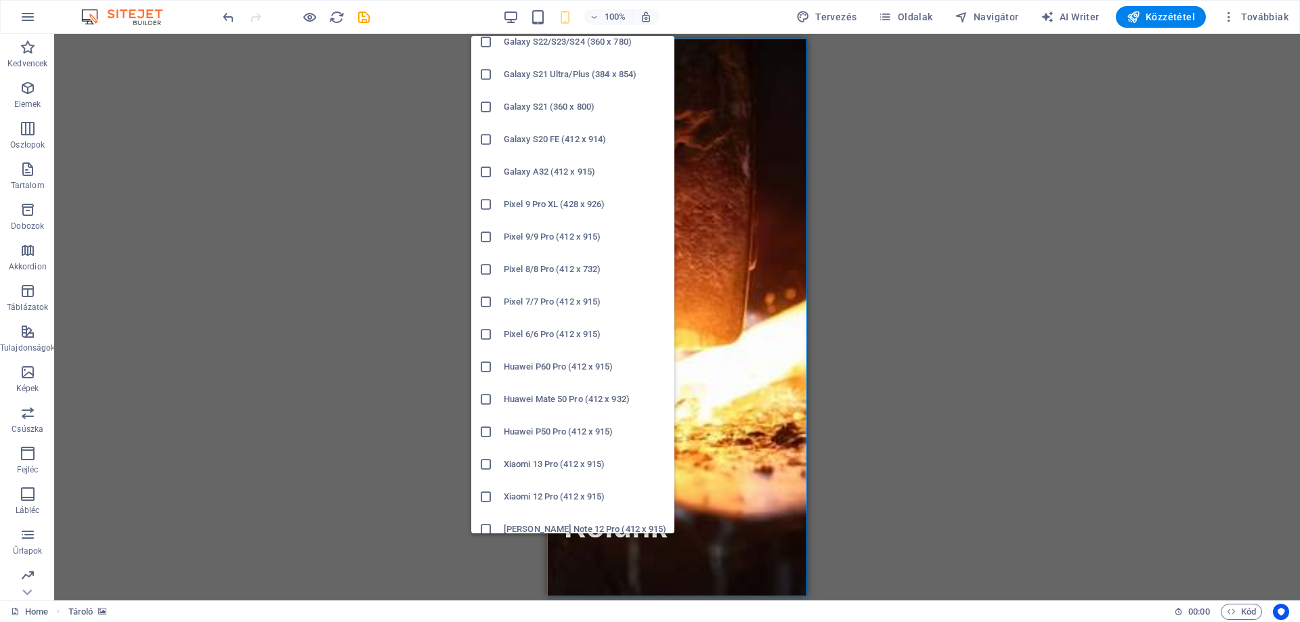
scroll to position [575, 0]
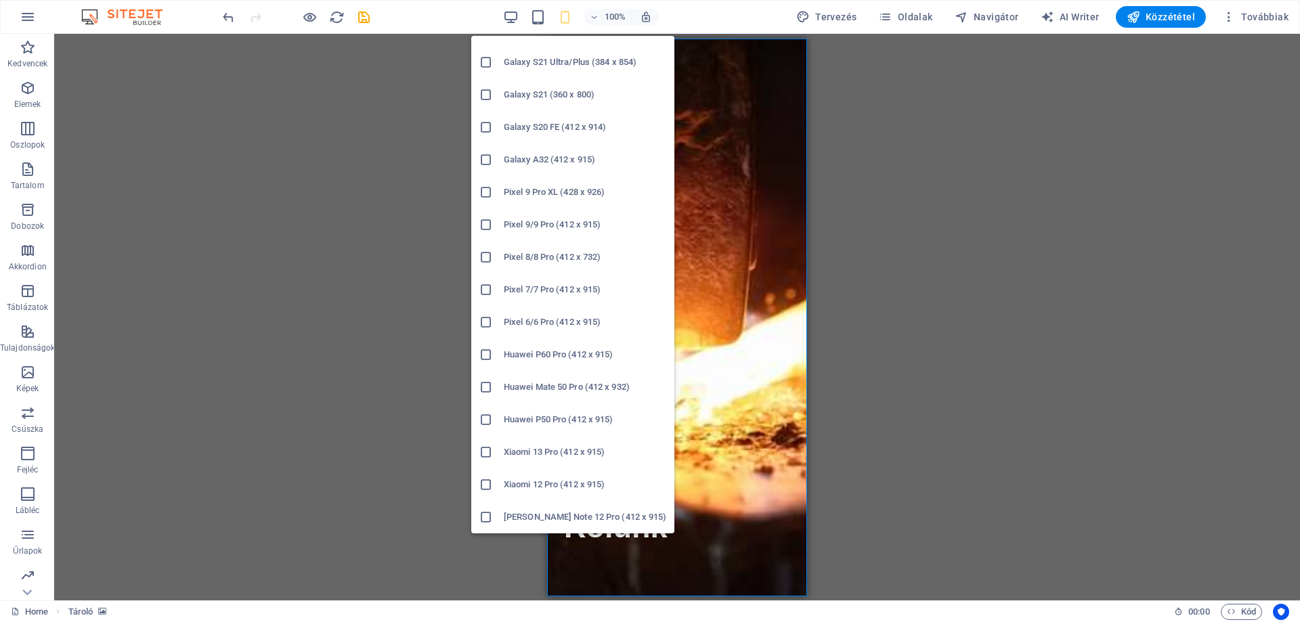
click at [489, 350] on icon at bounding box center [486, 355] width 14 height 14
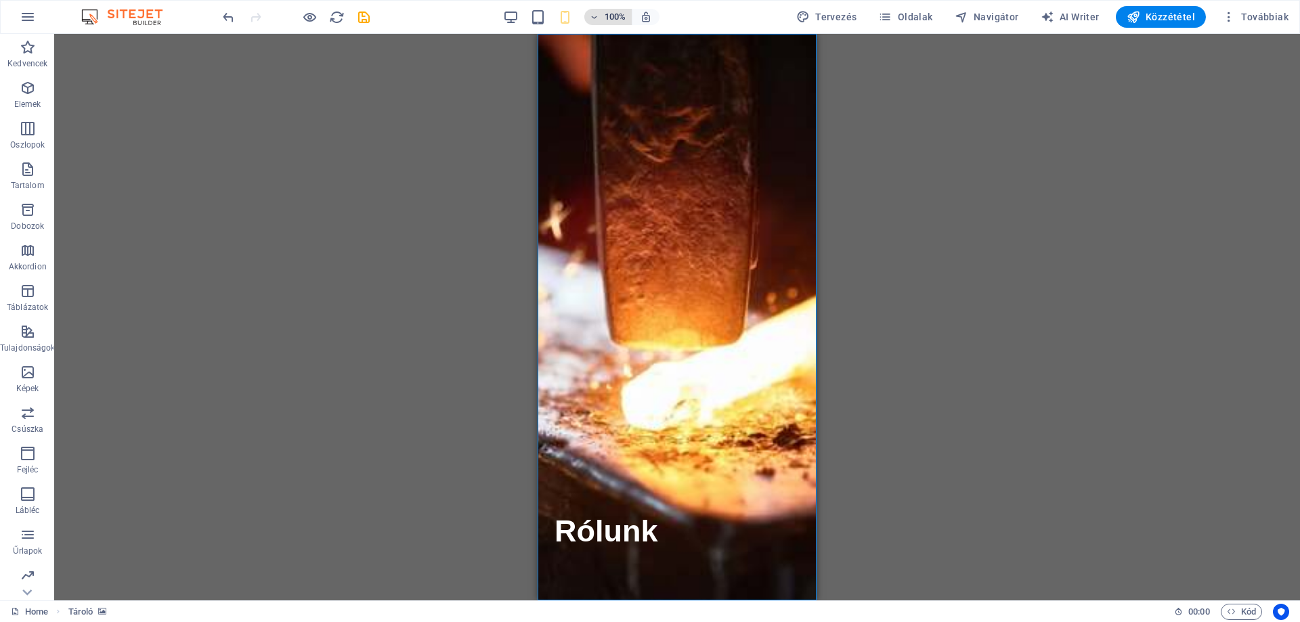
click at [607, 16] on span "100%" at bounding box center [608, 17] width 37 height 16
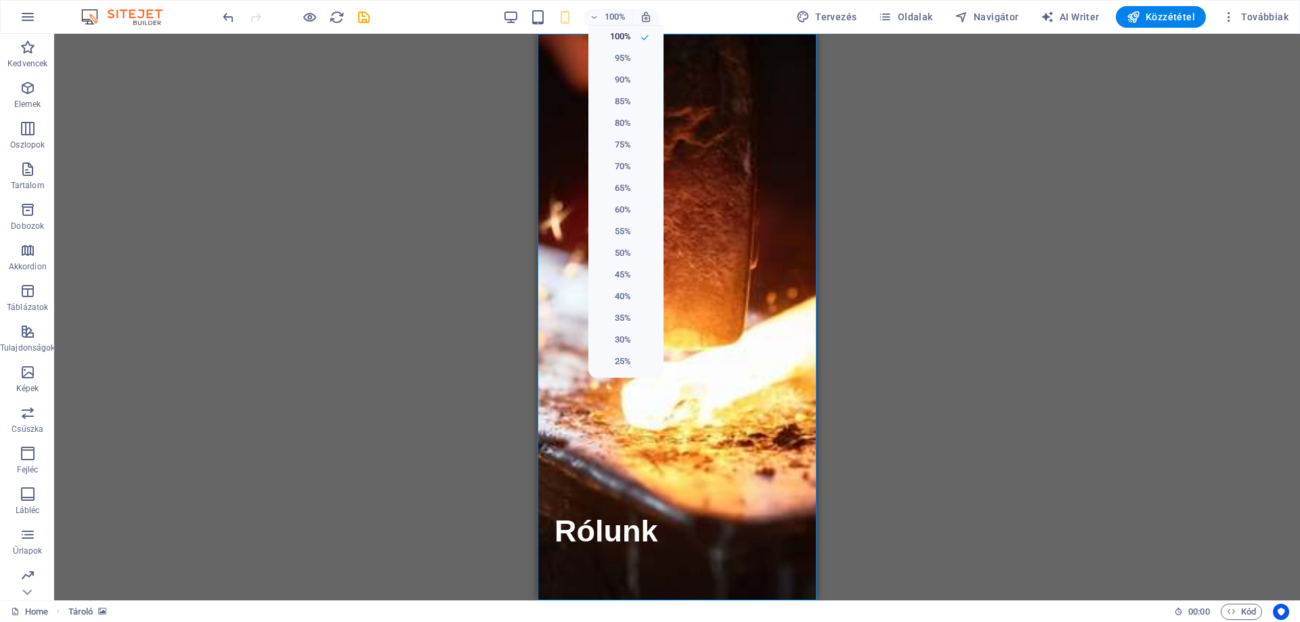
click at [571, 14] on div at bounding box center [650, 311] width 1300 height 622
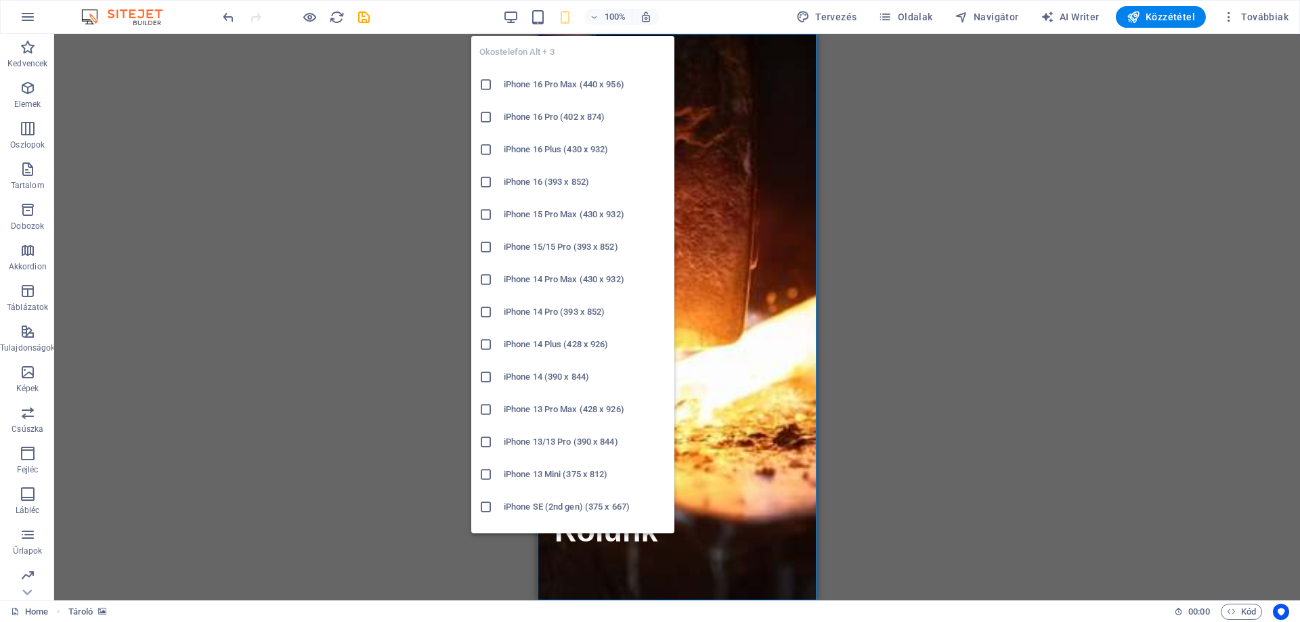
click at [571, 16] on icon "button" at bounding box center [565, 17] width 16 height 16
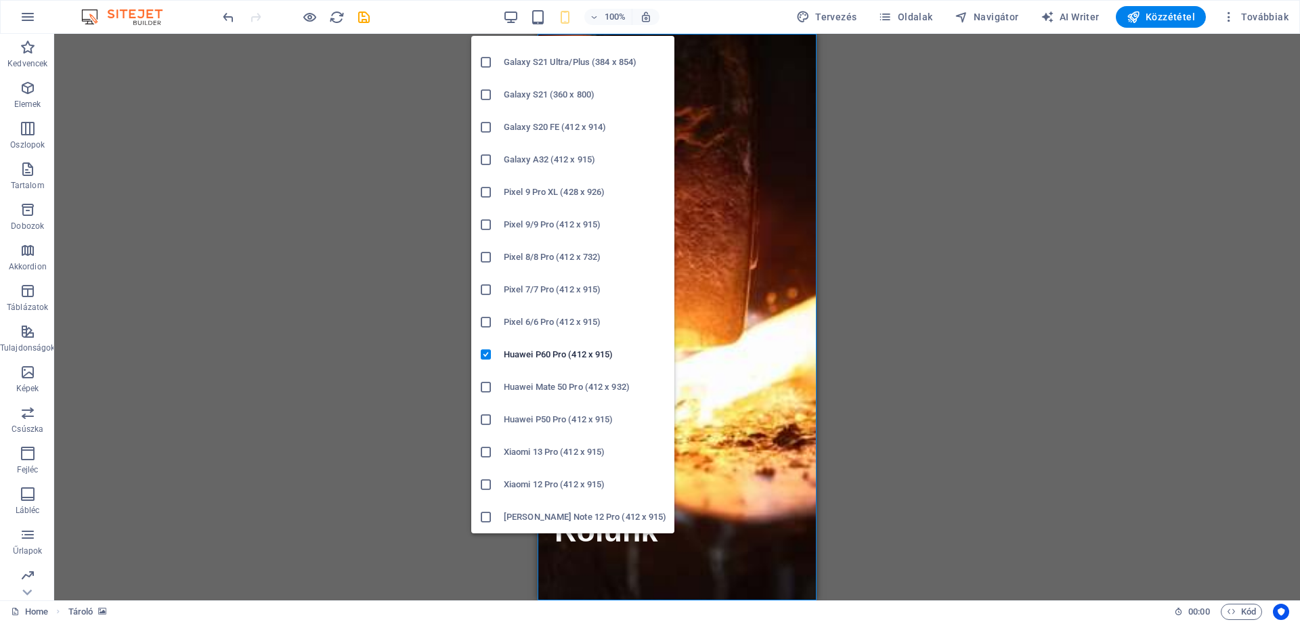
click at [487, 451] on icon at bounding box center [486, 453] width 14 height 14
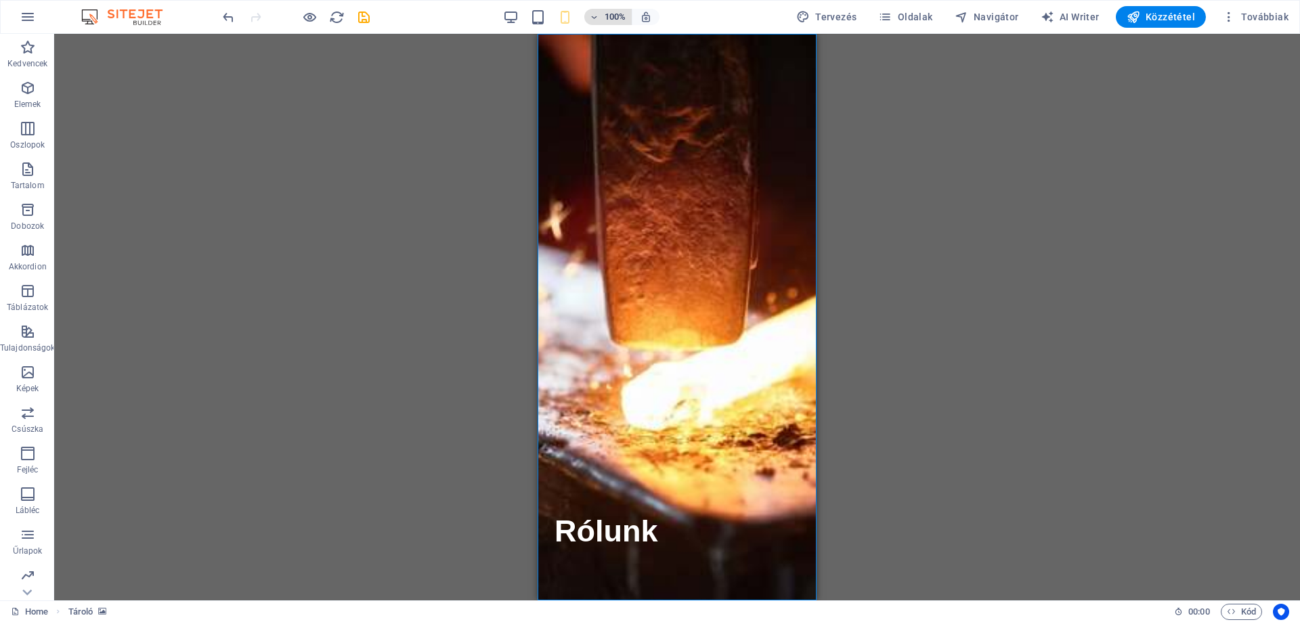
click at [618, 14] on h6 "100%" at bounding box center [616, 17] width 22 height 16
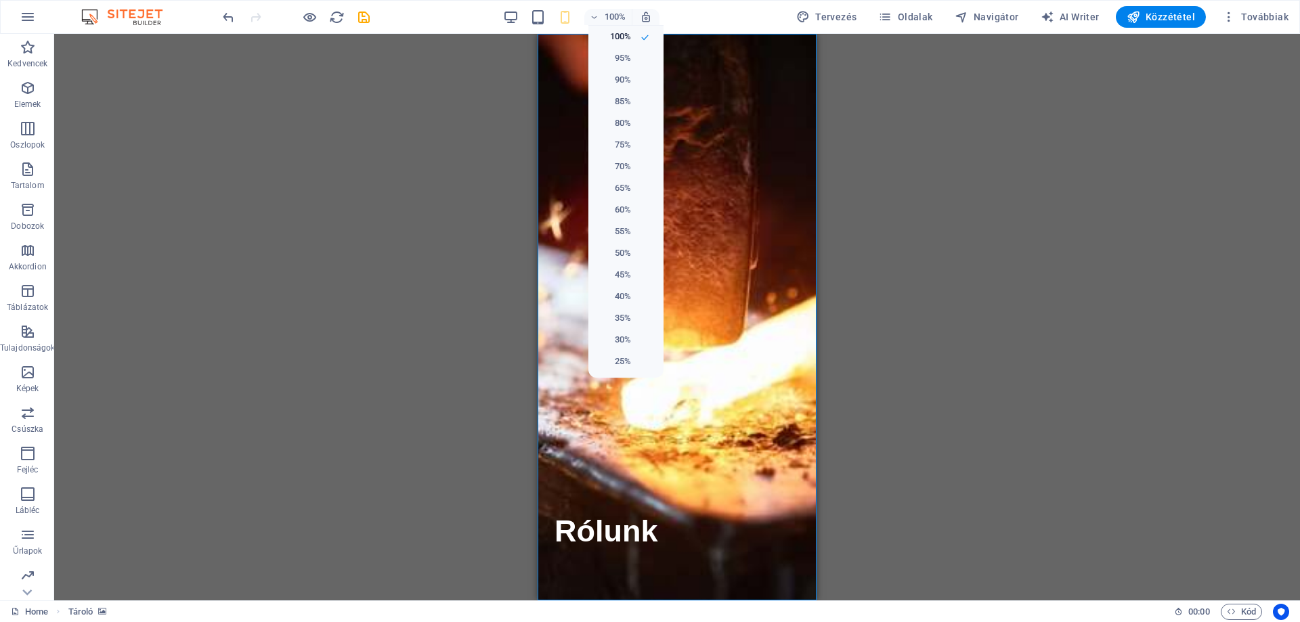
click at [580, 24] on div at bounding box center [650, 311] width 1300 height 622
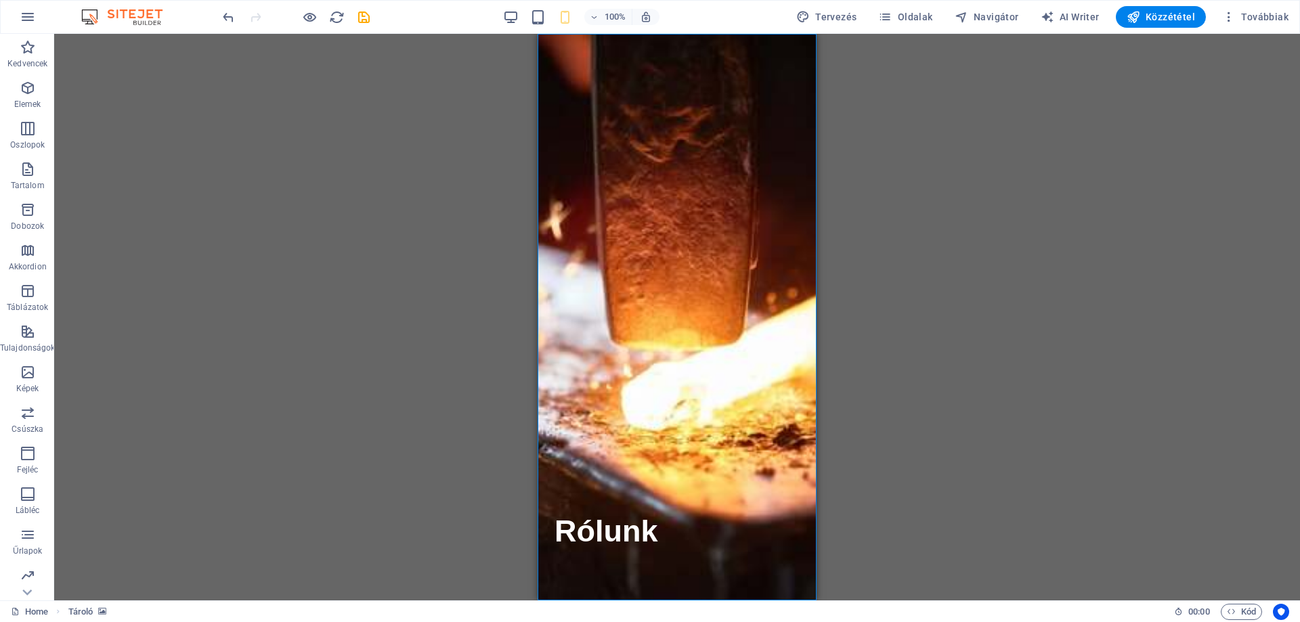
click at [578, 22] on div "100%" at bounding box center [581, 17] width 156 height 22
click at [588, 14] on div "100%" at bounding box center [621, 17] width 75 height 16
click at [599, 13] on icon "button" at bounding box center [594, 17] width 9 height 9
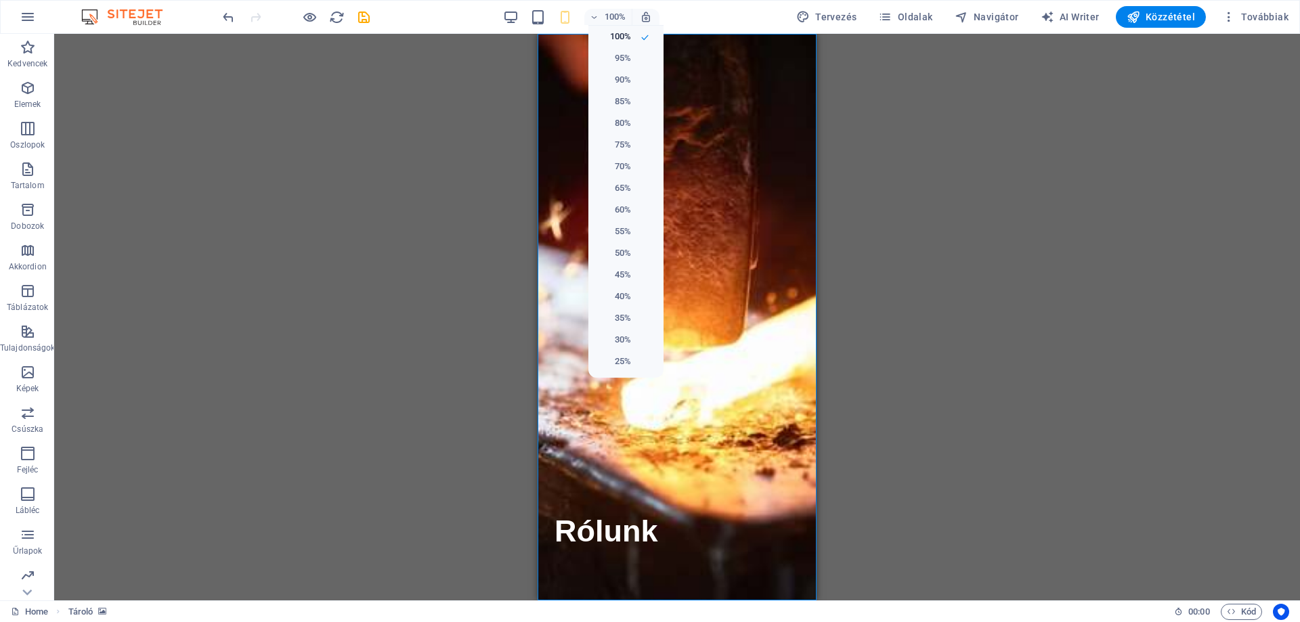
click at [574, 25] on div at bounding box center [650, 311] width 1300 height 622
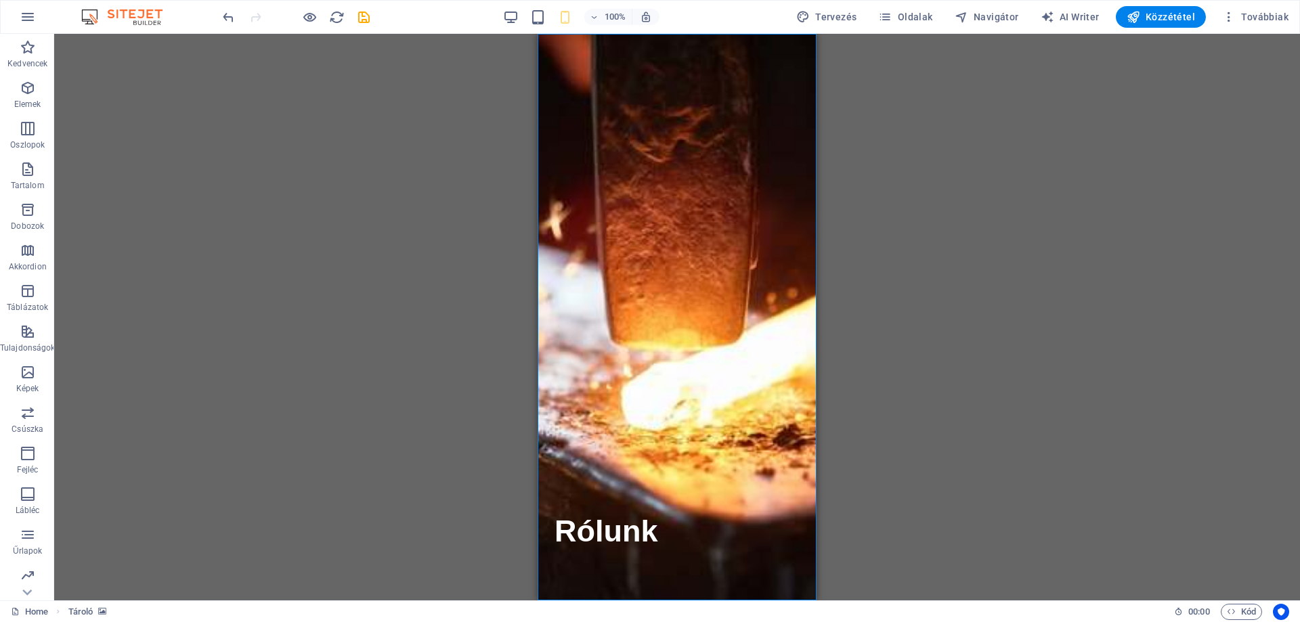
click at [569, 20] on icon "button" at bounding box center [565, 17] width 16 height 16
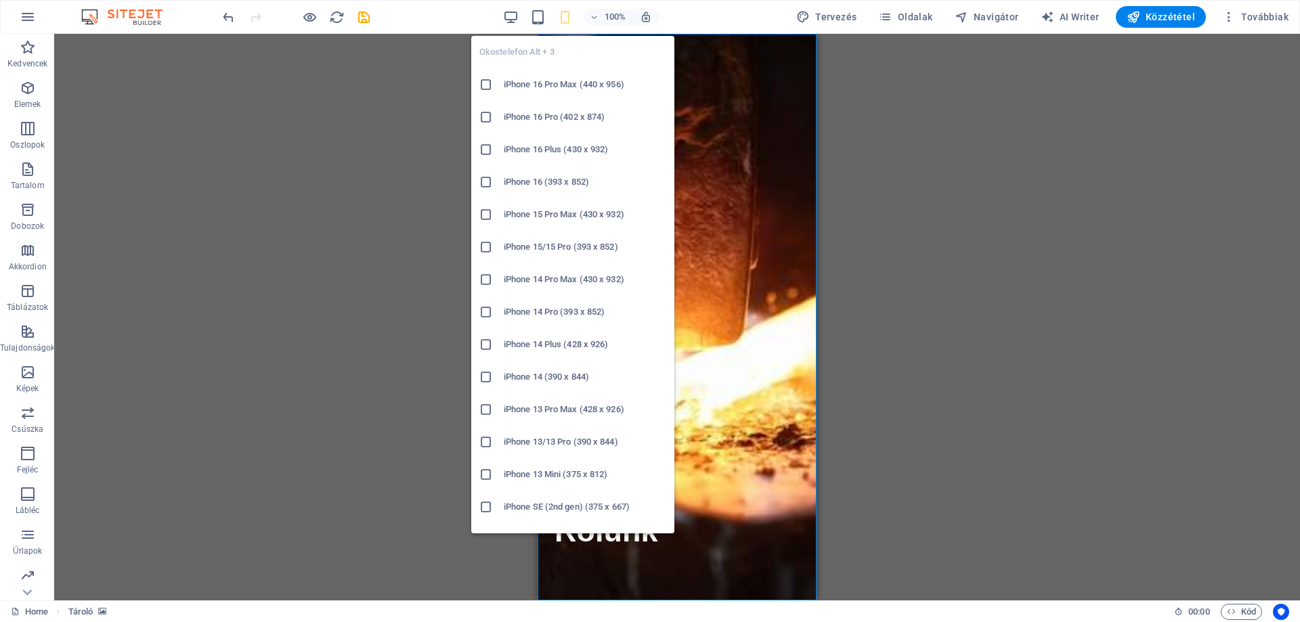
click at [485, 470] on icon at bounding box center [486, 475] width 14 height 14
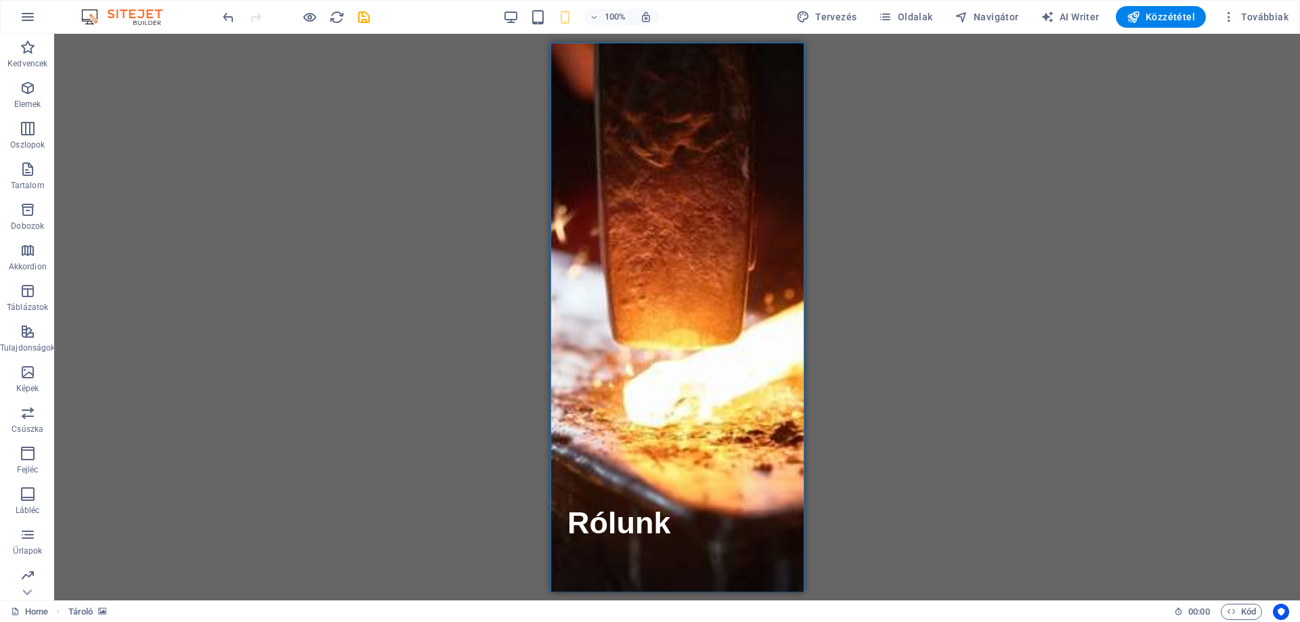
click at [408, 259] on div "Tároló Szöveg Tároló Tároló Gomb Ikon lista Tároló Tároló H3 Tároló Ikon H3 Tár…" at bounding box center [677, 317] width 1246 height 567
click at [898, 187] on div "Tároló Szöveg Tároló Tároló Gomb Ikon lista Tároló Tároló H3 Tároló Ikon H3 Tár…" at bounding box center [677, 317] width 1246 height 567
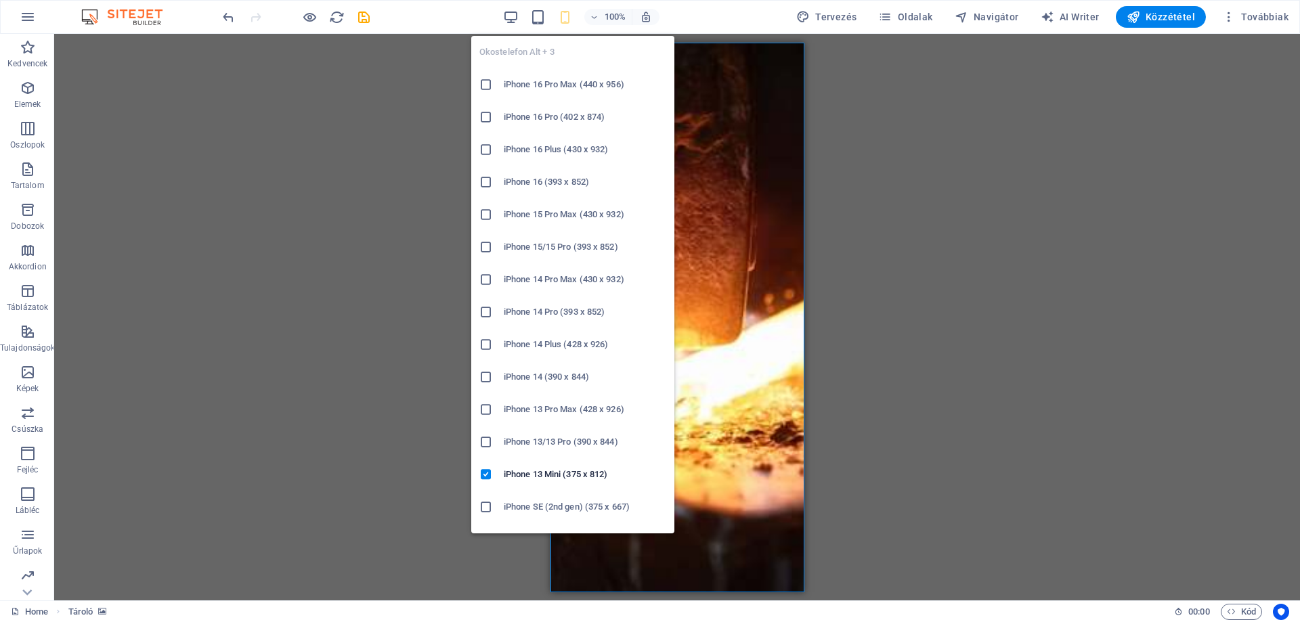
click at [488, 437] on icon at bounding box center [486, 442] width 14 height 14
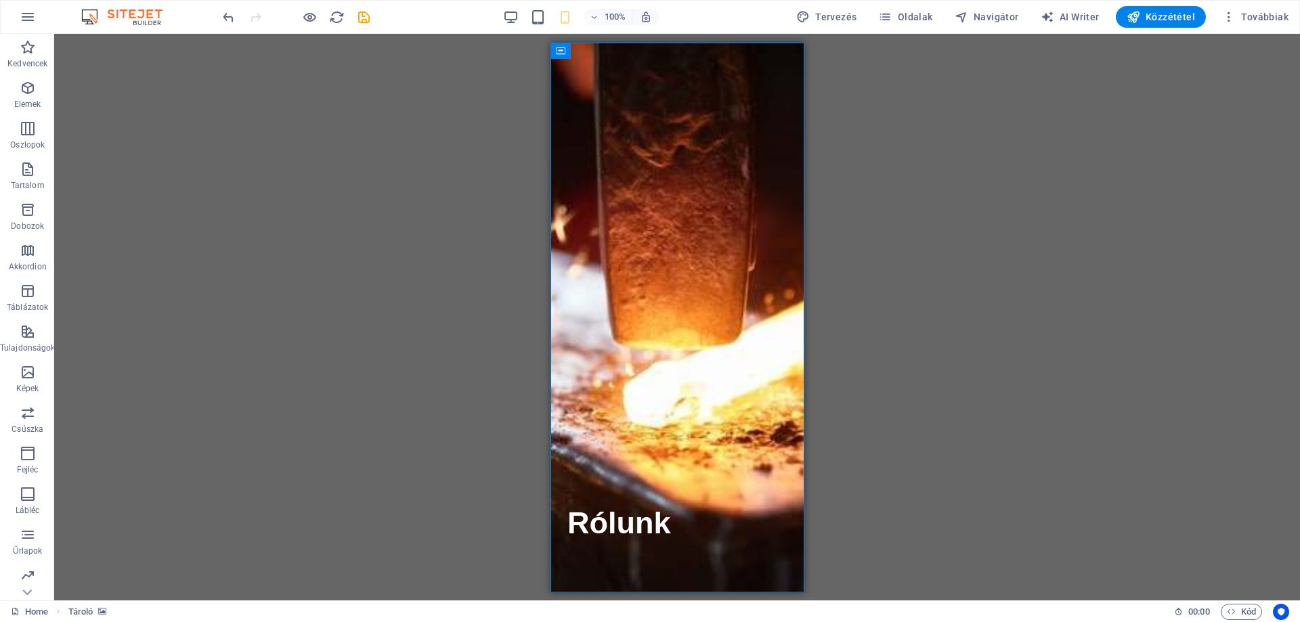
click at [930, 219] on div "Szöveg Tároló Tároló Gomb Ikon lista Tároló Tároló H3 Tároló Ikon H3 Tároló" at bounding box center [677, 317] width 1246 height 567
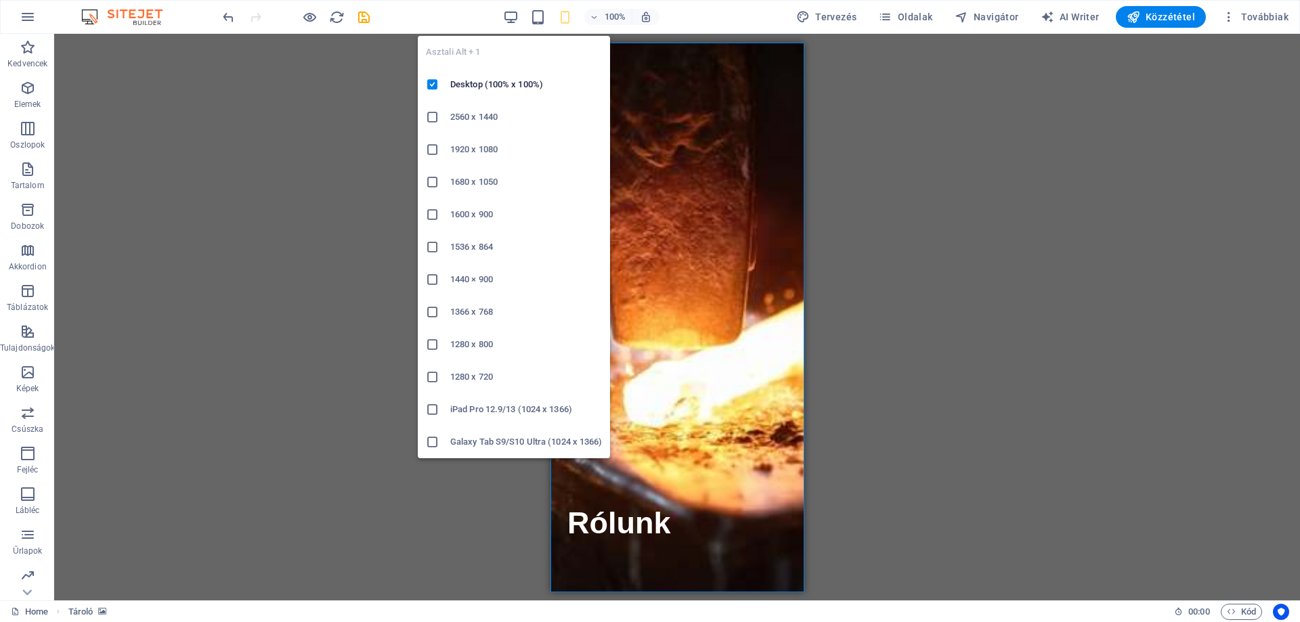
click at [516, 8] on div "100%" at bounding box center [581, 17] width 156 height 22
click at [517, 16] on icon "button" at bounding box center [511, 17] width 16 height 16
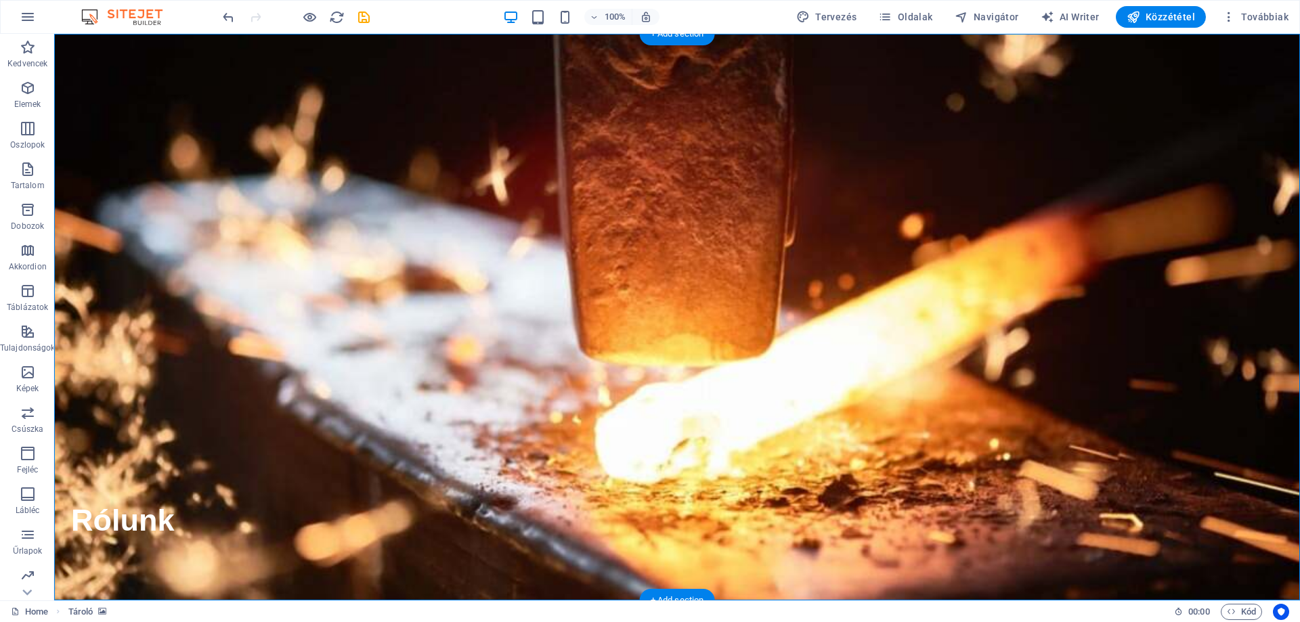
click at [889, 194] on figure at bounding box center [677, 317] width 1246 height 567
click at [28, 100] on p "Elemek" at bounding box center [27, 104] width 27 height 11
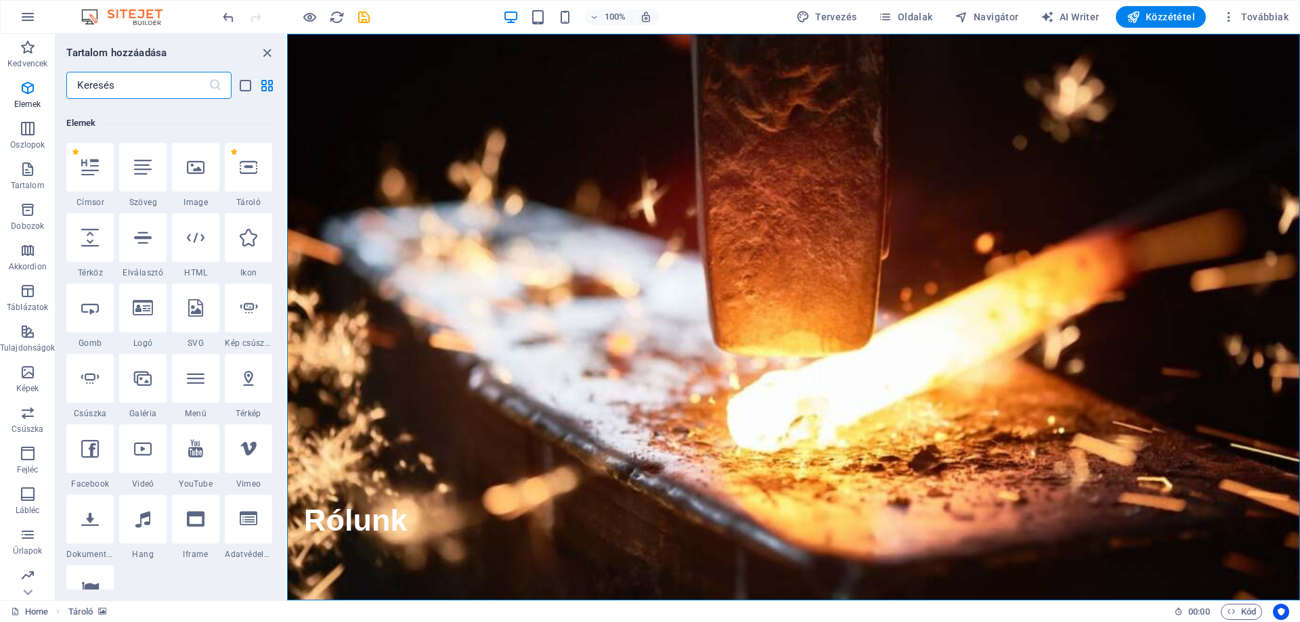
scroll to position [144, 0]
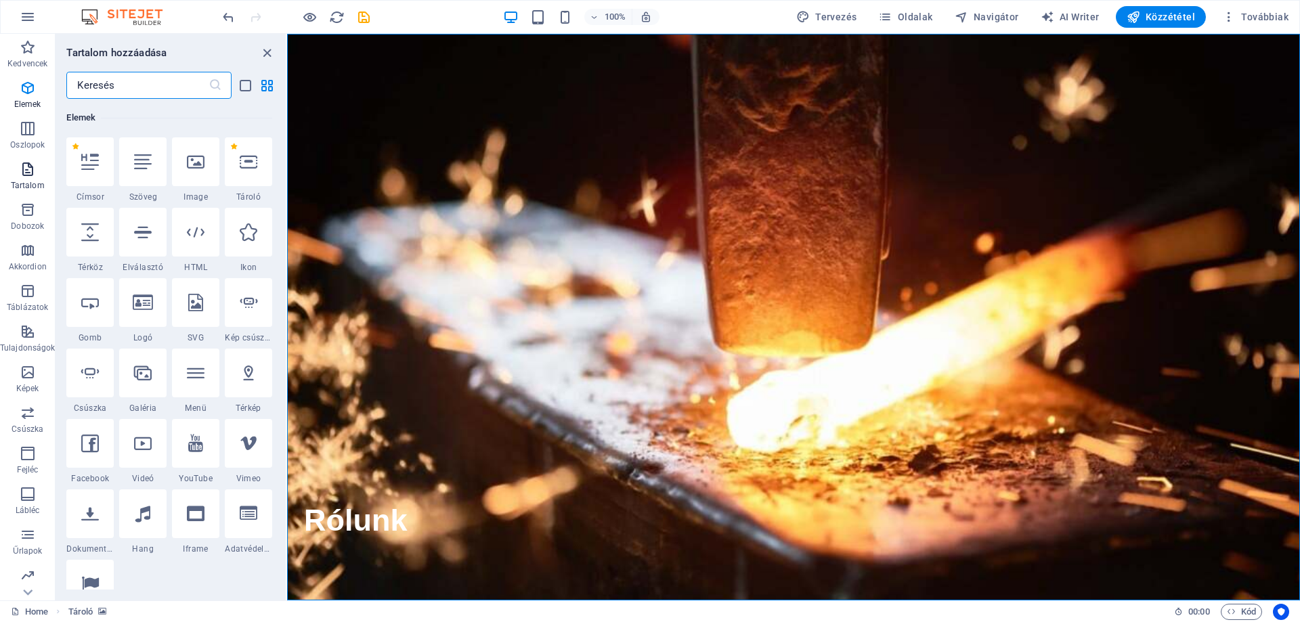
click at [33, 172] on icon "button" at bounding box center [28, 169] width 16 height 16
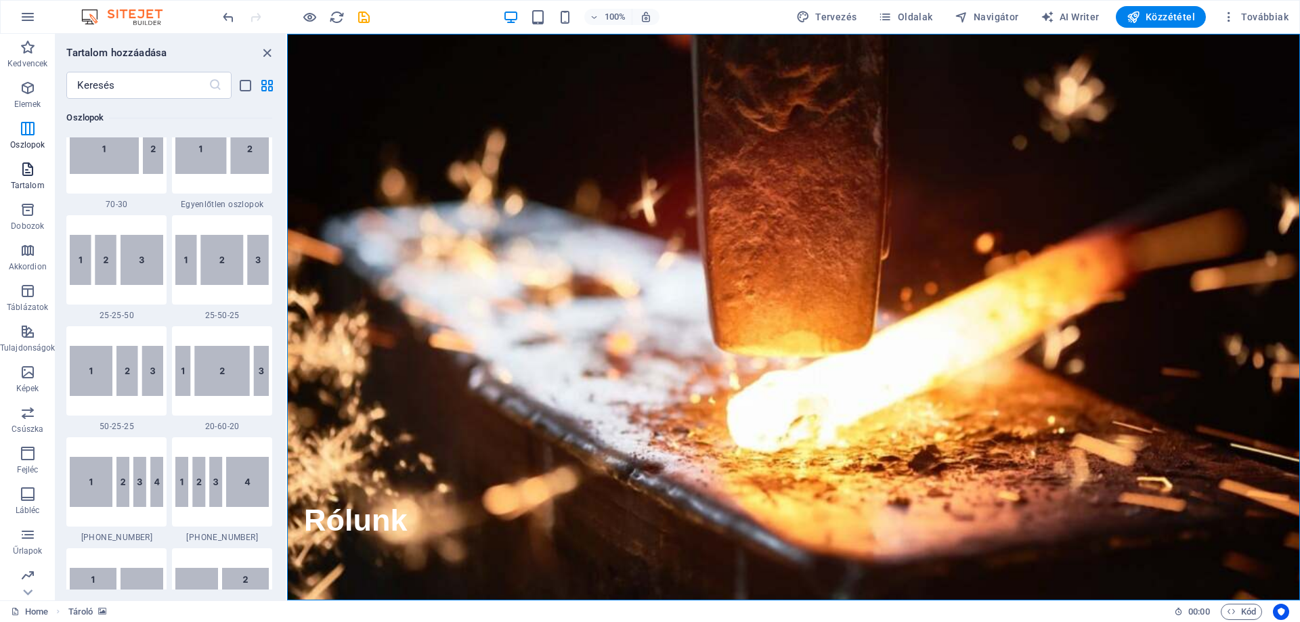
scroll to position [2369, 0]
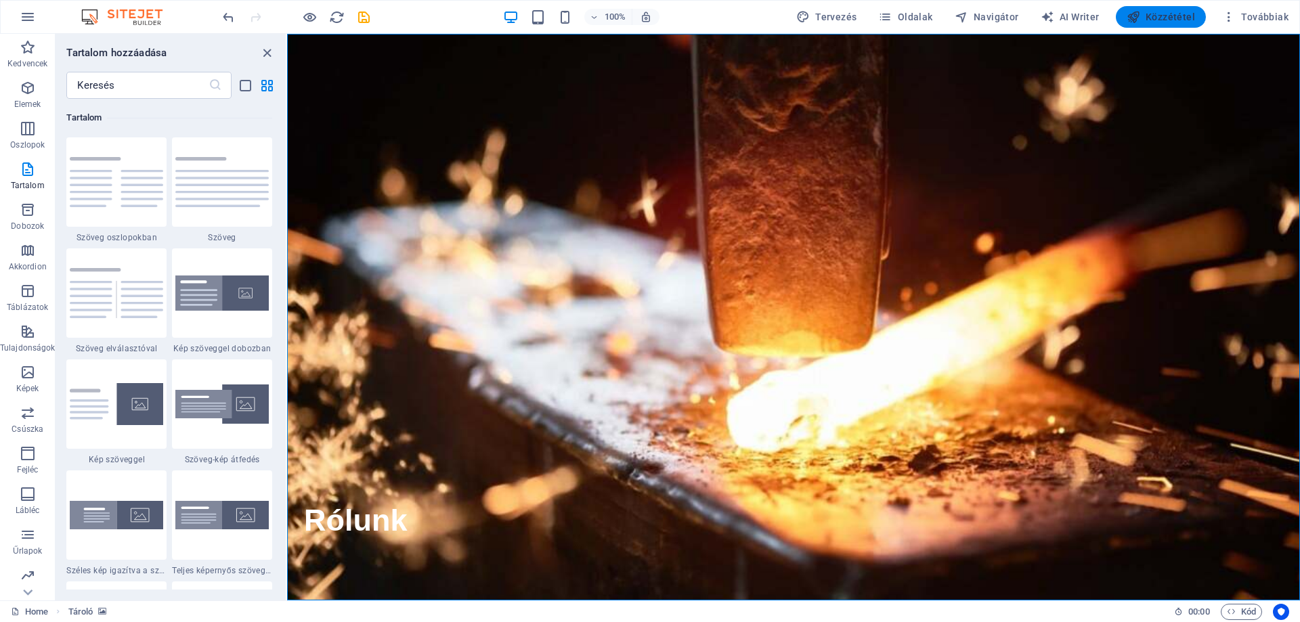
click at [1178, 12] on span "Közzététel" at bounding box center [1161, 17] width 68 height 14
